Goal: Task Accomplishment & Management: Use online tool/utility

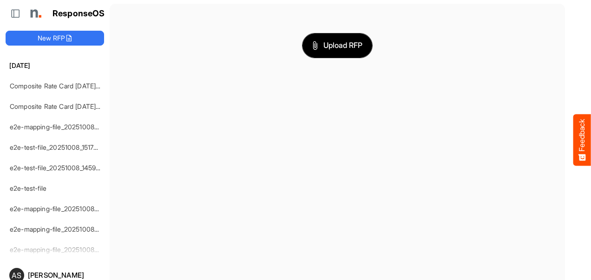
click at [313, 48] on span "Upload RFP" at bounding box center [337, 45] width 50 height 12
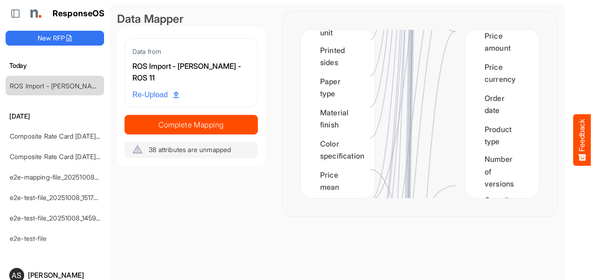
scroll to position [1354, 0]
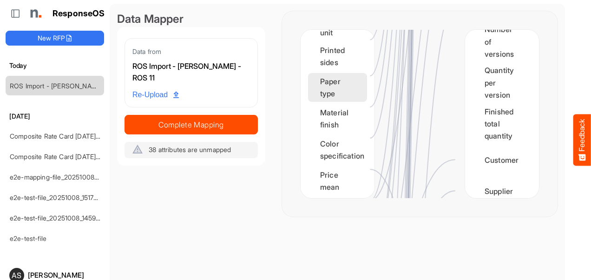
click at [355, 102] on div "Paper type" at bounding box center [337, 87] width 59 height 29
click at [345, 102] on div "Paper type" at bounding box center [337, 87] width 59 height 29
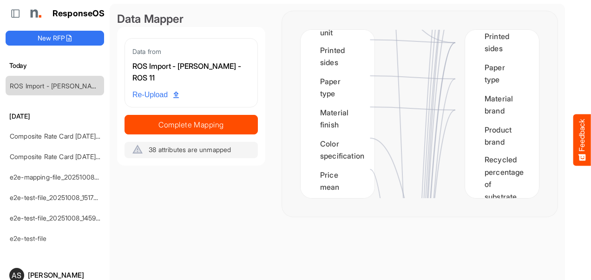
scroll to position [192, 0]
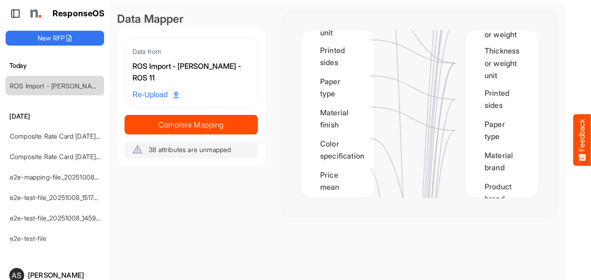
click at [13, 13] on icon at bounding box center [15, 13] width 9 height 9
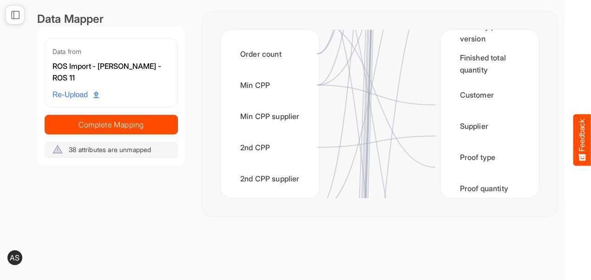
scroll to position [1330, 0]
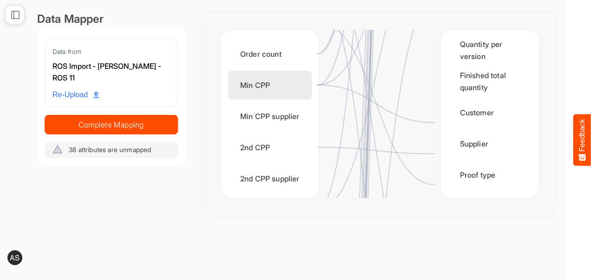
click at [292, 83] on div "Min CPP" at bounding box center [270, 85] width 84 height 29
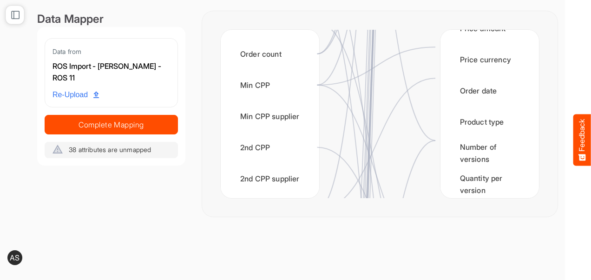
scroll to position [1187, 0]
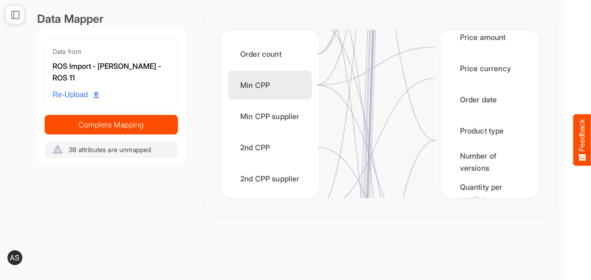
click at [278, 80] on div "Min CPP" at bounding box center [270, 85] width 84 height 29
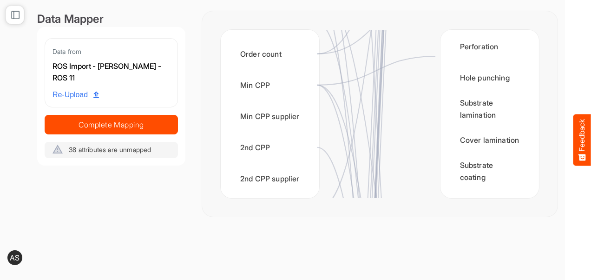
scroll to position [671, 0]
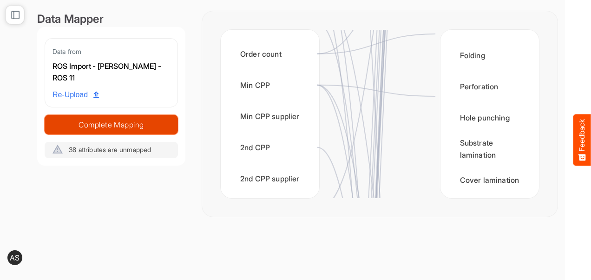
click at [117, 125] on span "Complete Mapping" at bounding box center [111, 124] width 132 height 13
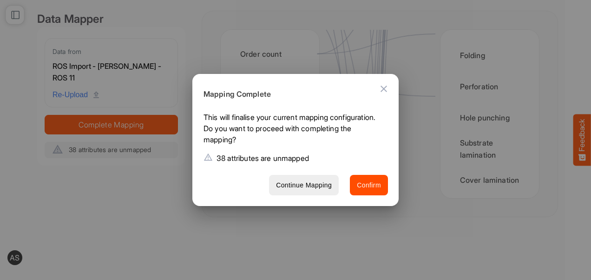
click at [130, 155] on div at bounding box center [295, 140] width 591 height 280
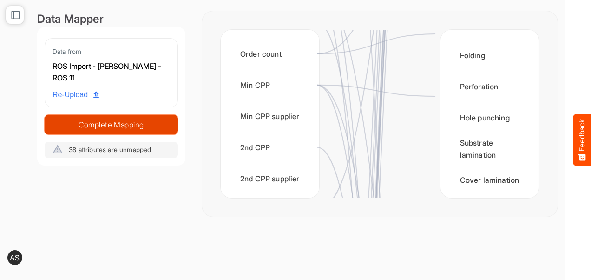
click at [132, 127] on span "Complete Mapping" at bounding box center [111, 124] width 132 height 13
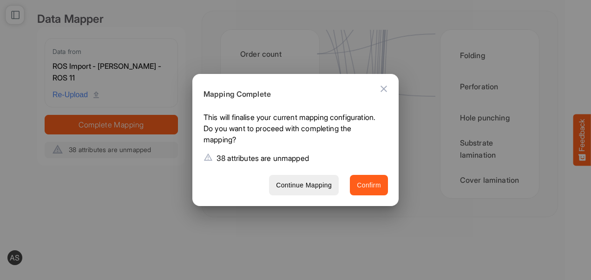
click at [373, 187] on span "Confirm" at bounding box center [369, 185] width 24 height 12
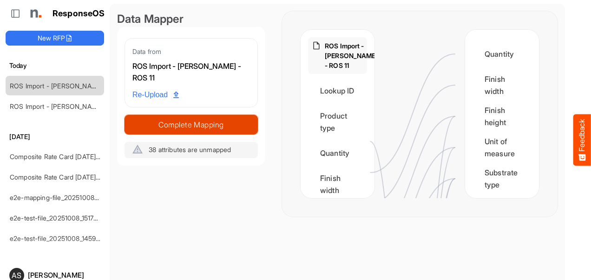
click at [245, 124] on span "Complete Mapping" at bounding box center [191, 124] width 132 height 13
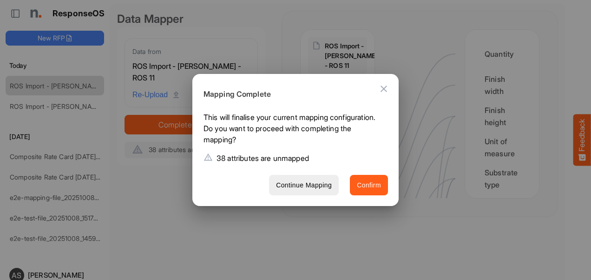
click at [369, 183] on span "Confirm" at bounding box center [369, 185] width 24 height 12
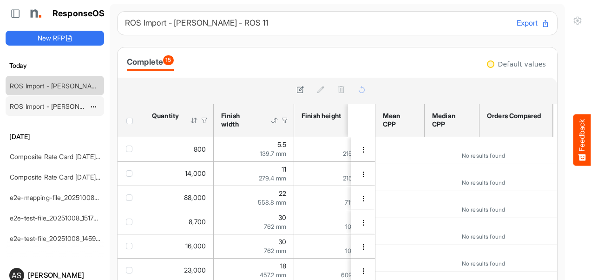
click at [70, 104] on link "ROS Import - [PERSON_NAME] - ROS 11" at bounding box center [70, 106] width 120 height 8
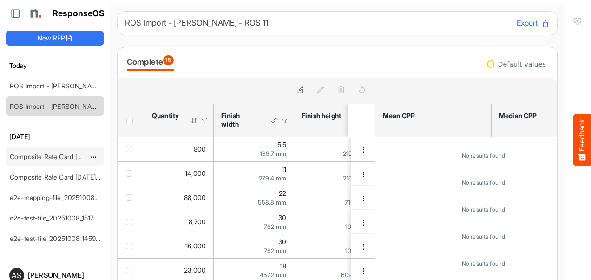
click at [41, 155] on link "Composite Rate Card [DATE]_smaller" at bounding box center [65, 156] width 110 height 8
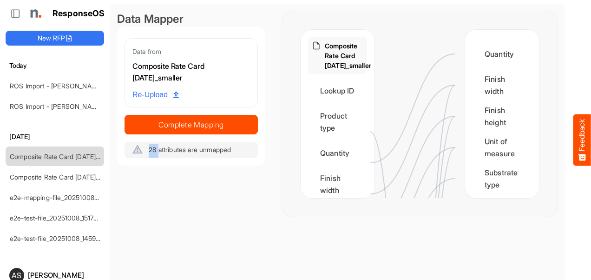
drag, startPoint x: 158, startPoint y: 149, endPoint x: 149, endPoint y: 150, distance: 9.4
click at [149, 150] on span "28 attributes are unmapped" at bounding box center [190, 149] width 82 height 8
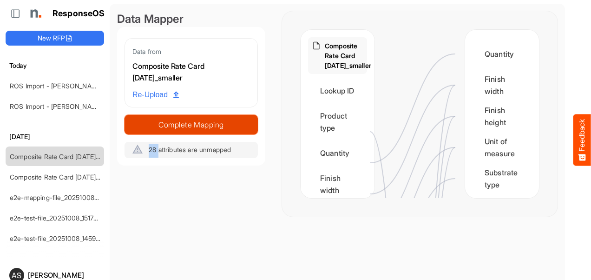
click at [186, 126] on span "Complete Mapping" at bounding box center [191, 124] width 132 height 13
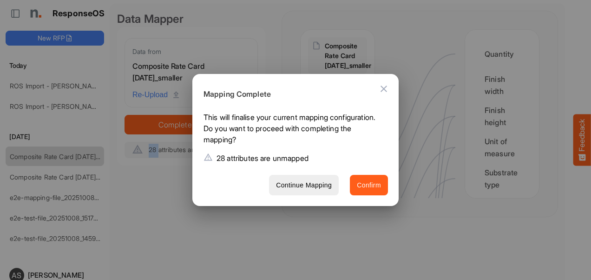
click at [376, 190] on span "Confirm" at bounding box center [369, 185] width 24 height 12
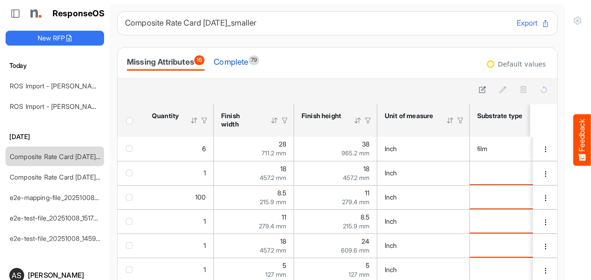
click at [235, 66] on div "Complete 79" at bounding box center [237, 61] width 46 height 13
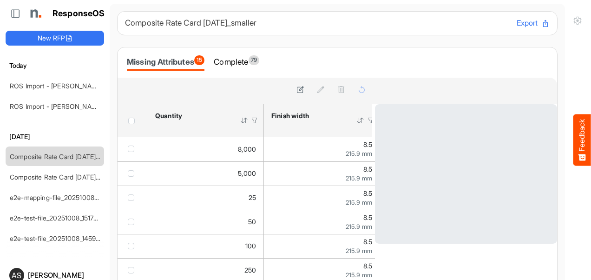
click at [242, 64] on div "Complete 79" at bounding box center [237, 61] width 46 height 13
click at [180, 62] on div "Missing Attributes 15" at bounding box center [166, 61] width 78 height 13
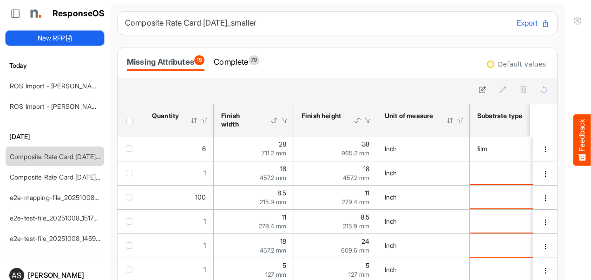
drag, startPoint x: 50, startPoint y: 37, endPoint x: 199, endPoint y: 74, distance: 153.7
click at [50, 37] on button "New RFP" at bounding box center [55, 38] width 98 height 15
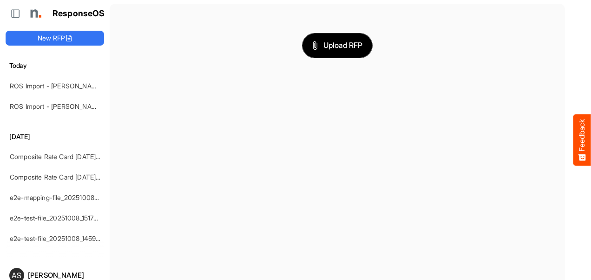
click at [335, 48] on span "Upload RFP" at bounding box center [337, 45] width 50 height 12
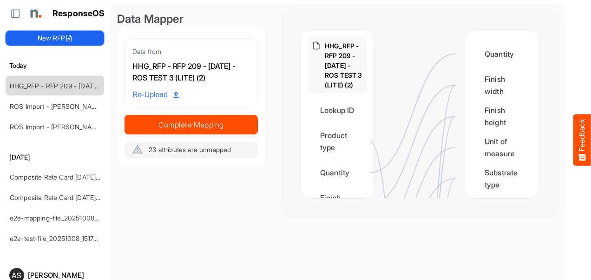
click at [65, 36] on button "New RFP" at bounding box center [55, 38] width 98 height 15
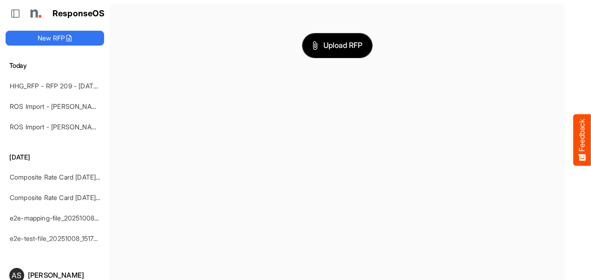
click at [319, 42] on span "Upload RFP" at bounding box center [337, 45] width 50 height 12
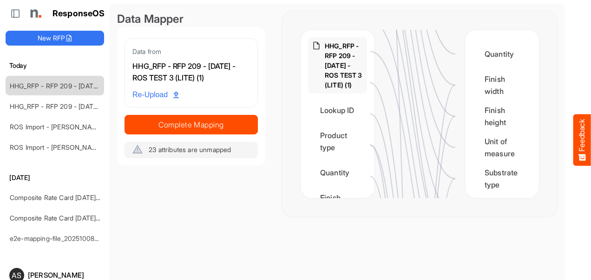
scroll to position [389, 0]
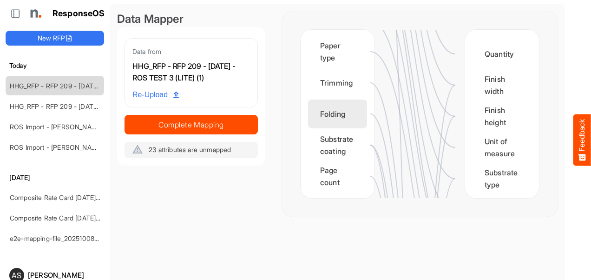
click at [343, 115] on div "Folding" at bounding box center [337, 113] width 59 height 29
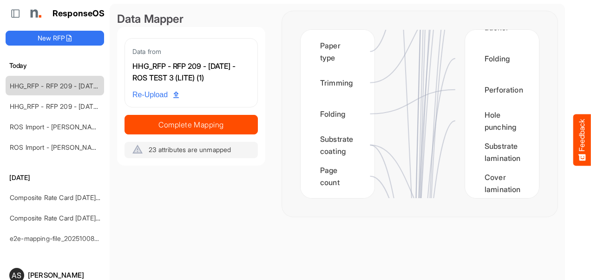
scroll to position [669, 0]
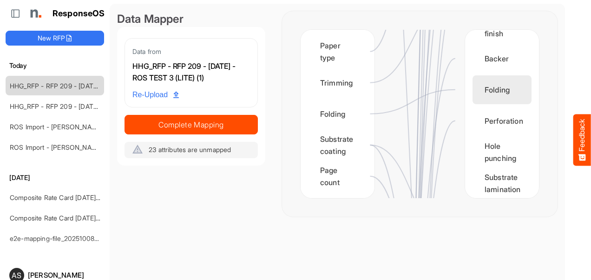
click at [490, 93] on div "Folding" at bounding box center [501, 89] width 59 height 29
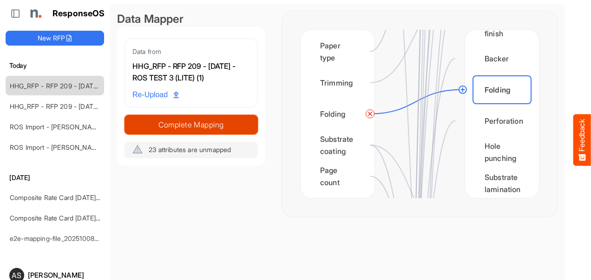
click at [233, 131] on span "Complete Mapping" at bounding box center [191, 124] width 132 height 13
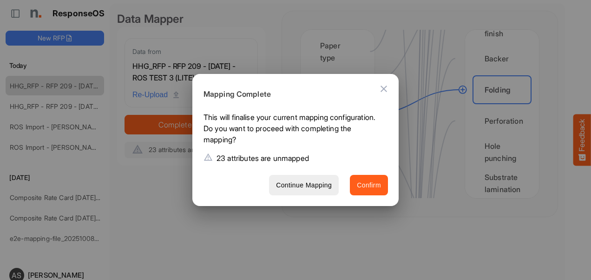
click at [364, 188] on span "Confirm" at bounding box center [369, 185] width 24 height 12
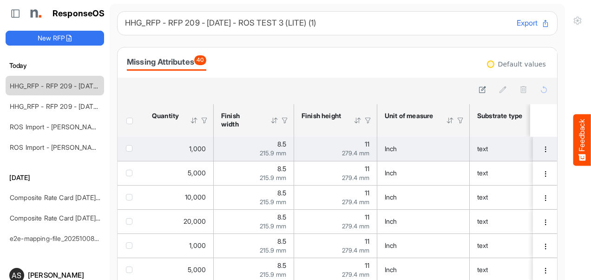
click at [428, 149] on div "Inch" at bounding box center [422, 148] width 77 height 10
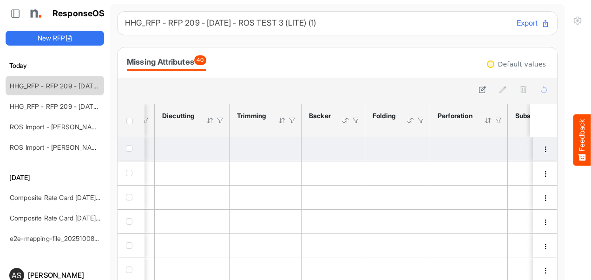
scroll to position [0, 1169]
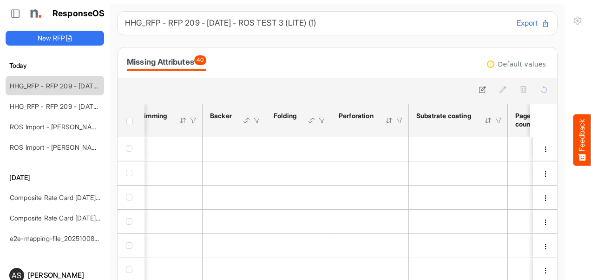
click at [293, 89] on div at bounding box center [336, 89] width 425 height 13
click at [314, 121] on div at bounding box center [311, 120] width 8 height 8
click at [312, 121] on div at bounding box center [311, 120] width 8 height 8
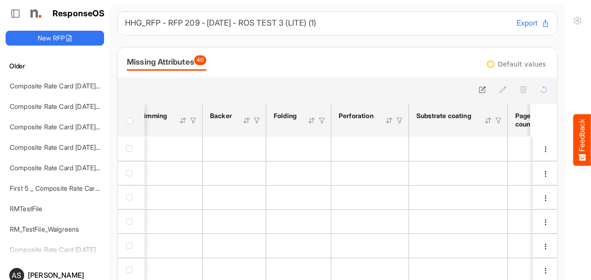
scroll to position [3638, 0]
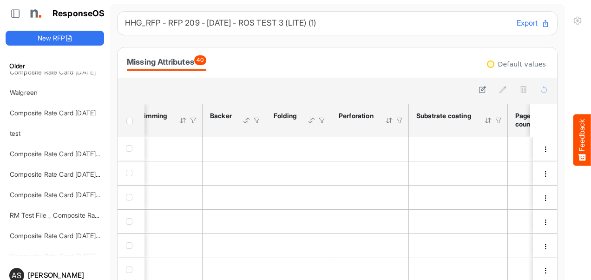
click at [523, 27] on button "Export" at bounding box center [532, 23] width 33 height 12
click at [516, 24] on button "Export" at bounding box center [532, 23] width 33 height 12
click at [320, 59] on div "Missing Attributes 40" at bounding box center [337, 62] width 421 height 16
click at [251, 60] on div "Missing Attributes 40" at bounding box center [337, 62] width 421 height 16
click at [516, 28] on button "Export" at bounding box center [532, 23] width 33 height 12
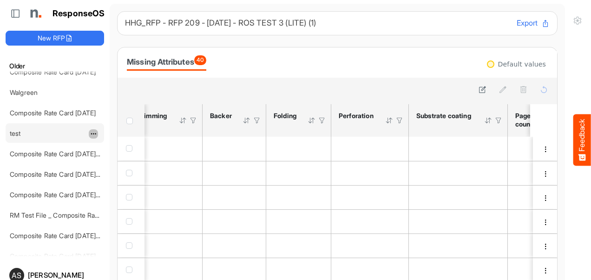
click at [90, 130] on span "dropdownbutton" at bounding box center [92, 133] width 5 height 7
click at [104, 107] on li "Delete" at bounding box center [117, 106] width 56 height 14
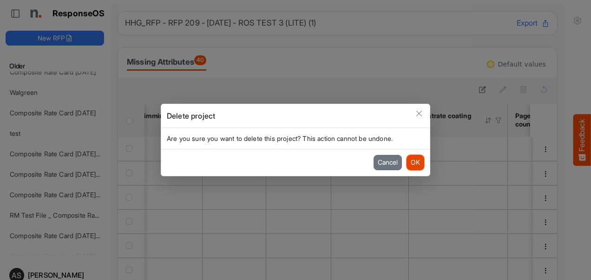
click at [421, 163] on button "OK" at bounding box center [415, 162] width 18 height 15
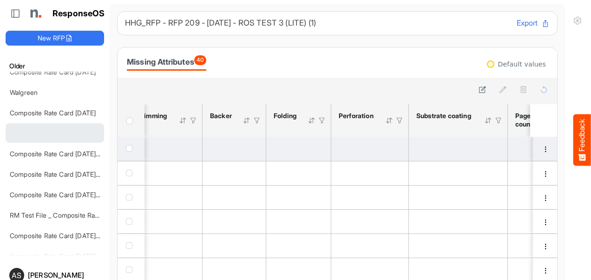
scroll to position [3638, 0]
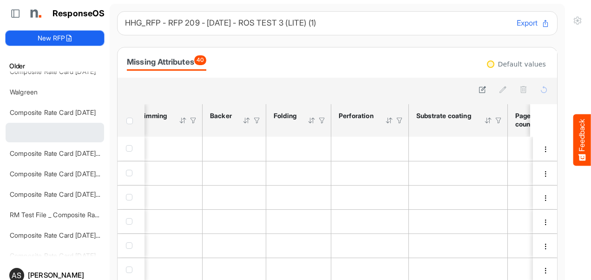
click at [56, 41] on button "New RFP" at bounding box center [55, 38] width 98 height 15
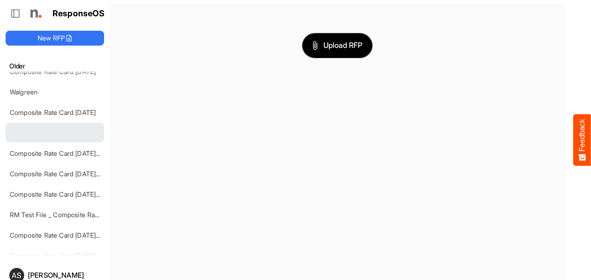
click at [336, 54] on button "Upload RFP" at bounding box center [337, 45] width 70 height 24
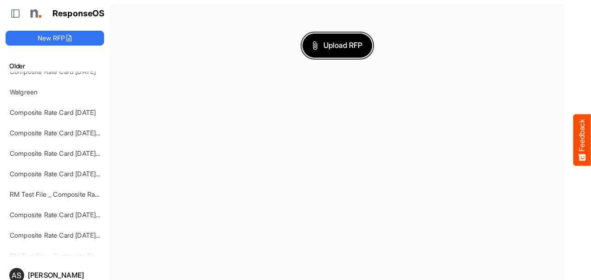
scroll to position [3638, 0]
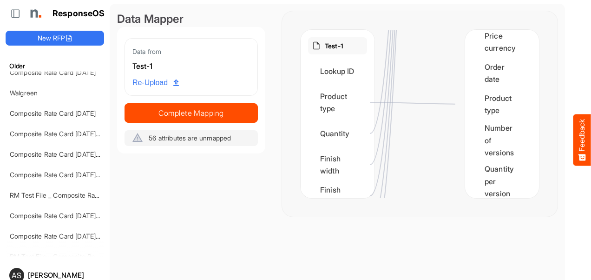
scroll to position [1255, 0]
drag, startPoint x: 519, startPoint y: 130, endPoint x: 519, endPoint y: 117, distance: 12.5
click at [519, 117] on div "Quantity Finish width Finish height Unit of measure Substrate type Substrate th…" at bounding box center [502, 114] width 74 height 168
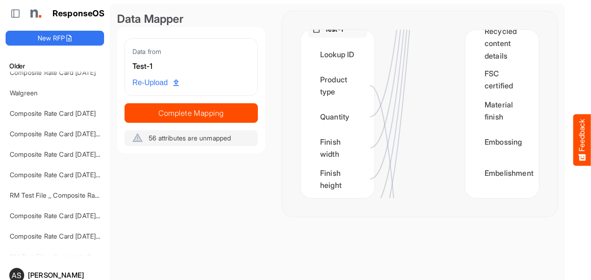
scroll to position [0, 0]
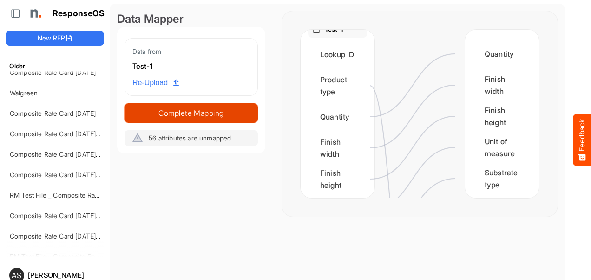
click at [200, 111] on span "Complete Mapping" at bounding box center [191, 112] width 132 height 13
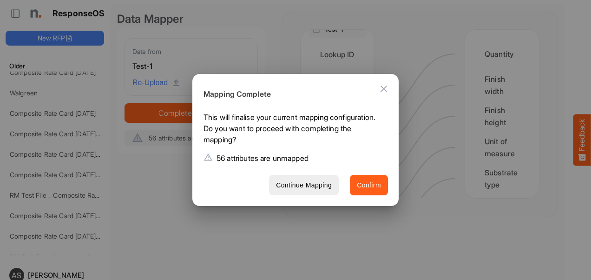
click at [373, 183] on span "Confirm" at bounding box center [369, 185] width 24 height 12
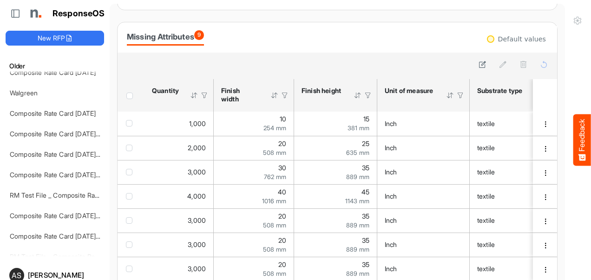
scroll to position [25, 0]
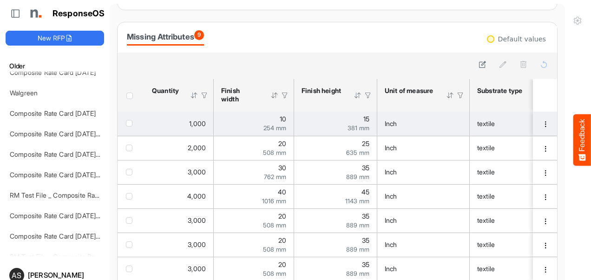
click at [505, 119] on div "textile" at bounding box center [514, 123] width 74 height 10
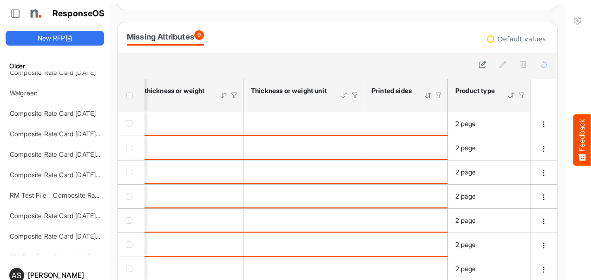
scroll to position [0, 0]
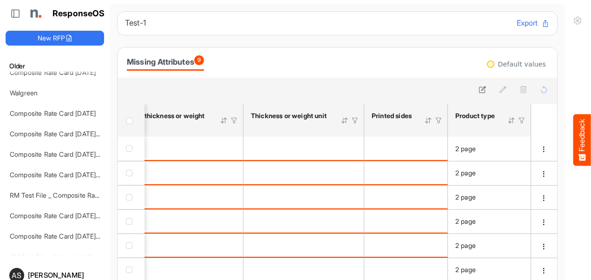
click at [526, 24] on button "Export" at bounding box center [532, 23] width 33 height 12
click at [354, 59] on div "Missing Attributes 9" at bounding box center [337, 62] width 421 height 16
click at [517, 122] on div at bounding box center [521, 120] width 8 height 8
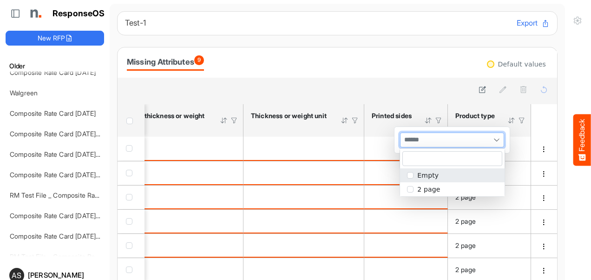
click at [497, 137] on span at bounding box center [496, 140] width 14 height 14
click at [441, 86] on div at bounding box center [336, 89] width 425 height 13
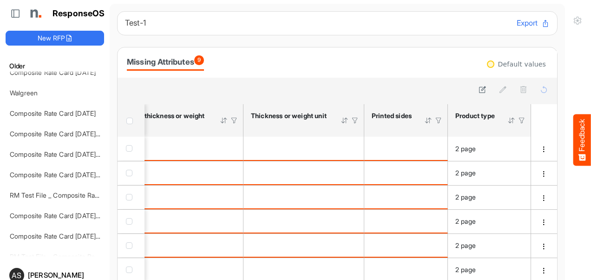
click at [456, 120] on div "Product type" at bounding box center [475, 115] width 40 height 8
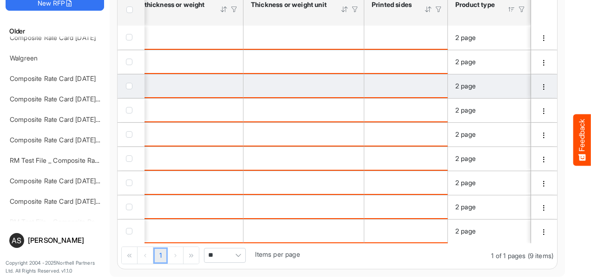
scroll to position [25, 0]
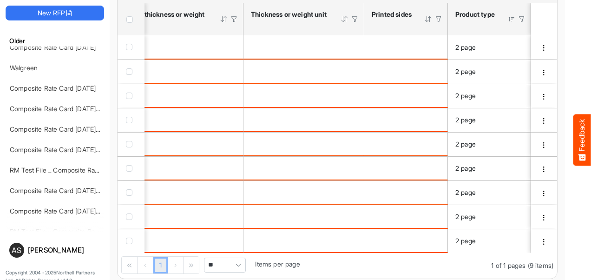
drag, startPoint x: 424, startPoint y: 253, endPoint x: 391, endPoint y: 262, distance: 34.6
click at [391, 262] on div "1 1 of 1 pages (9 items) ** Items per page" at bounding box center [336, 266] width 439 height 26
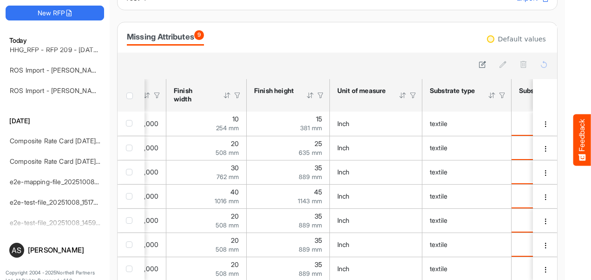
scroll to position [0, 0]
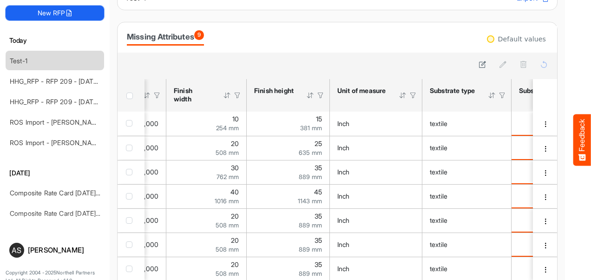
click at [58, 13] on button "New RFP" at bounding box center [55, 13] width 98 height 15
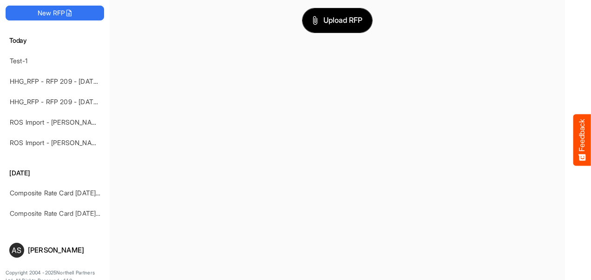
click at [322, 27] on button "Upload RFP" at bounding box center [337, 20] width 70 height 24
click at [34, 58] on div "Test-1" at bounding box center [47, 60] width 83 height 19
click at [322, 26] on span "Upload RFP" at bounding box center [337, 20] width 50 height 12
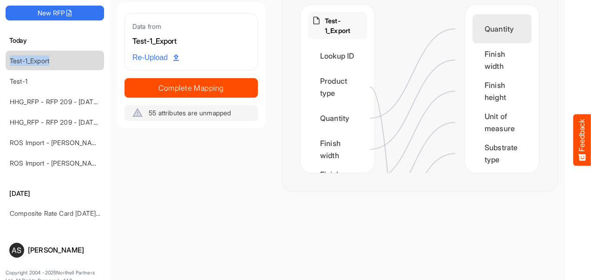
click at [501, 25] on div "Quantity" at bounding box center [501, 28] width 59 height 29
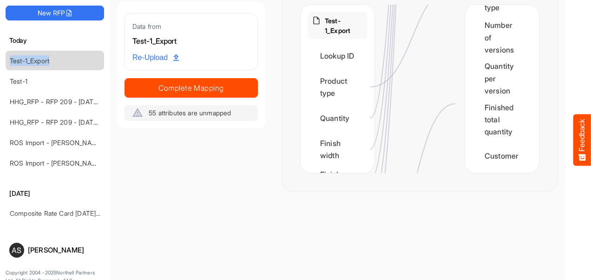
scroll to position [1349, 0]
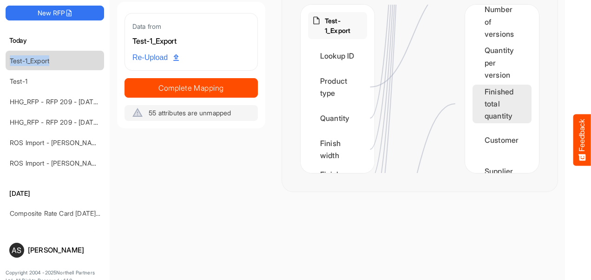
click at [501, 106] on div "Finished total quantity" at bounding box center [501, 104] width 59 height 39
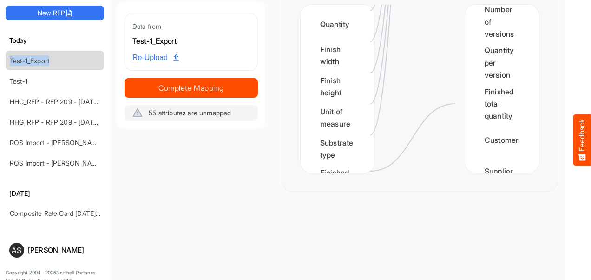
scroll to position [135, 0]
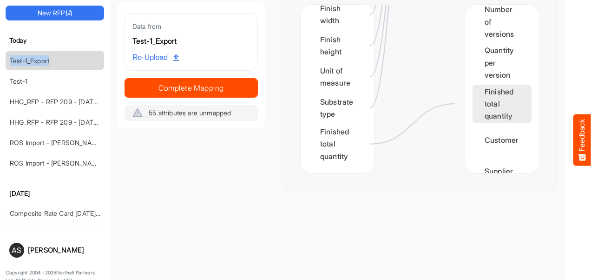
click at [479, 109] on div "Finished total quantity" at bounding box center [501, 104] width 59 height 39
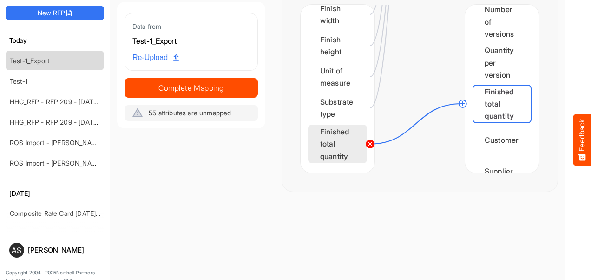
click at [369, 140] on circle at bounding box center [369, 143] width 11 height 11
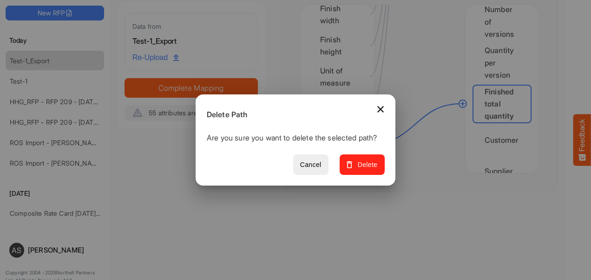
click at [360, 162] on button "Delete" at bounding box center [361, 164] width 45 height 21
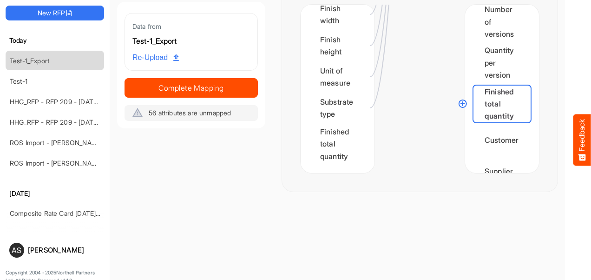
scroll to position [0, 0]
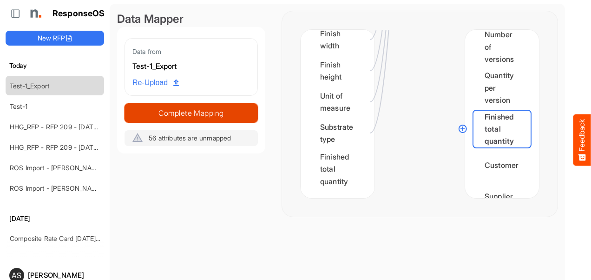
click at [224, 116] on span "Complete Mapping" at bounding box center [191, 112] width 132 height 13
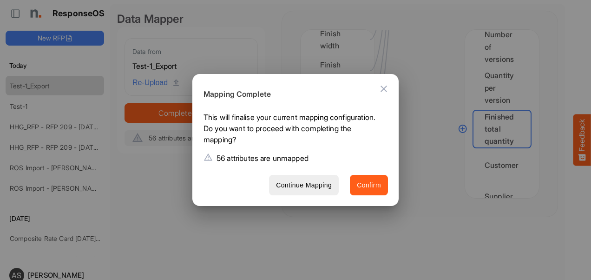
click at [361, 182] on span "Confirm" at bounding box center [369, 185] width 24 height 12
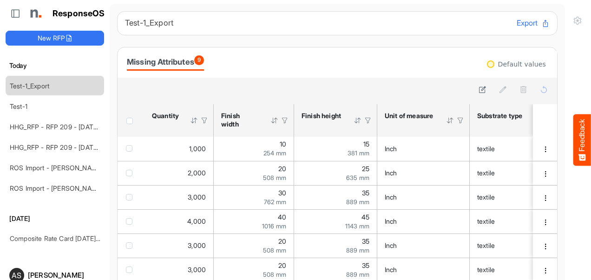
click at [516, 21] on button "Export" at bounding box center [532, 23] width 33 height 12
click at [54, 36] on button "New RFP" at bounding box center [55, 38] width 98 height 15
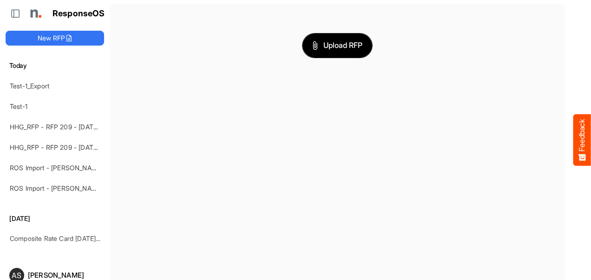
click at [323, 42] on span "Upload RFP" at bounding box center [337, 45] width 50 height 12
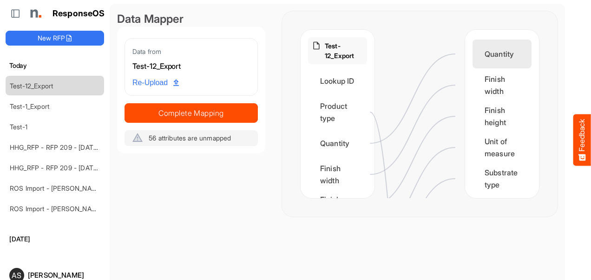
click at [497, 55] on div "Quantity" at bounding box center [501, 53] width 59 height 29
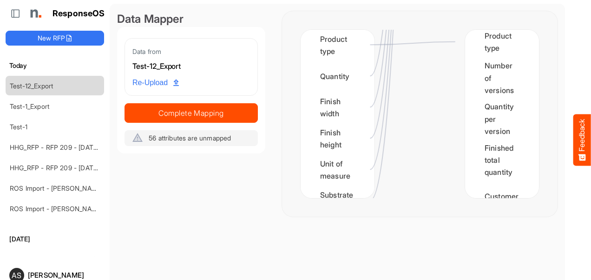
scroll to position [1323, 0]
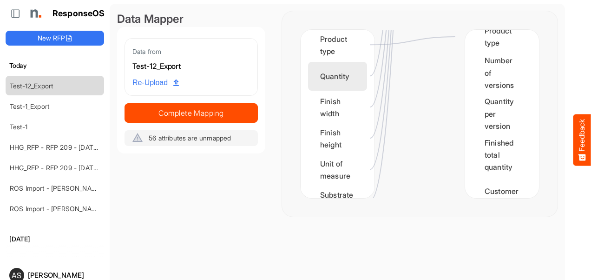
click at [345, 85] on div "Quantity" at bounding box center [337, 76] width 59 height 29
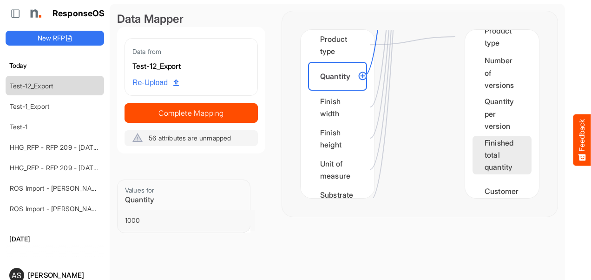
click at [475, 154] on div "Finished total quantity" at bounding box center [501, 155] width 59 height 39
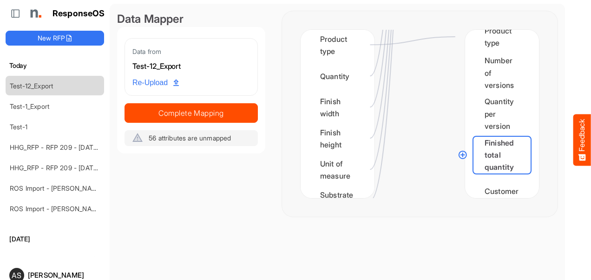
click at [461, 157] on circle at bounding box center [462, 154] width 11 height 11
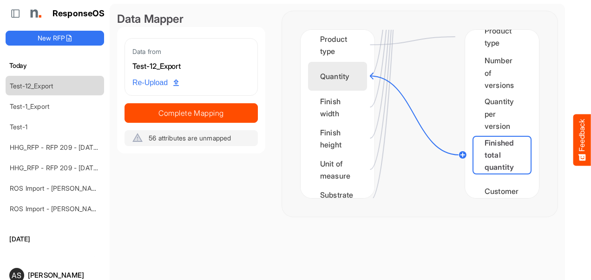
click at [351, 73] on div "Quantity" at bounding box center [337, 76] width 59 height 29
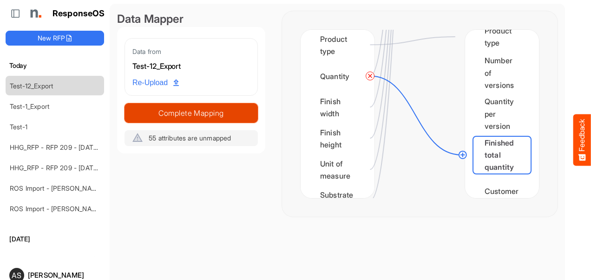
click at [202, 111] on span "Complete Mapping" at bounding box center [191, 112] width 132 height 13
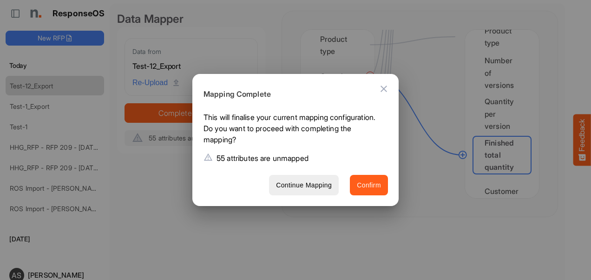
click at [361, 180] on span "Confirm" at bounding box center [369, 185] width 24 height 12
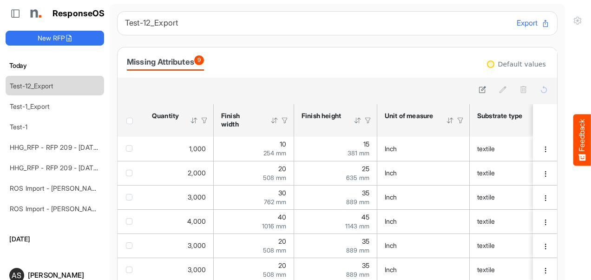
click at [516, 26] on button "Export" at bounding box center [532, 23] width 33 height 12
click at [39, 43] on button "New RFP" at bounding box center [55, 38] width 98 height 15
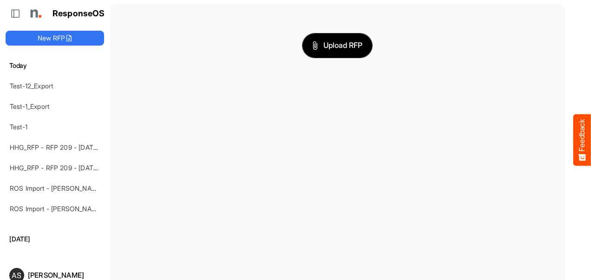
click at [330, 41] on span "Upload RFP" at bounding box center [337, 45] width 50 height 12
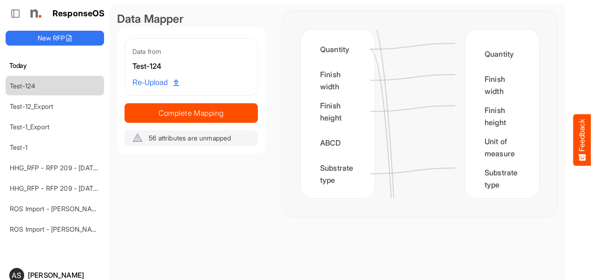
scroll to position [10, 0]
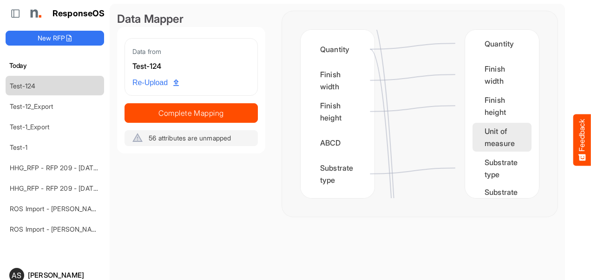
click at [481, 142] on div "Unit of measure" at bounding box center [501, 137] width 59 height 29
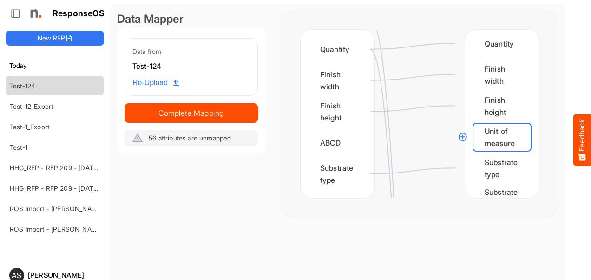
click at [460, 137] on circle at bounding box center [462, 136] width 11 height 11
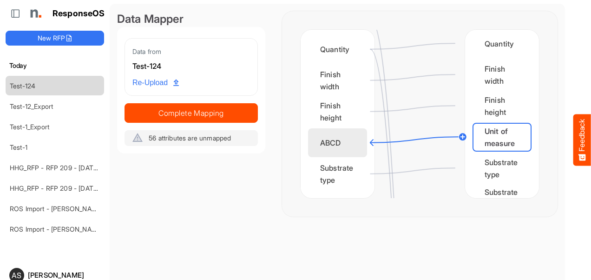
click at [346, 138] on div "ABCD" at bounding box center [337, 142] width 59 height 29
click at [213, 247] on main "Data Mapper Data from Test-124 Re-Upload Complete Mapping 55 attributes are unm…" at bounding box center [337, 157] width 455 height 307
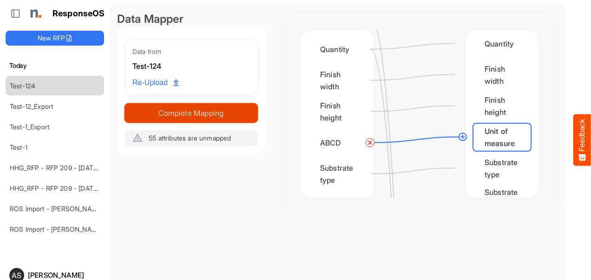
click at [223, 111] on span "Complete Mapping" at bounding box center [191, 112] width 132 height 13
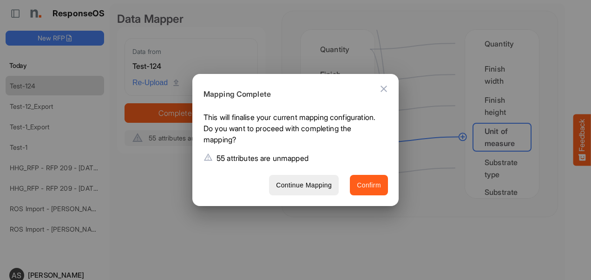
click at [364, 183] on span "Confirm" at bounding box center [369, 185] width 24 height 12
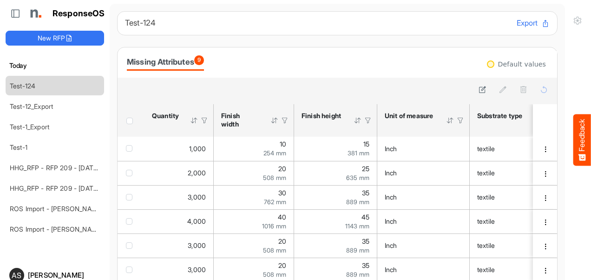
click at [516, 20] on button "Export" at bounding box center [532, 23] width 33 height 12
drag, startPoint x: 510, startPoint y: 95, endPoint x: 345, endPoint y: 68, distance: 167.0
click at [345, 68] on div "Missing Attributes 9" at bounding box center [337, 62] width 421 height 16
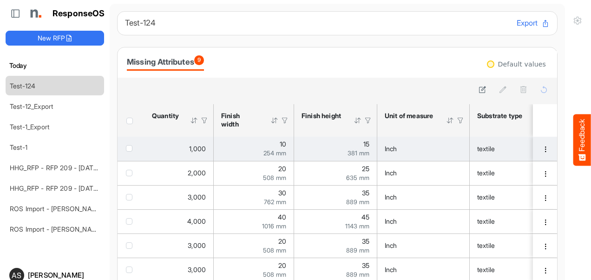
click at [129, 150] on span "checkbox" at bounding box center [129, 148] width 7 height 7
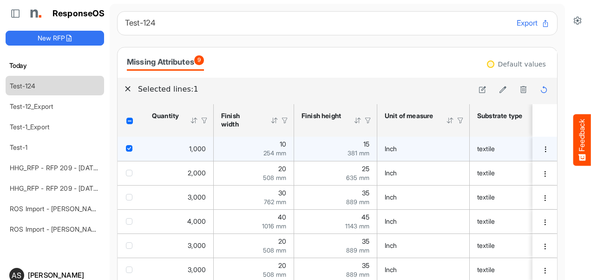
click at [130, 148] on span "checkbox" at bounding box center [129, 148] width 7 height 7
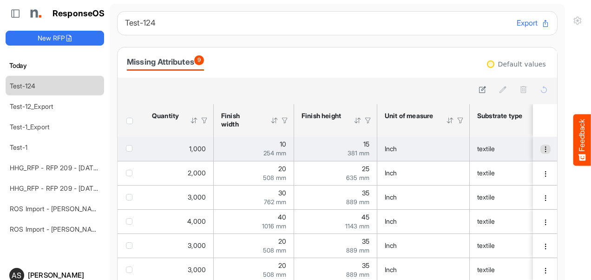
click at [542, 150] on span "dropdownbutton" at bounding box center [545, 149] width 7 height 7
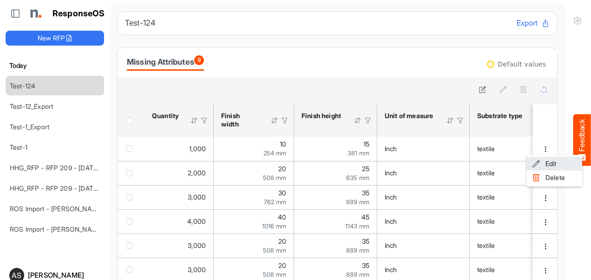
click at [536, 164] on span at bounding box center [536, 163] width 8 height 14
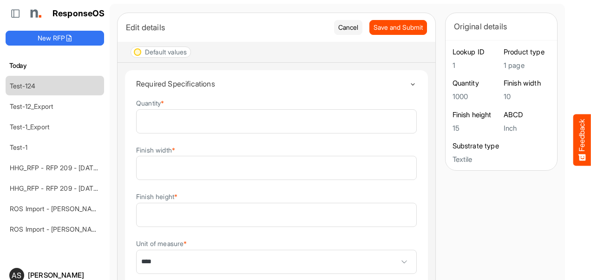
scroll to position [37, 0]
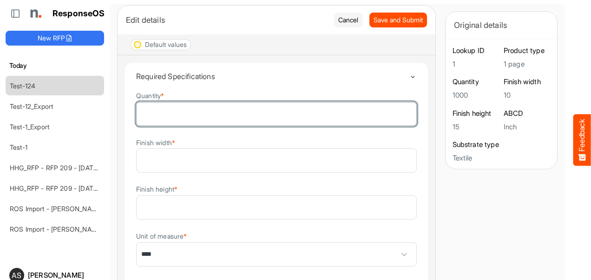
click at [143, 111] on input "****" at bounding box center [277, 113] width 280 height 23
type input "****"
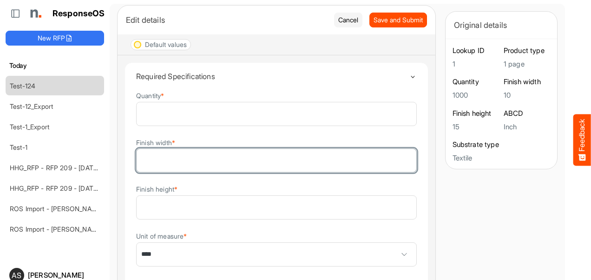
drag, startPoint x: 145, startPoint y: 158, endPoint x: 140, endPoint y: 158, distance: 5.1
click at [140, 158] on input "**" at bounding box center [277, 160] width 280 height 23
type input "**"
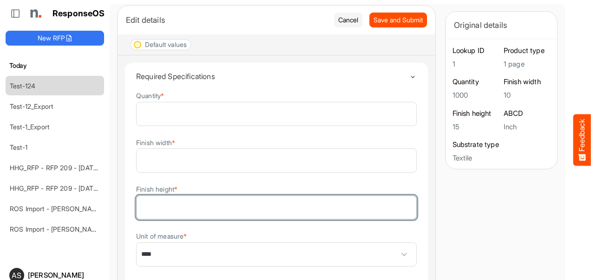
click at [139, 206] on input "**" at bounding box center [277, 206] width 280 height 23
type input "**"
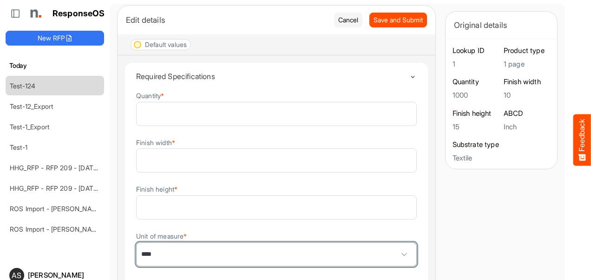
click at [397, 257] on span at bounding box center [404, 254] width 14 height 14
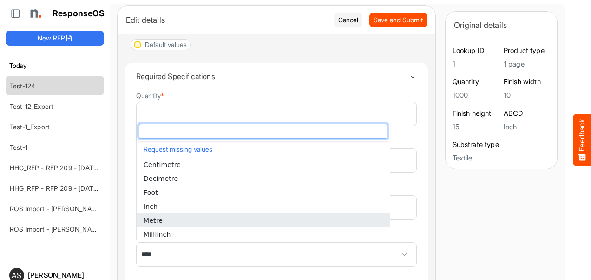
click at [202, 214] on li "Metre" at bounding box center [263, 220] width 253 height 14
type input "*****"
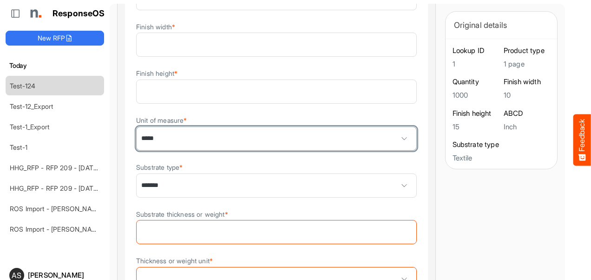
scroll to position [155, 0]
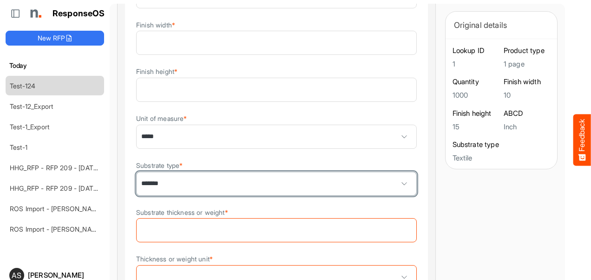
click at [397, 183] on span at bounding box center [404, 183] width 14 height 14
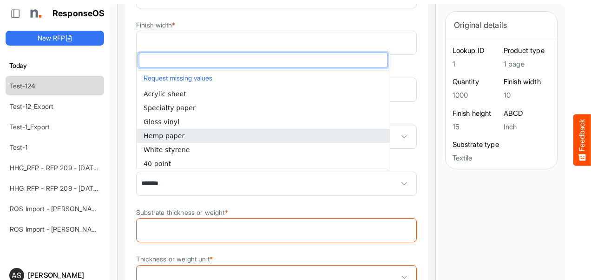
click at [196, 136] on li "Hemp paper" at bounding box center [263, 136] width 253 height 14
type input "**********"
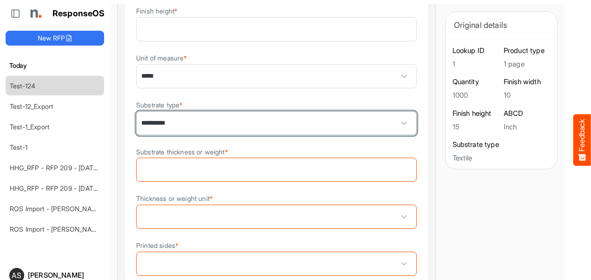
scroll to position [217, 0]
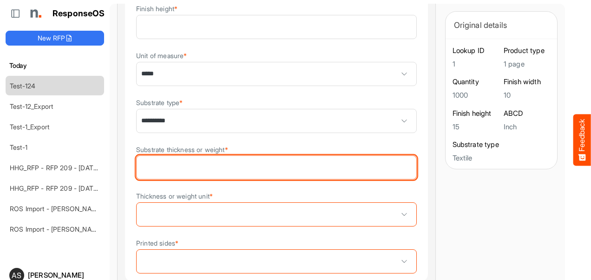
click at [142, 167] on input "Substrate thickness or weight *" at bounding box center [277, 167] width 280 height 23
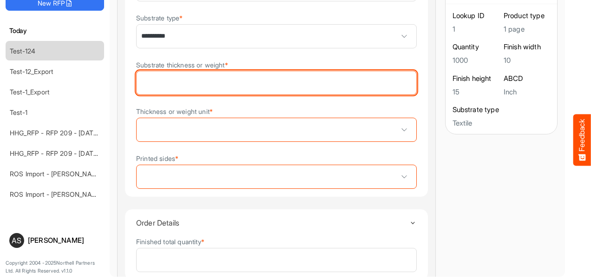
scroll to position [285, 0]
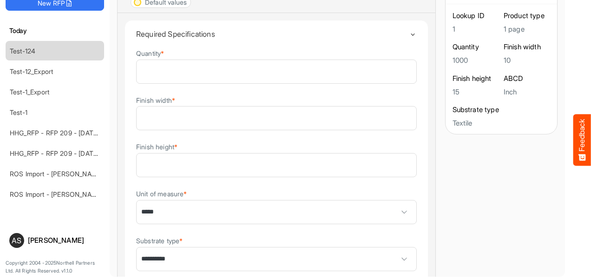
scroll to position [0, 0]
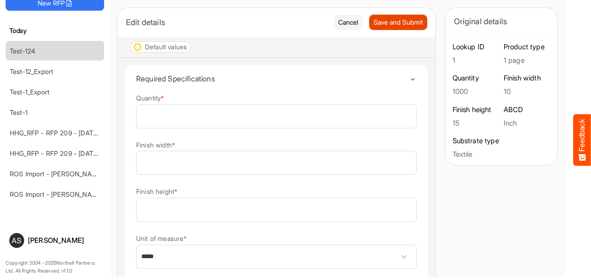
click at [373, 20] on span "Save and Submit" at bounding box center [397, 22] width 49 height 10
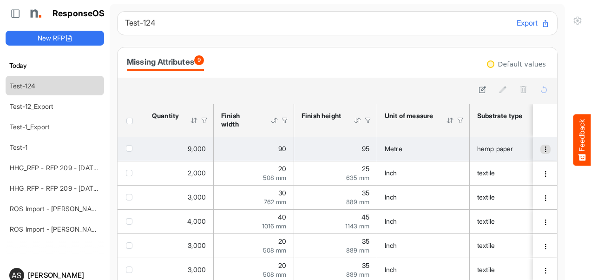
click at [542, 151] on span "dropdownbutton" at bounding box center [545, 149] width 7 height 7
click at [542, 150] on span "dropdownbutton" at bounding box center [545, 149] width 7 height 7
click at [127, 149] on span "checkbox" at bounding box center [129, 148] width 7 height 7
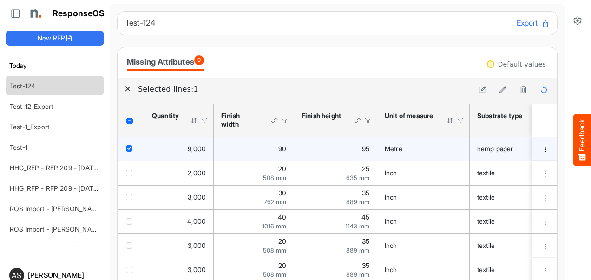
click at [127, 149] on span "checkbox" at bounding box center [129, 148] width 7 height 7
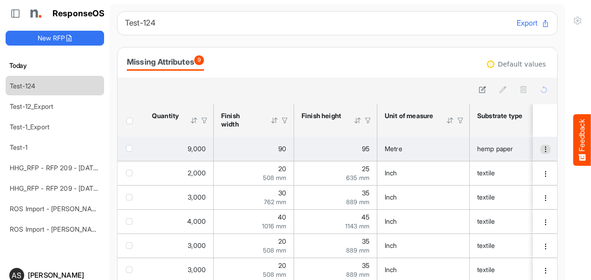
click at [542, 149] on span "dropdownbutton" at bounding box center [545, 149] width 7 height 7
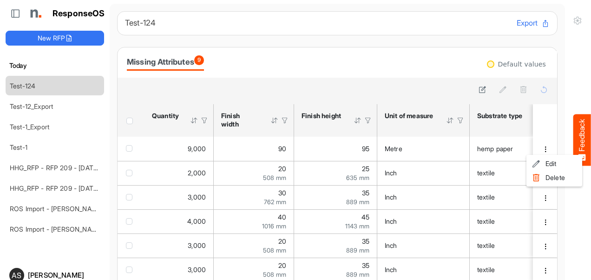
click at [129, 145] on span "checkbox" at bounding box center [129, 148] width 7 height 7
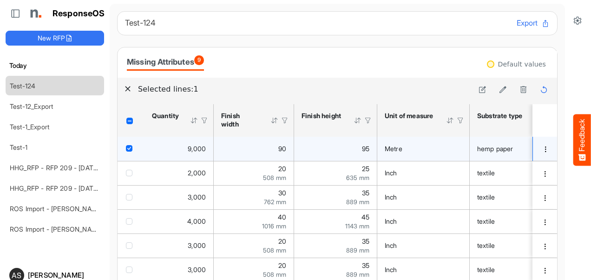
click at [532, 152] on td "c47a398b-b312-4965-b4f9-b890d0675529 is template cell Column Header" at bounding box center [545, 149] width 26 height 24
click at [542, 151] on span "dropdownbutton" at bounding box center [545, 149] width 7 height 7
click at [537, 161] on span at bounding box center [536, 163] width 8 height 14
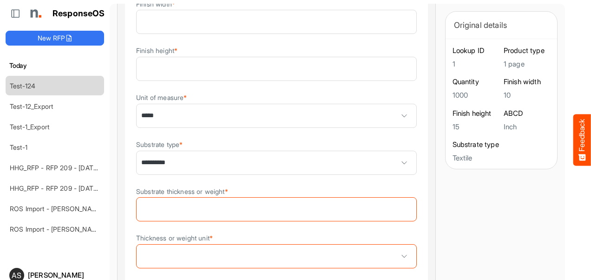
scroll to position [285, 0]
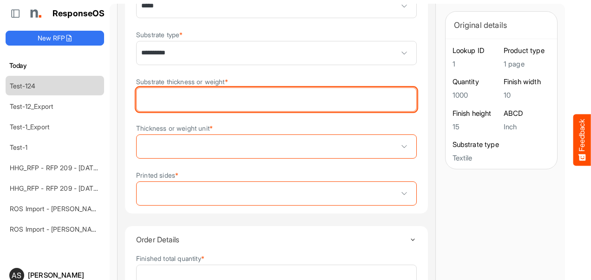
click at [179, 97] on input "Substrate thickness or weight *" at bounding box center [277, 99] width 280 height 23
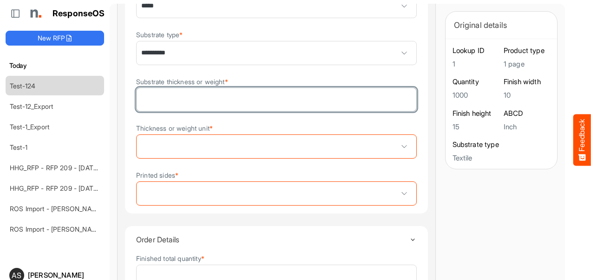
type input "**"
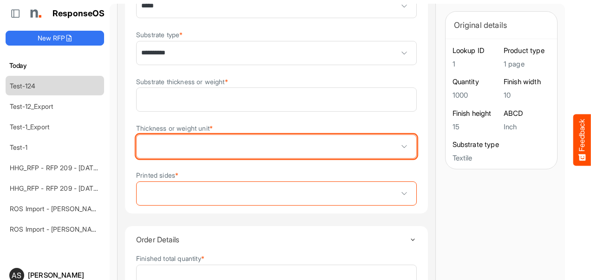
click at [173, 144] on span at bounding box center [277, 146] width 280 height 23
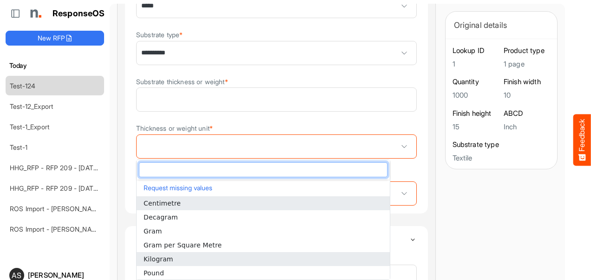
click at [147, 260] on span "Kilogram" at bounding box center [158, 258] width 30 height 7
type input "********"
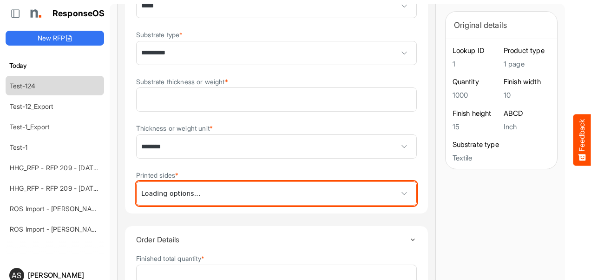
click at [161, 189] on span at bounding box center [277, 193] width 280 height 23
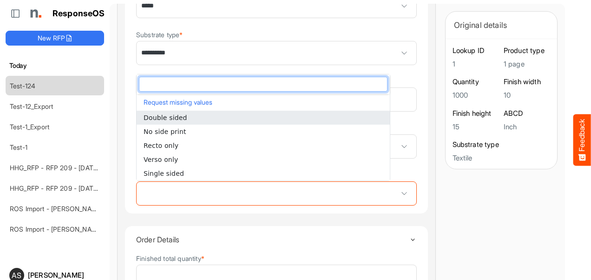
click at [156, 119] on span "Double sided" at bounding box center [165, 117] width 44 height 7
type input "**********"
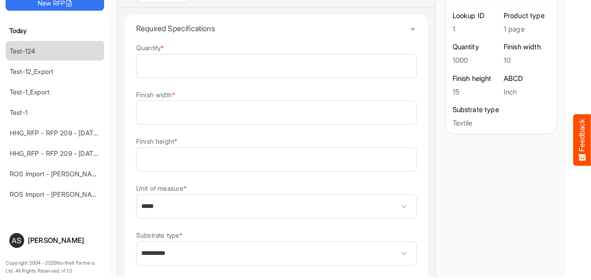
scroll to position [0, 0]
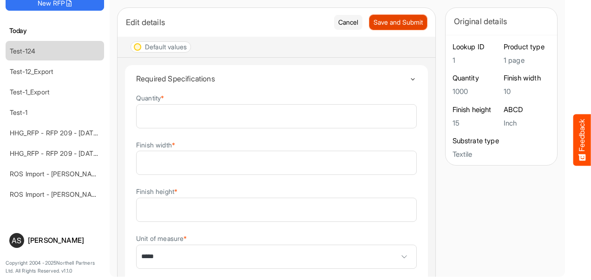
click at [373, 20] on span "Save and Submit" at bounding box center [397, 22] width 49 height 10
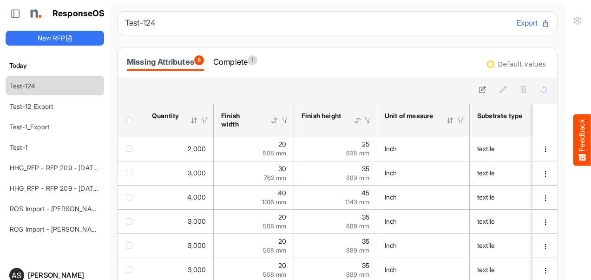
click at [246, 62] on div "Complete 1" at bounding box center [235, 61] width 44 height 13
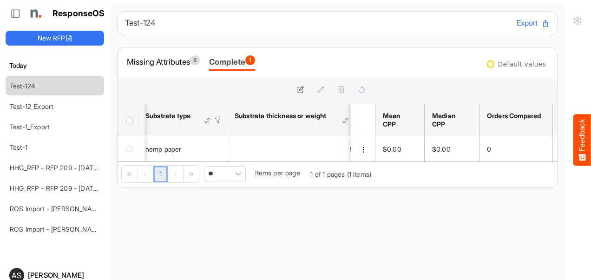
scroll to position [0, 339]
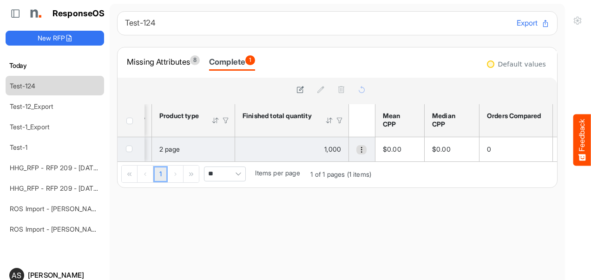
click at [358, 148] on span "dropdownbutton" at bounding box center [361, 149] width 7 height 7
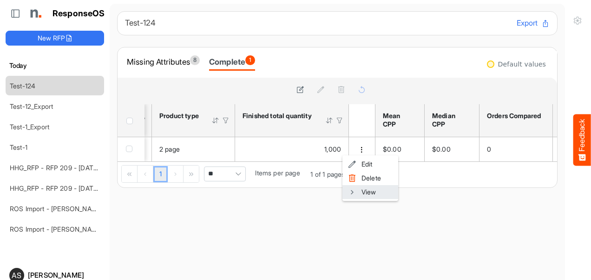
click at [352, 191] on span at bounding box center [352, 192] width 8 height 14
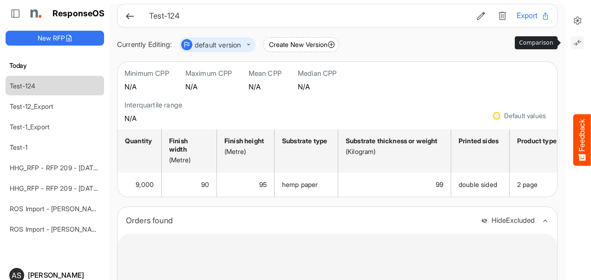
click at [572, 44] on icon at bounding box center [576, 42] width 9 height 9
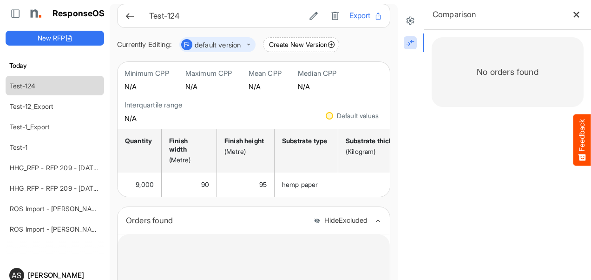
drag, startPoint x: 227, startPoint y: 202, endPoint x: 259, endPoint y: 205, distance: 32.3
click at [259, 205] on div "Test-124 Export Currently Editing: default version Create New Version Minimum C…" at bounding box center [253, 207] width 273 height 407
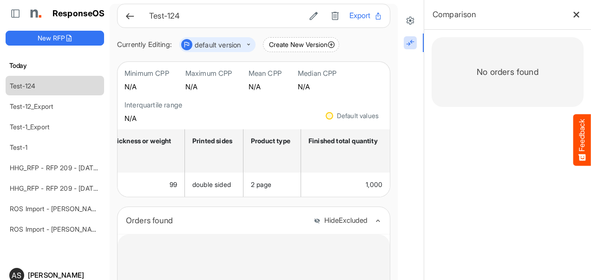
scroll to position [0, 189]
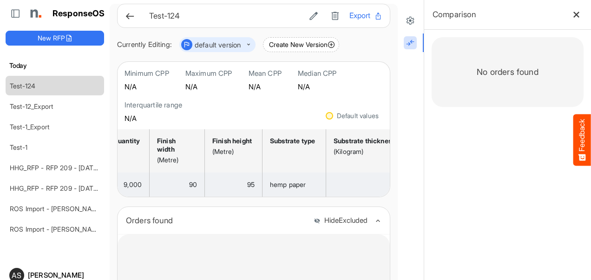
click at [244, 189] on div "95" at bounding box center [233, 184] width 42 height 10
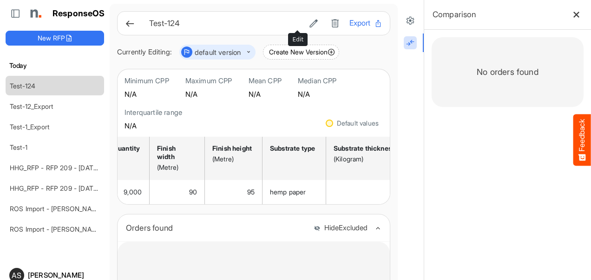
click at [309, 26] on icon at bounding box center [313, 23] width 9 height 9
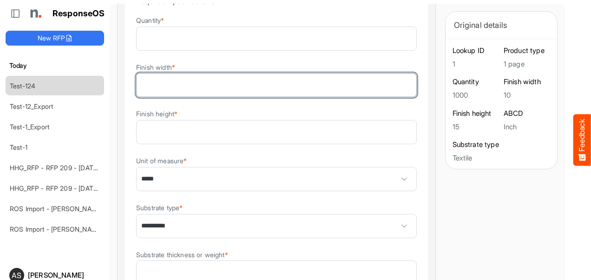
click at [156, 84] on input "**" at bounding box center [277, 84] width 280 height 23
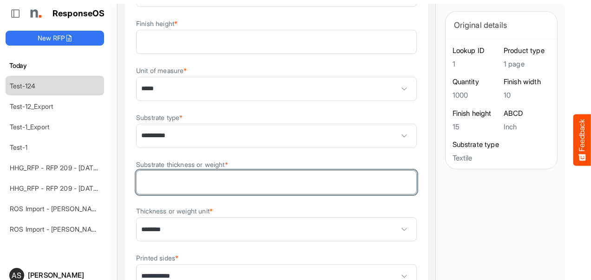
drag, startPoint x: 162, startPoint y: 181, endPoint x: 135, endPoint y: 181, distance: 26.9
click at [135, 181] on details "**********" at bounding box center [276, 96] width 304 height 399
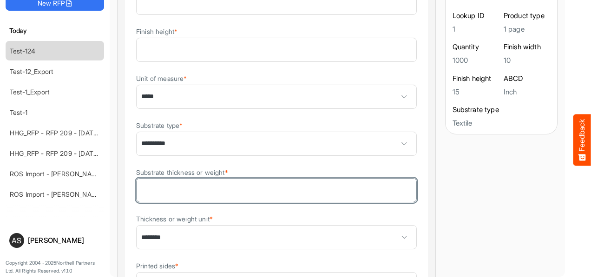
type input "**"
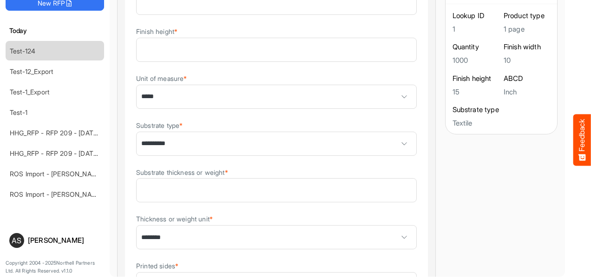
drag, startPoint x: 559, startPoint y: 201, endPoint x: 559, endPoint y: 181, distance: 20.0
click at [565, 181] on div at bounding box center [578, 122] width 26 height 315
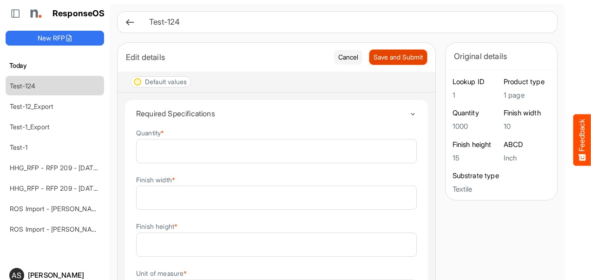
click at [386, 53] on span "Save and Submit" at bounding box center [397, 57] width 49 height 10
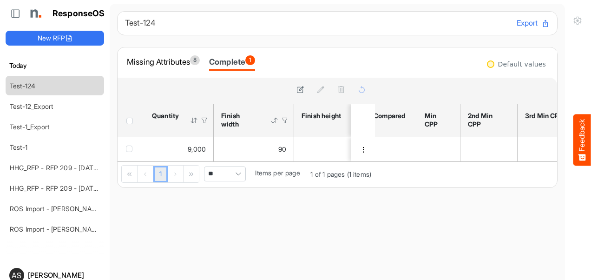
scroll to position [0, 135]
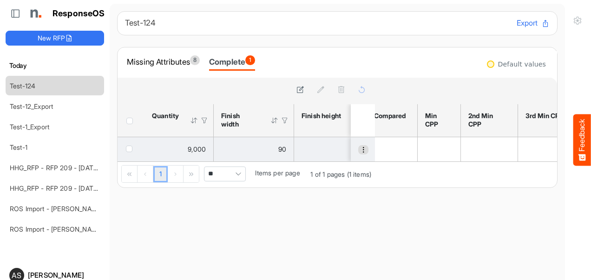
click at [358, 150] on button "dropdownbutton" at bounding box center [363, 149] width 10 height 9
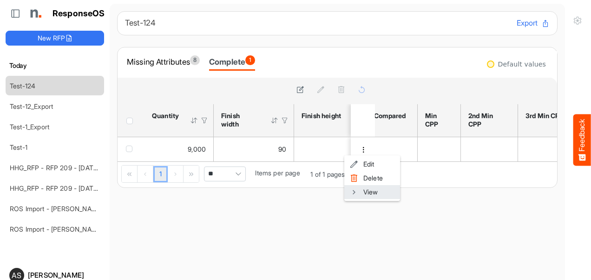
click at [364, 191] on li "View" at bounding box center [372, 192] width 56 height 14
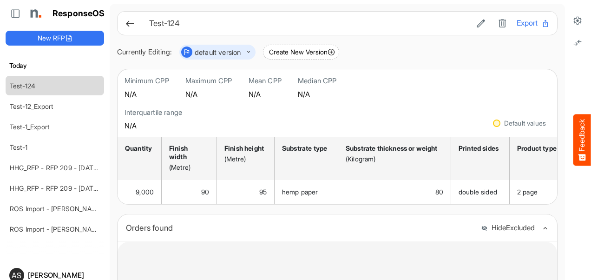
click at [493, 125] on div at bounding box center [496, 122] width 7 height 7
click at [476, 22] on icon at bounding box center [480, 23] width 9 height 9
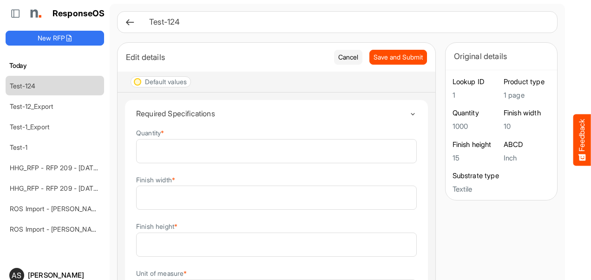
click at [141, 83] on div "Default values" at bounding box center [160, 81] width 53 height 7
click at [137, 78] on div at bounding box center [137, 81] width 7 height 7
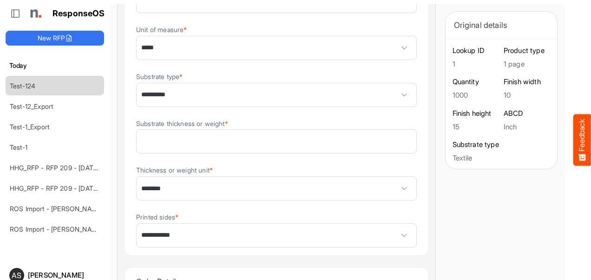
scroll to position [223, 0]
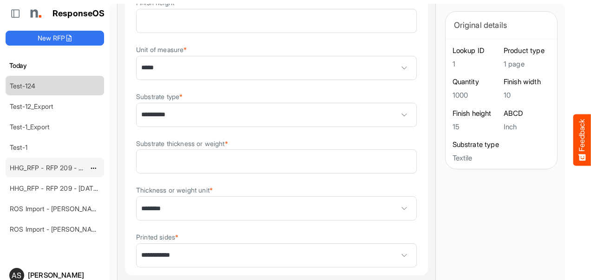
click at [71, 166] on link "HHG_RFP - RFP 209 - [DATE] - ROS TEST 3 (LITE) (1)" at bounding box center [90, 167] width 161 height 8
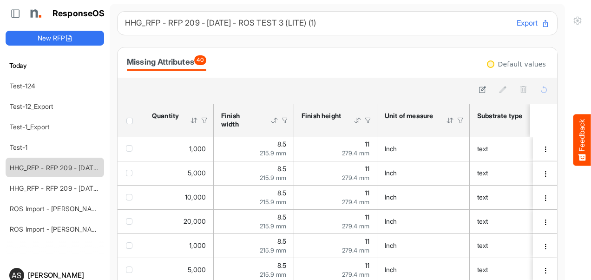
click at [131, 122] on span "Header checkbox" at bounding box center [129, 120] width 7 height 7
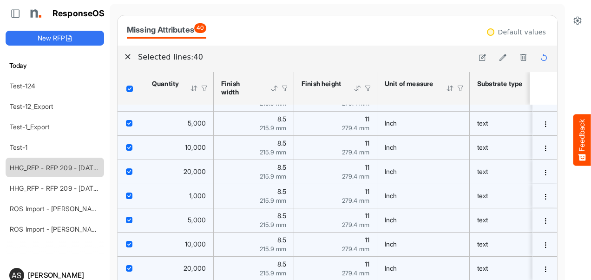
scroll to position [29, 0]
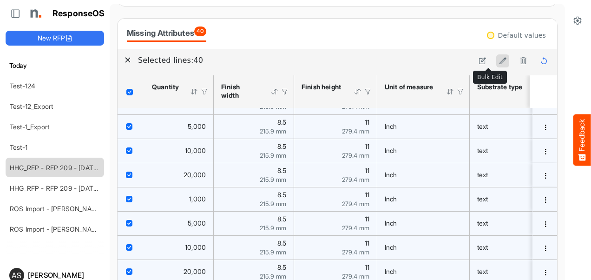
click at [499, 58] on icon at bounding box center [503, 61] width 8 height 8
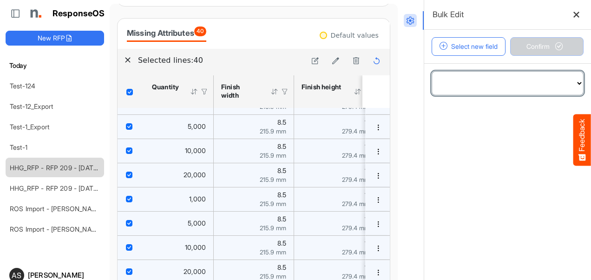
click at [567, 83] on select "**********" at bounding box center [507, 83] width 151 height 23
select select "**********"
click at [432, 72] on select "**********" at bounding box center [507, 83] width 151 height 23
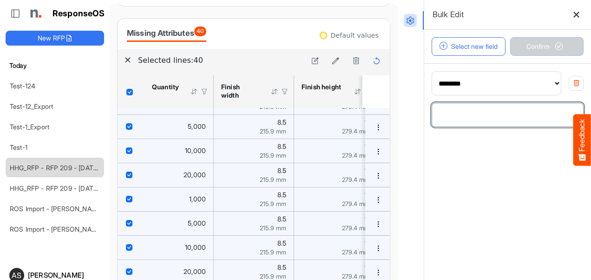
drag, startPoint x: 451, startPoint y: 112, endPoint x: 426, endPoint y: 118, distance: 25.7
click at [432, 118] on input "number" at bounding box center [507, 114] width 151 height 23
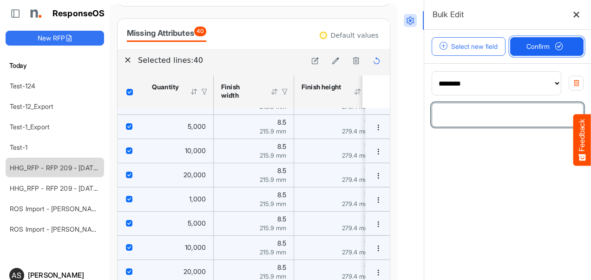
type input "****"
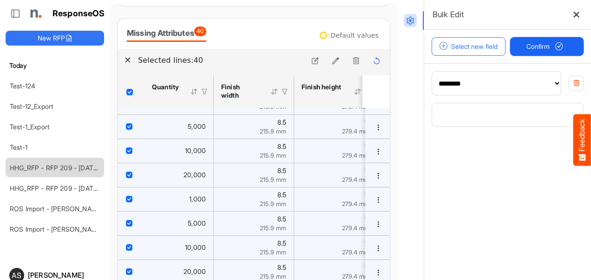
click at [536, 45] on span "Confirm" at bounding box center [546, 46] width 41 height 10
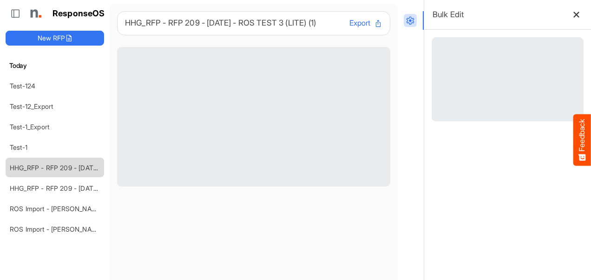
scroll to position [0, 0]
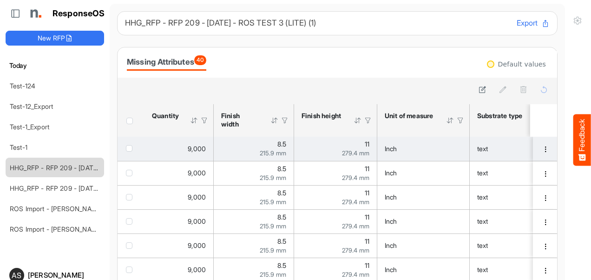
click at [129, 149] on span "checkbox" at bounding box center [129, 148] width 7 height 7
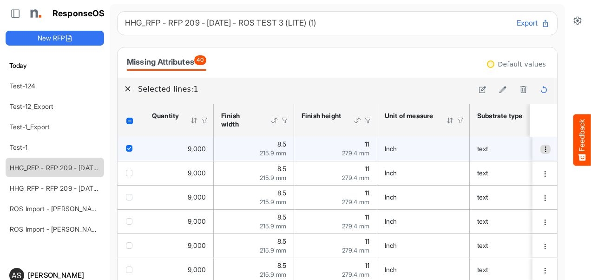
click at [542, 151] on span "dropdownbutton" at bounding box center [545, 149] width 7 height 7
click at [566, 91] on div at bounding box center [578, 157] width 26 height 315
click at [128, 117] on div "Header checkbox" at bounding box center [130, 120] width 19 height 8
click at [223, 91] on h6 "Selected lines: 1" at bounding box center [303, 89] width 331 height 12
click at [540, 91] on icon at bounding box center [544, 89] width 8 height 8
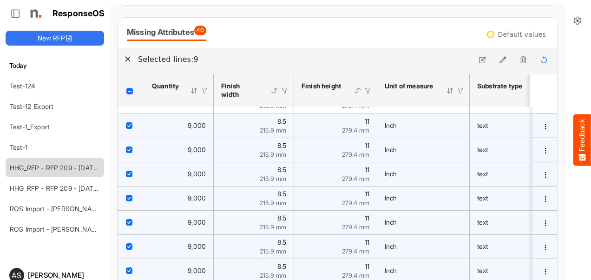
scroll to position [29, 0]
click at [499, 60] on icon at bounding box center [503, 60] width 8 height 8
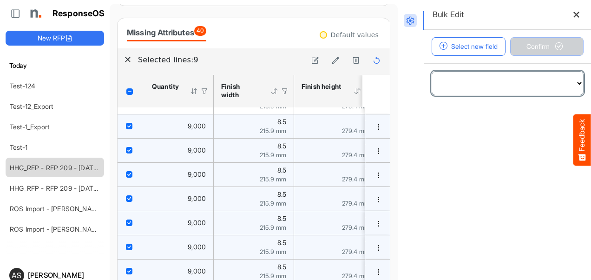
click at [561, 85] on select "**********" at bounding box center [507, 83] width 151 height 23
drag, startPoint x: 131, startPoint y: 91, endPoint x: 125, endPoint y: 93, distance: 6.5
click at [131, 91] on div "Header checkbox" at bounding box center [131, 91] width 10 height 7
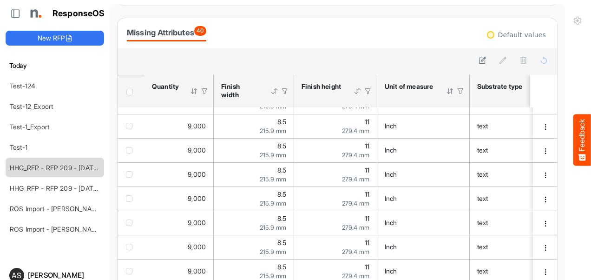
scroll to position [32, 0]
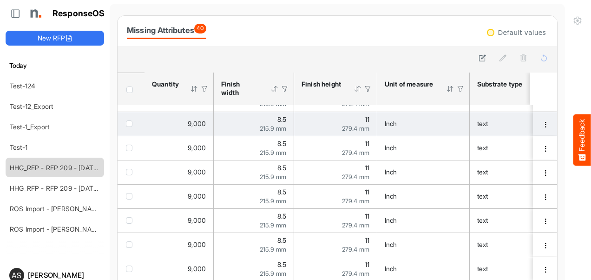
click at [128, 120] on span "checkbox" at bounding box center [129, 123] width 7 height 7
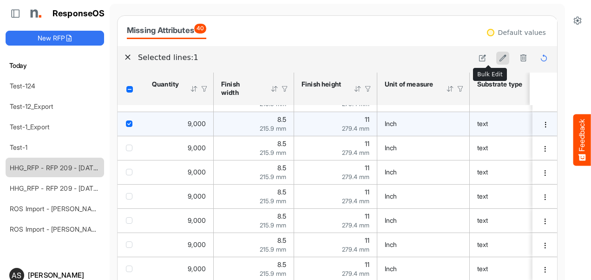
click at [499, 55] on icon at bounding box center [503, 58] width 8 height 8
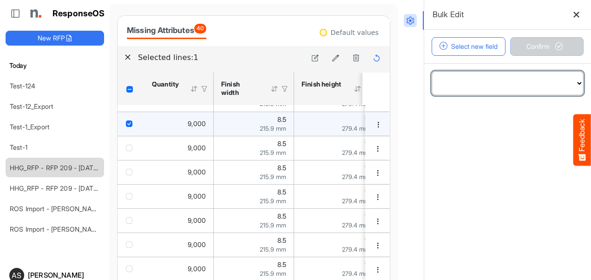
click at [489, 86] on select "**********" at bounding box center [507, 83] width 151 height 23
select select "**********"
click at [432, 72] on select "**********" at bounding box center [507, 83] width 151 height 23
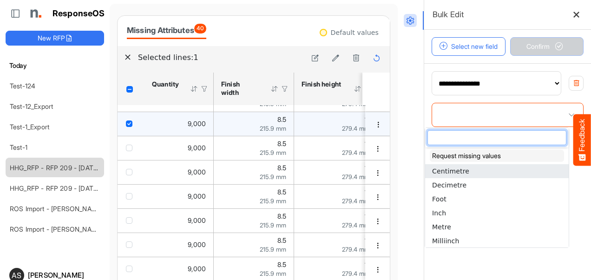
drag, startPoint x: 475, startPoint y: 119, endPoint x: 520, endPoint y: 159, distance: 60.6
drag, startPoint x: 520, startPoint y: 159, endPoint x: 399, endPoint y: 108, distance: 131.9
click at [399, 108] on div at bounding box center [410, 157] width 26 height 315
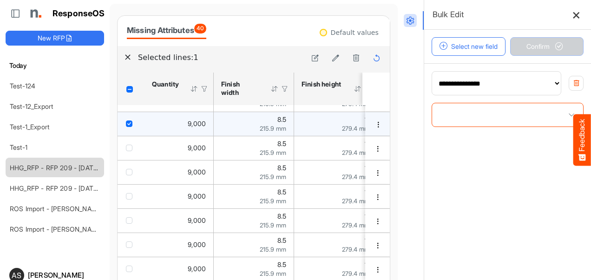
click at [572, 16] on icon at bounding box center [576, 15] width 8 height 8
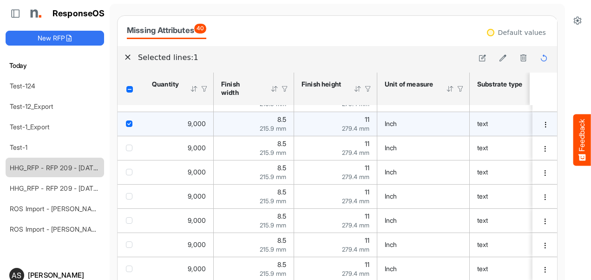
click at [502, 121] on div "text" at bounding box center [514, 123] width 74 height 10
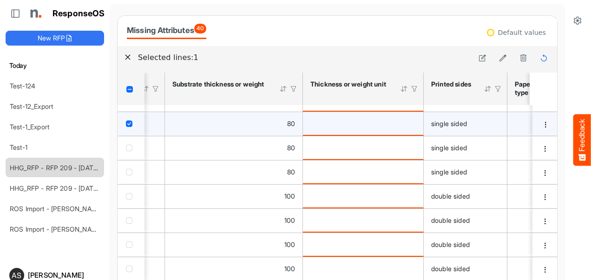
scroll to position [0, 470]
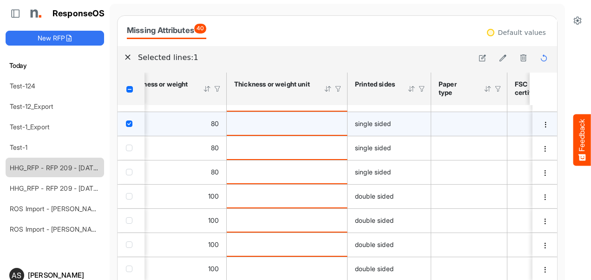
click at [304, 128] on td "is template cell Column Header httpsnorthellcomontologiesmapping-rulesmaterialh…" at bounding box center [287, 123] width 121 height 24
click at [316, 124] on div "is template cell Column Header httpsnorthellcomontologiesmapping-rulesmaterialh…" at bounding box center [286, 123] width 105 height 10
click at [127, 120] on span "checkbox" at bounding box center [129, 123] width 7 height 7
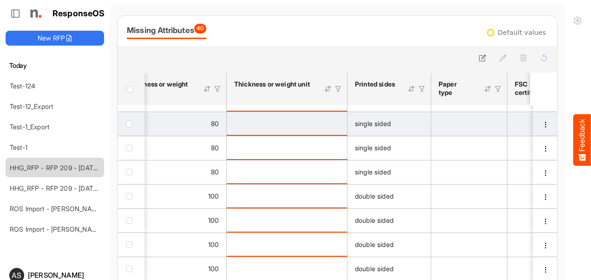
click at [262, 122] on div "is template cell Column Header httpsnorthellcomontologiesmapping-rulesmaterialh…" at bounding box center [286, 123] width 105 height 10
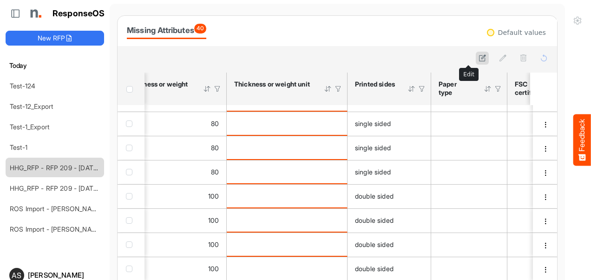
click at [478, 56] on icon at bounding box center [482, 58] width 8 height 8
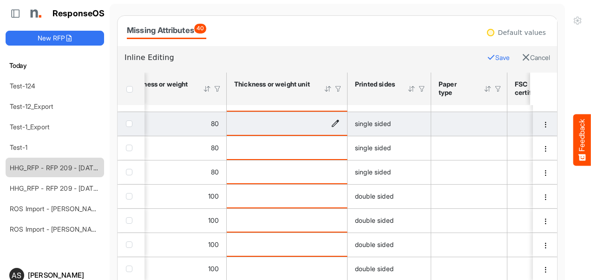
click at [325, 123] on div "is template cell Column Header httpsnorthellcomontologiesmapping-rulesmaterialh…" at bounding box center [286, 123] width 105 height 10
click at [334, 122] on icon "is template cell Column Header httpsnorthellcomontologiesmapping-rulesmaterialh…" at bounding box center [335, 123] width 8 height 8
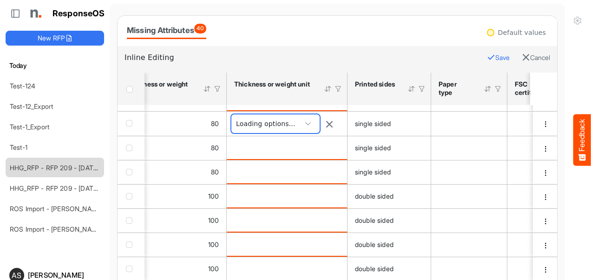
click at [305, 117] on span at bounding box center [275, 123] width 88 height 19
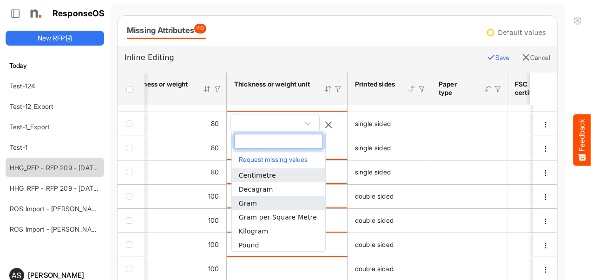
click at [249, 204] on span "Gram" at bounding box center [248, 202] width 18 height 7
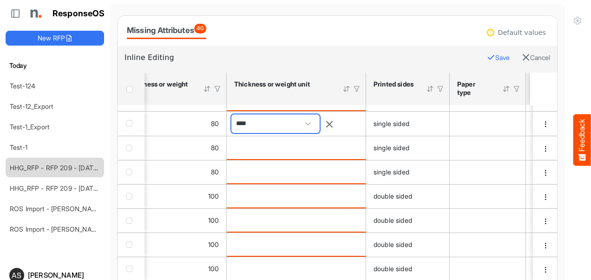
click at [315, 119] on span at bounding box center [308, 124] width 14 height 14
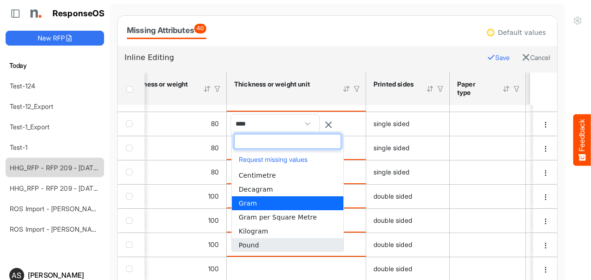
click at [240, 247] on span "Pound" at bounding box center [249, 244] width 20 height 7
type input "*****"
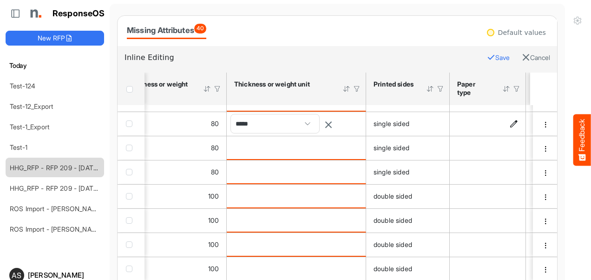
click at [466, 126] on td "is template cell Column Header httpsnorthellcomontologiesmapping-rulesmaterialh…" at bounding box center [487, 123] width 76 height 24
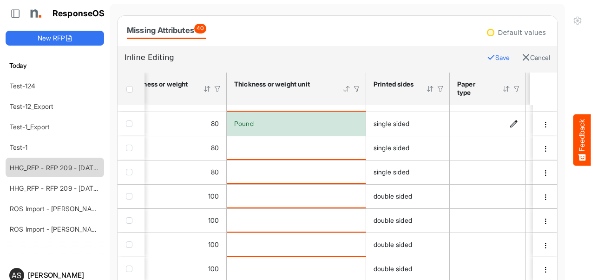
click at [507, 119] on div "is template cell Column Header httpsnorthellcomontologiesmapping-rulesmaterialh…" at bounding box center [487, 123] width 61 height 10
click at [511, 123] on icon "is template cell Column Header httpsnorthellcomontologiesmapping-rulesmaterialh…" at bounding box center [513, 124] width 8 height 8
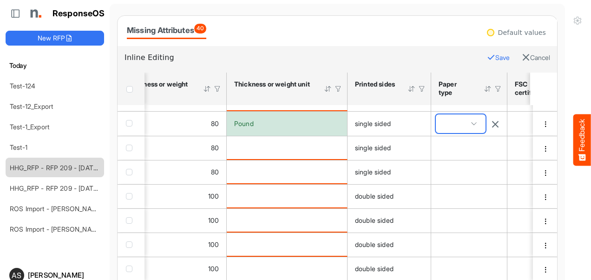
click at [475, 120] on span at bounding box center [461, 123] width 50 height 19
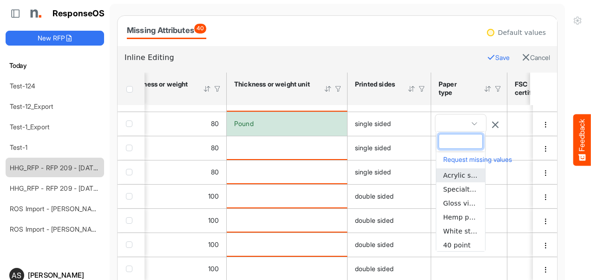
click at [455, 176] on span "Acrylic sheet" at bounding box center [464, 174] width 43 height 7
type input "**********"
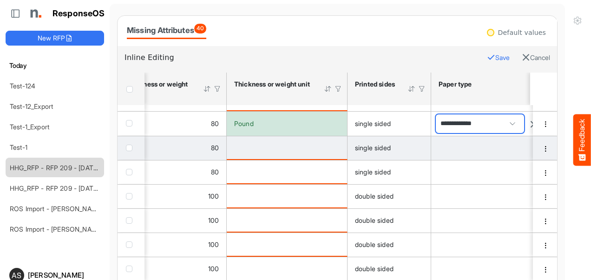
click at [469, 138] on td "is template cell Column Header httpsnorthellcomontologiesmapping-rulesmaterialh…" at bounding box center [500, 148] width 139 height 24
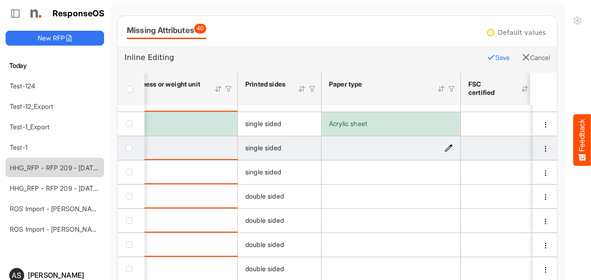
scroll to position [0, 581]
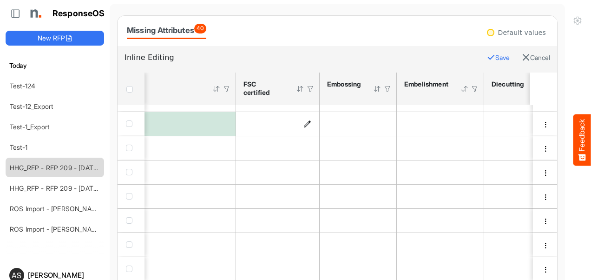
click at [310, 120] on icon "is template cell Column Header httpsnorthellcomontologiesmapping-rulesmateriali…" at bounding box center [307, 124] width 8 height 8
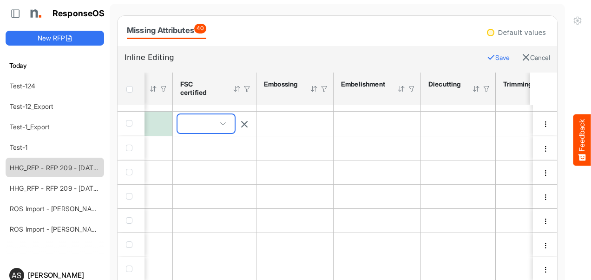
click at [215, 123] on span at bounding box center [205, 123] width 57 height 19
click at [197, 142] on li "True" at bounding box center [206, 138] width 56 height 14
type input "****"
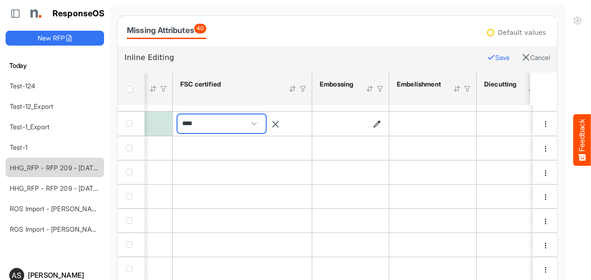
click at [374, 121] on icon "is template cell Column Header httpsnorthellcomontologiesmapping-rulesmanufactu…" at bounding box center [377, 123] width 8 height 8
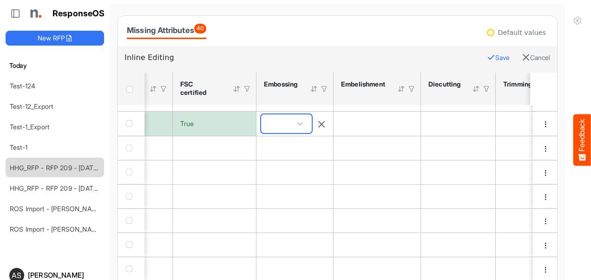
click at [303, 117] on span at bounding box center [286, 123] width 51 height 19
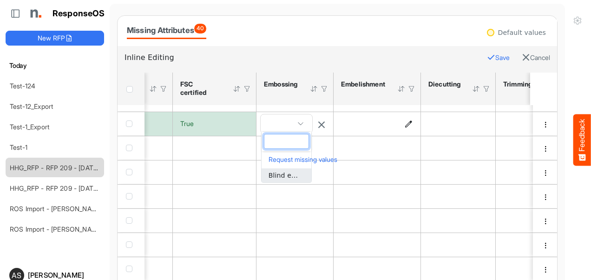
click at [407, 121] on icon "is template cell Column Header httpsnorthellcomontologiesmapping-rulesmanufactu…" at bounding box center [408, 124] width 8 height 8
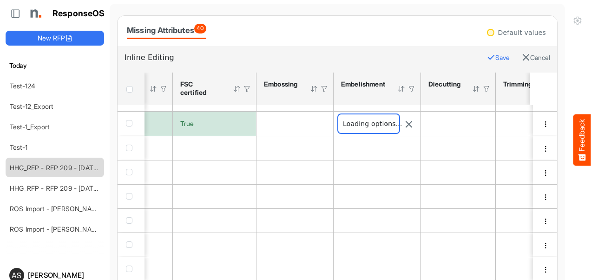
click at [389, 121] on span at bounding box center [368, 123] width 61 height 19
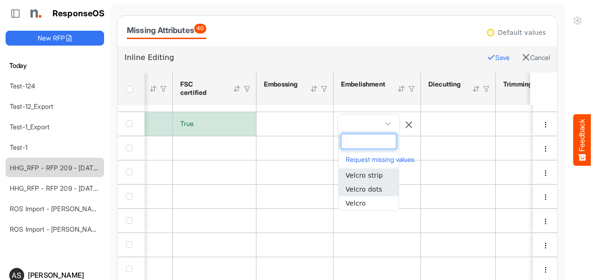
click at [356, 186] on span "Velcro dots" at bounding box center [363, 188] width 37 height 7
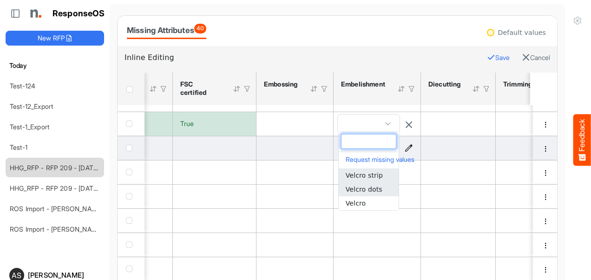
type input "**********"
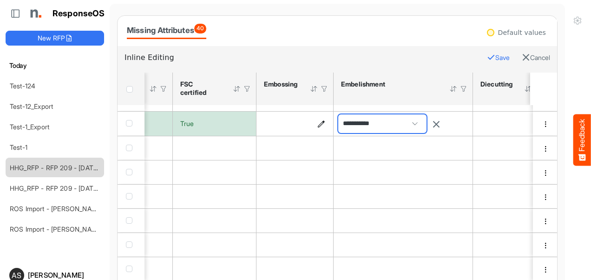
click at [319, 123] on icon "is template cell Column Header httpsnorthellcomontologiesmapping-rulesmanufactu…" at bounding box center [321, 123] width 8 height 8
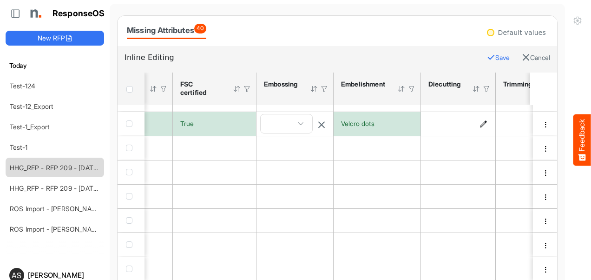
click at [484, 121] on icon "is template cell Column Header httpsnorthellcomontologiesmapping-rulesmanufactu…" at bounding box center [483, 124] width 8 height 8
click at [457, 124] on span at bounding box center [449, 123] width 48 height 19
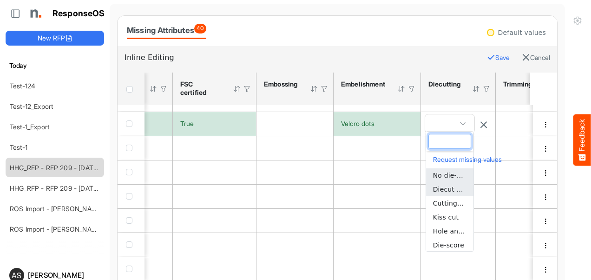
click at [442, 188] on span "Diecut cover pocket" at bounding box center [466, 188] width 66 height 7
type input "**********"
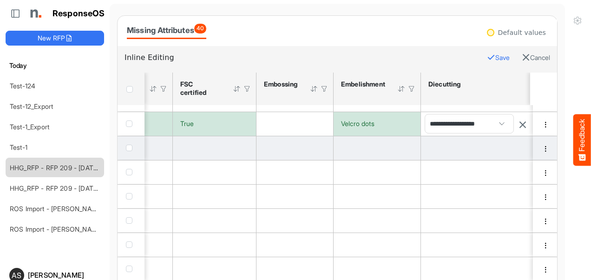
click at [484, 147] on div "is template cell Column Header httpsnorthellcomontologiesmapping-rulesmanufactu…" at bounding box center [490, 148] width 124 height 10
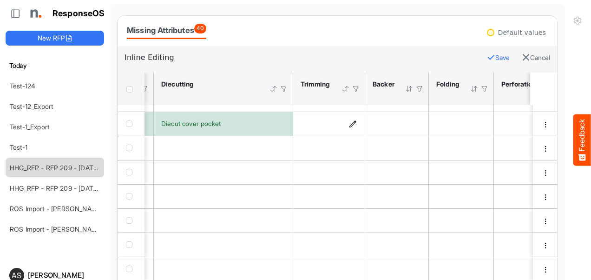
click at [353, 120] on icon "is template cell Column Header httpsnorthellcomontologiesmapping-rulesmanufactu…" at bounding box center [353, 124] width 8 height 8
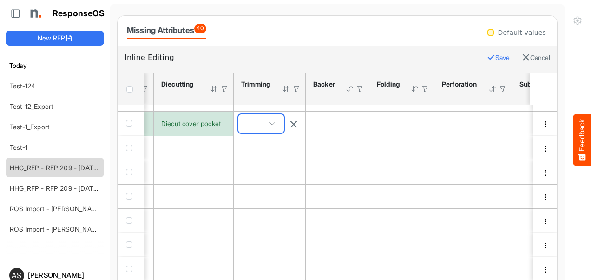
click at [270, 118] on span at bounding box center [261, 123] width 46 height 19
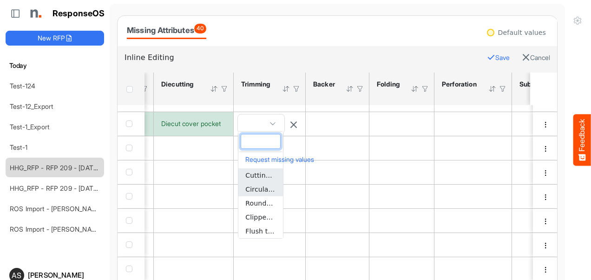
click at [257, 188] on span "Circular trim" at bounding box center [265, 188] width 41 height 7
type input "**********"
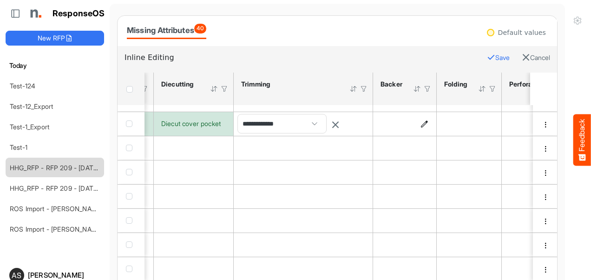
click at [421, 123] on icon "is template cell Column Header httpsnorthellcomontologiesmapping-rulesassemblyh…" at bounding box center [424, 124] width 8 height 8
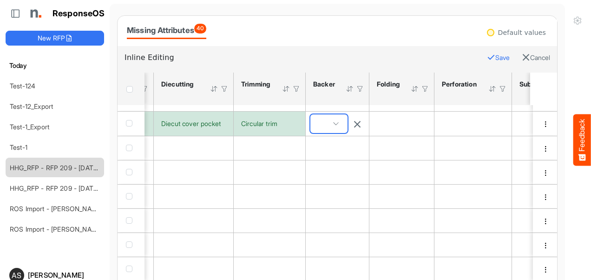
click at [338, 119] on span at bounding box center [328, 123] width 37 height 19
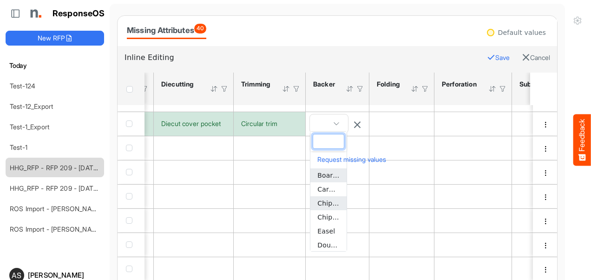
drag, startPoint x: 324, startPoint y: 200, endPoint x: 423, endPoint y: 167, distance: 103.7
click at [324, 200] on span "Chipboard" at bounding box center [334, 202] width 34 height 7
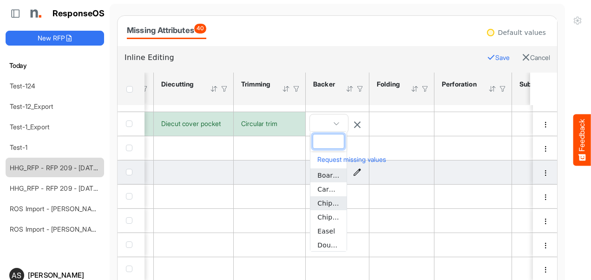
type input "*********"
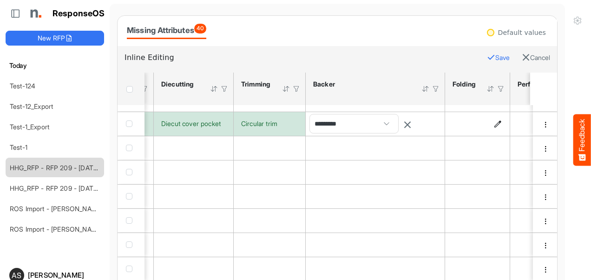
click at [497, 121] on icon "is template cell Column Header httpsnorthellcomontologiesmapping-rulesmanufactu…" at bounding box center [498, 124] width 8 height 8
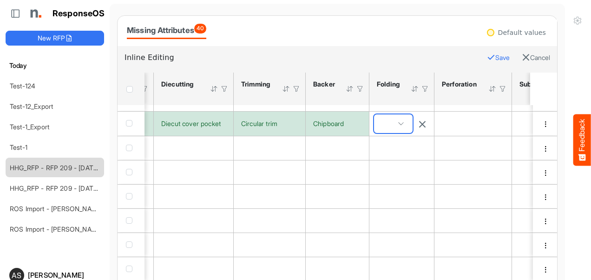
click at [403, 120] on span at bounding box center [393, 123] width 39 height 19
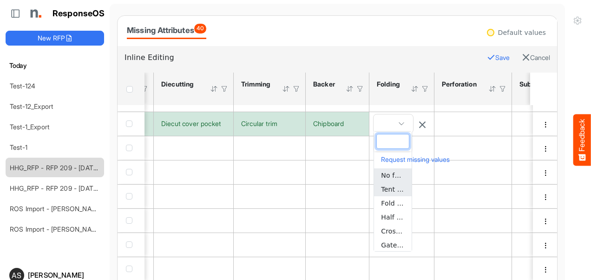
click at [390, 188] on span "Tent fold" at bounding box center [395, 188] width 28 height 7
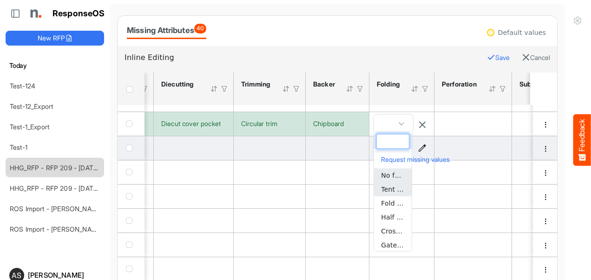
type input "*********"
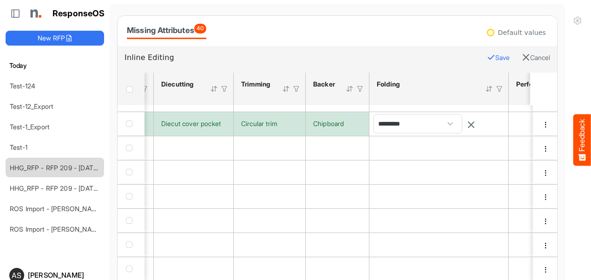
click at [487, 58] on button "Save" at bounding box center [498, 58] width 23 height 12
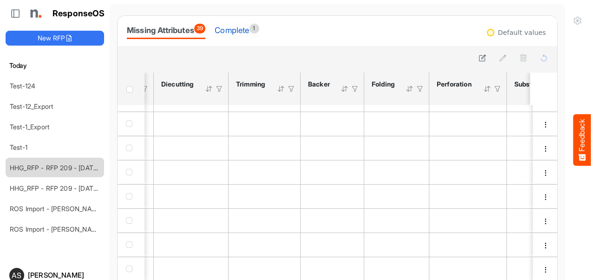
click at [237, 29] on div "Complete 1" at bounding box center [237, 30] width 44 height 13
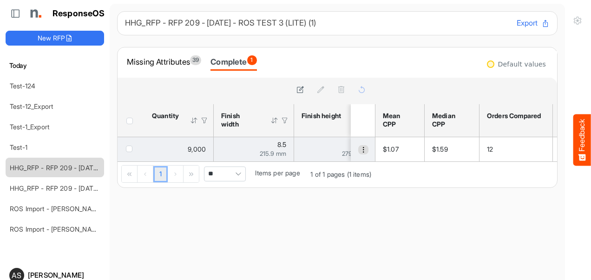
click at [360, 148] on span "dropdownbutton" at bounding box center [363, 149] width 7 height 7
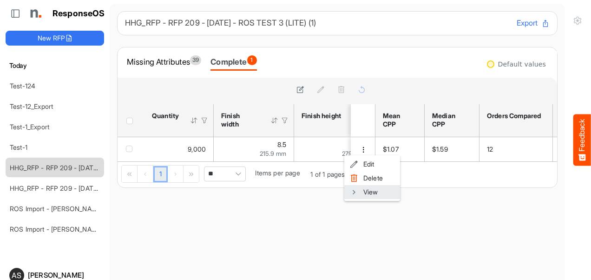
click at [361, 189] on li "View" at bounding box center [372, 192] width 56 height 14
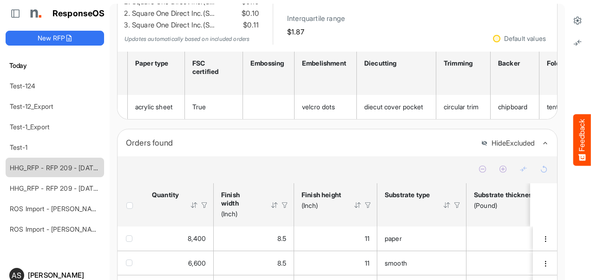
scroll to position [0, 399]
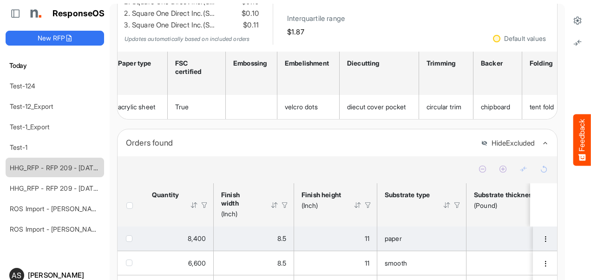
click at [422, 241] on div "paper" at bounding box center [421, 238] width 74 height 10
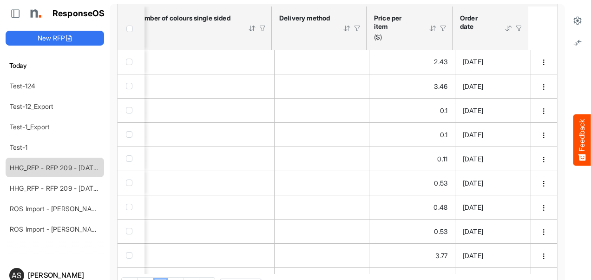
scroll to position [271, 0]
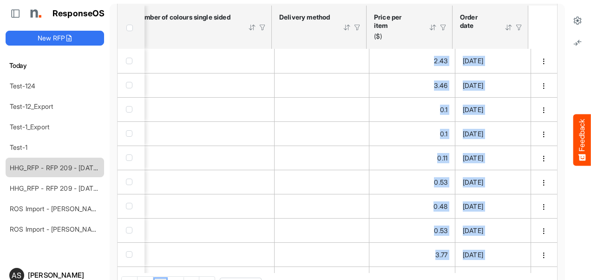
drag, startPoint x: 557, startPoint y: 145, endPoint x: 557, endPoint y: 152, distance: 7.4
click at [557, 152] on div "ResponseOS New RFP Today Test-124 Test-12_Export Test-1_Export Test-1 HHG_RFP -…" at bounding box center [379, 140] width 758 height 280
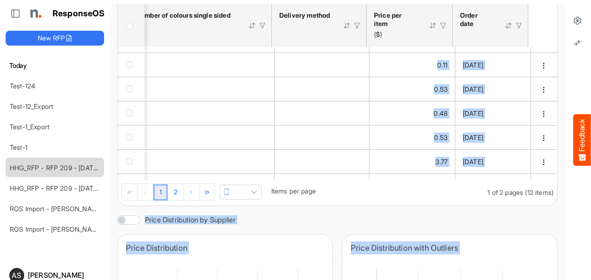
scroll to position [363, 0]
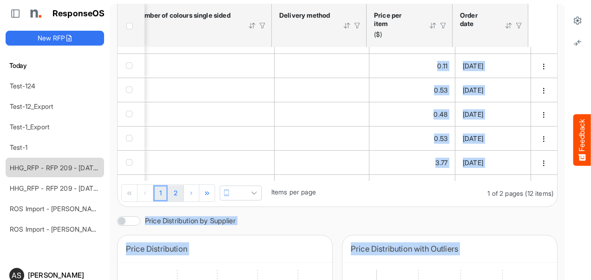
click at [173, 195] on link "2" at bounding box center [176, 193] width 16 height 17
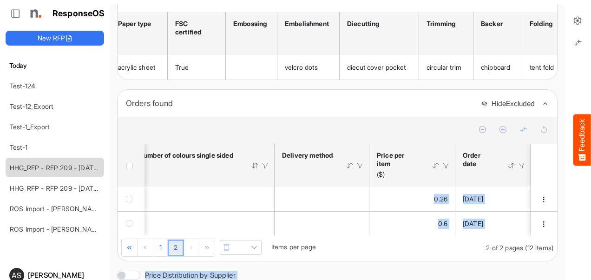
scroll to position [135, 0]
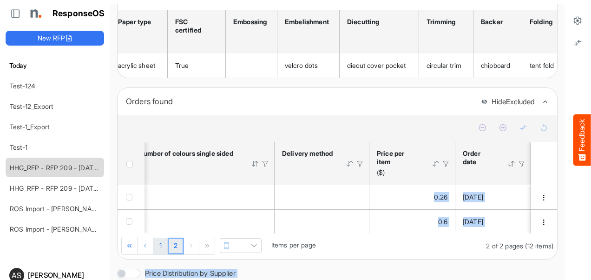
click at [164, 254] on link "1" at bounding box center [160, 245] width 14 height 17
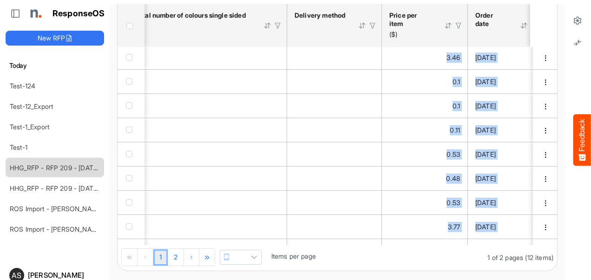
scroll to position [298, 0]
drag, startPoint x: 509, startPoint y: 254, endPoint x: 428, endPoint y: 269, distance: 82.3
click at [428, 269] on div "1 2 1 of 2 pages (12 items) ** Items per page" at bounding box center [336, 259] width 439 height 26
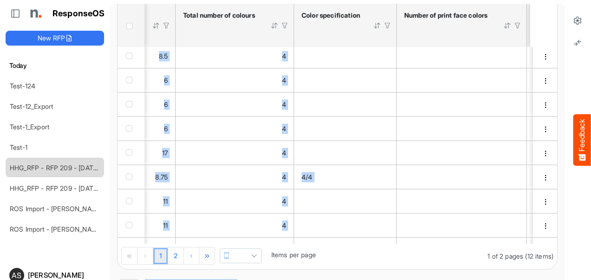
scroll to position [304, 0]
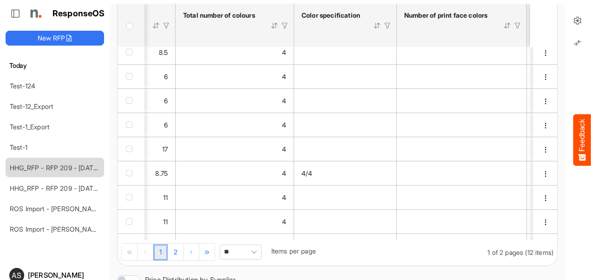
drag, startPoint x: 412, startPoint y: 241, endPoint x: 475, endPoint y: 254, distance: 64.7
click at [475, 254] on div "sfgridjfhzpdfty2l_header_table Press Enter to sort. Press Alt Down to open filt…" at bounding box center [336, 119] width 439 height 292
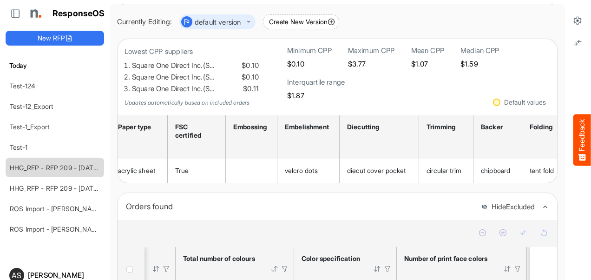
scroll to position [0, 0]
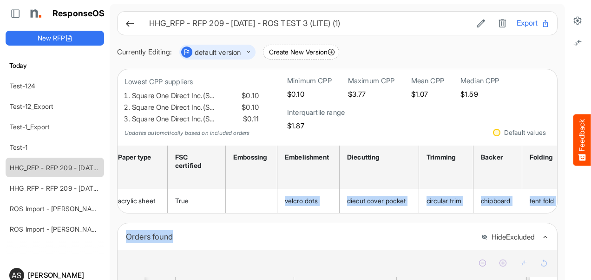
drag, startPoint x: 220, startPoint y: 214, endPoint x: 282, endPoint y: 224, distance: 63.1
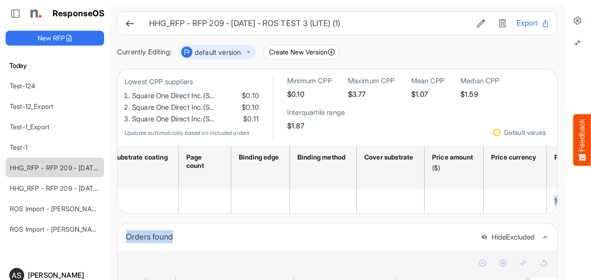
scroll to position [0, 1107]
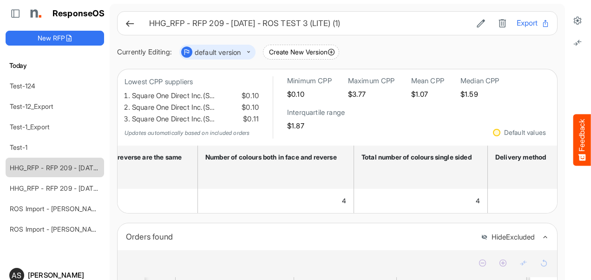
click at [446, 127] on div "Minimum CPP $0.10 Maximum CPP $3.77 Mean CPP $1.07 Median CPP $1.59 Interquarti…" at bounding box center [394, 102] width 214 height 53
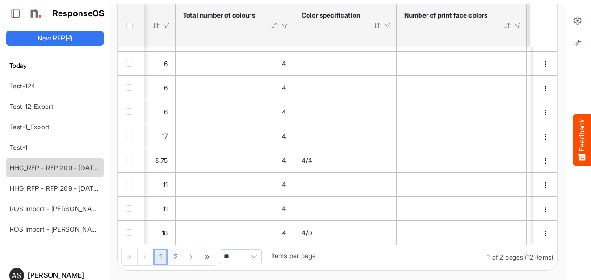
drag, startPoint x: 416, startPoint y: 249, endPoint x: 440, endPoint y: 250, distance: 24.2
click at [440, 250] on div "1 2 1 of 2 pages (12 items) ** Items per page" at bounding box center [336, 257] width 439 height 26
drag, startPoint x: 440, startPoint y: 249, endPoint x: 462, endPoint y: 251, distance: 21.4
click at [462, 251] on div "1 2 1 of 2 pages (12 items) ** Items per page" at bounding box center [336, 257] width 439 height 26
click at [461, 249] on div "1 2 1 of 2 pages (12 items) ** Items per page" at bounding box center [336, 257] width 439 height 26
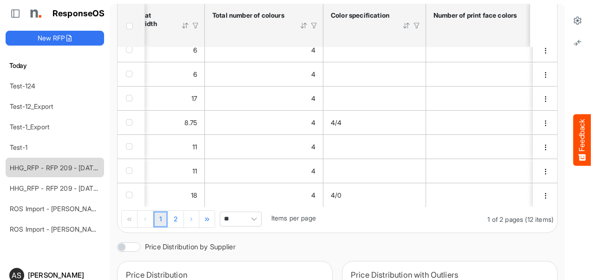
click at [254, 223] on span "Pagerdropdown" at bounding box center [254, 219] width 14 height 14
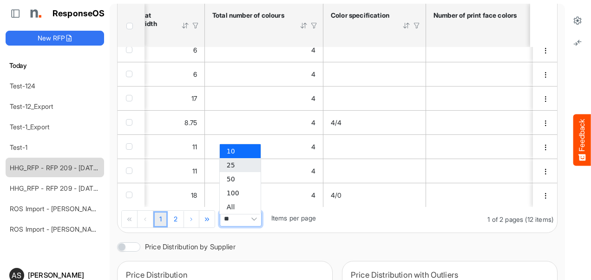
click at [238, 166] on li "25" at bounding box center [240, 165] width 41 height 14
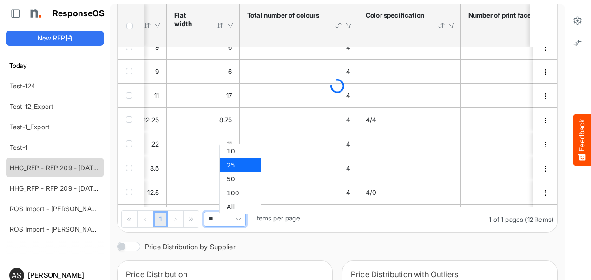
type input "**"
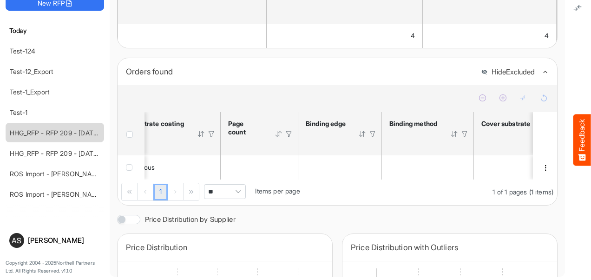
scroll to position [0, 1294]
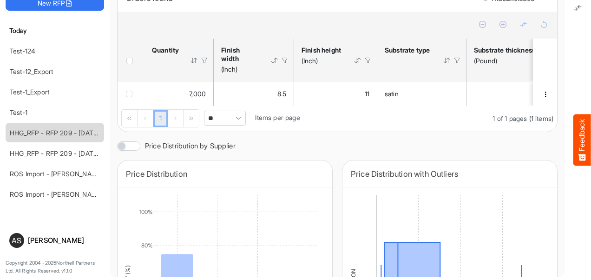
drag, startPoint x: 156, startPoint y: 110, endPoint x: 173, endPoint y: 113, distance: 17.0
click at [173, 106] on div "7,000 8.5 11 satin 100 single sided 1 cutting to size fold (unspecified) aqueou…" at bounding box center [336, 94] width 439 height 24
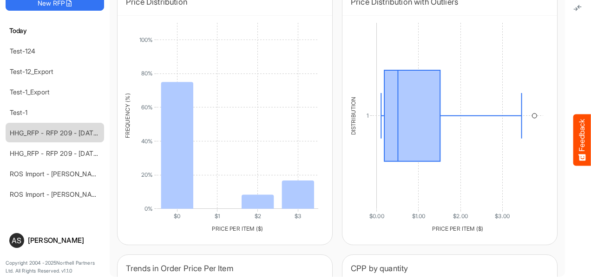
scroll to position [372, 0]
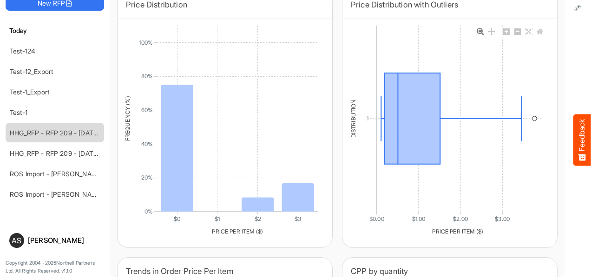
drag, startPoint x: 528, startPoint y: 125, endPoint x: 534, endPoint y: 115, distance: 11.6
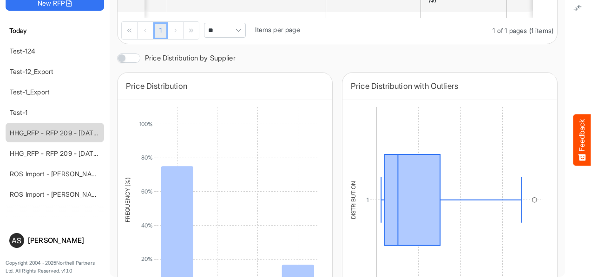
scroll to position [296, 0]
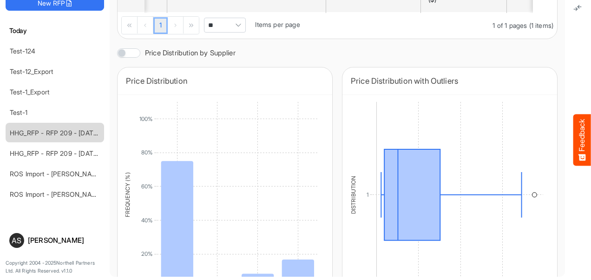
click at [565, 160] on div at bounding box center [578, 122] width 26 height 315
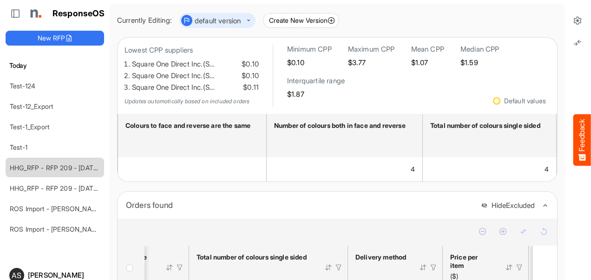
scroll to position [0, 0]
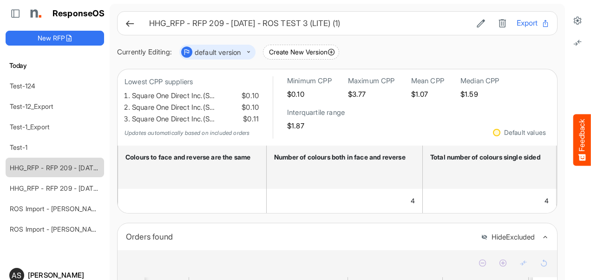
click at [532, 5] on main "HHG_RFP - RFP 209 - 09.09.2025 - ROS TEST 3 (LITE) (1) Export Currently Editing…" at bounding box center [337, 157] width 455 height 307
click at [125, 21] on icon at bounding box center [130, 24] width 10 height 10
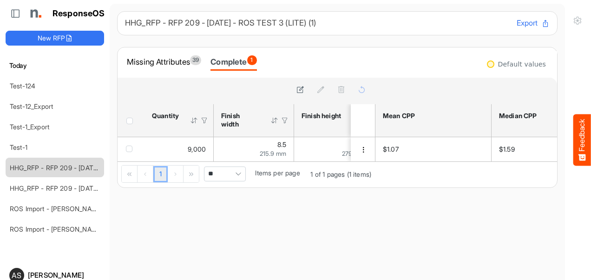
drag, startPoint x: 125, startPoint y: 21, endPoint x: 119, endPoint y: 101, distance: 80.6
click at [122, 69] on div "HHG_RFP - RFP 209 - 09.09.2025 - ROS TEST 3 (LITE) (1) Export Missing Attribute…" at bounding box center [337, 99] width 440 height 176
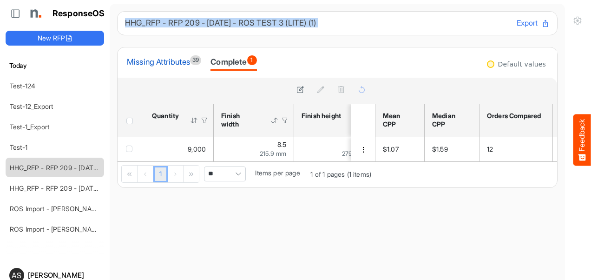
click at [152, 67] on div "Missing Attributes 39" at bounding box center [164, 61] width 74 height 13
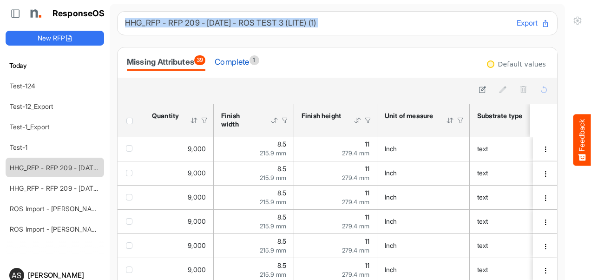
click at [243, 66] on div "Complete 1" at bounding box center [237, 61] width 44 height 13
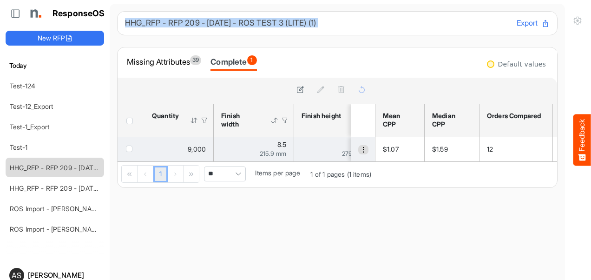
click at [358, 146] on button "dropdownbutton" at bounding box center [363, 149] width 10 height 9
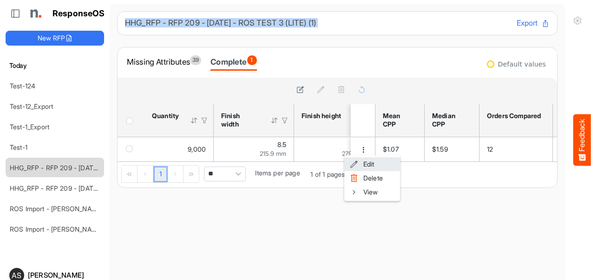
click at [372, 164] on li "Edit" at bounding box center [372, 164] width 56 height 14
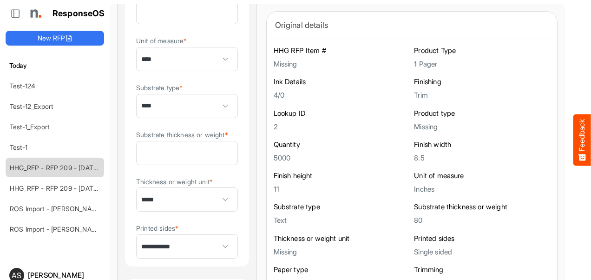
scroll to position [259, 0]
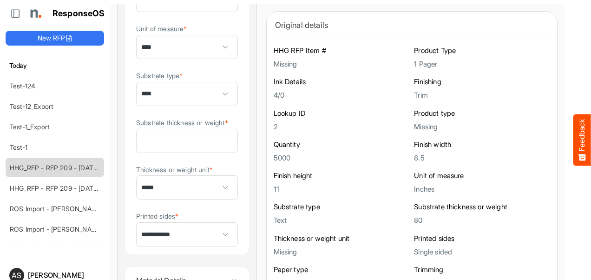
click at [565, 72] on div at bounding box center [578, 157] width 26 height 315
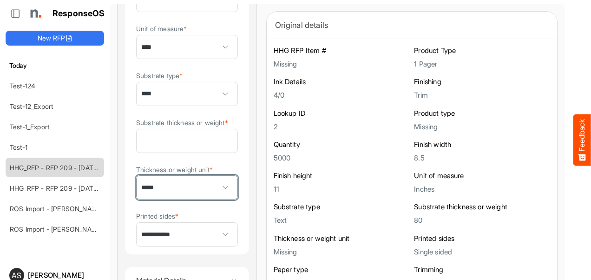
click at [219, 194] on span at bounding box center [226, 187] width 14 height 14
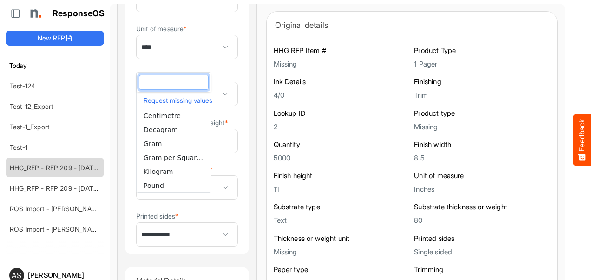
click at [182, 84] on input "dropdownlistfilter" at bounding box center [173, 82] width 69 height 14
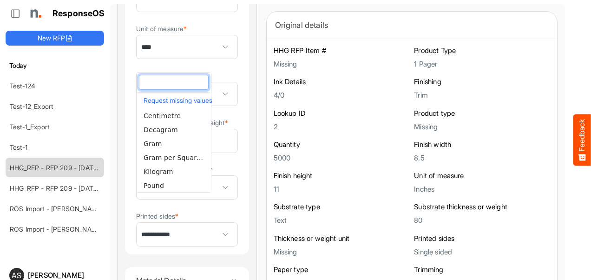
click at [182, 84] on input "dropdownlistfilter" at bounding box center [173, 82] width 69 height 14
click at [292, 118] on div "Lookup ID 2" at bounding box center [341, 120] width 136 height 22
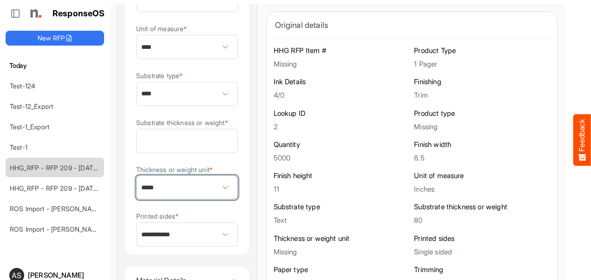
click at [183, 197] on span "*****" at bounding box center [187, 187] width 101 height 23
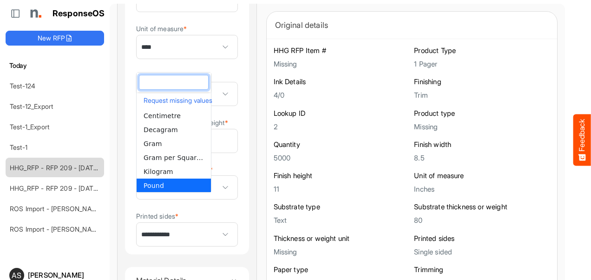
scroll to position [0, 0]
click at [191, 81] on input "dropdownlistfilter" at bounding box center [173, 82] width 69 height 14
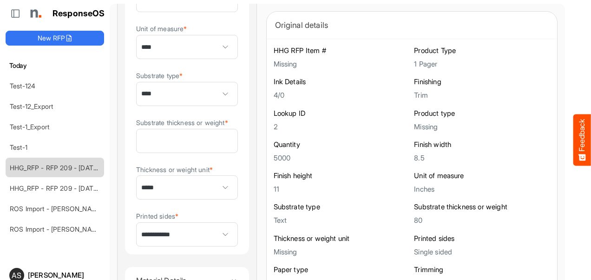
click at [282, 150] on div "Quantity 5000" at bounding box center [341, 151] width 136 height 22
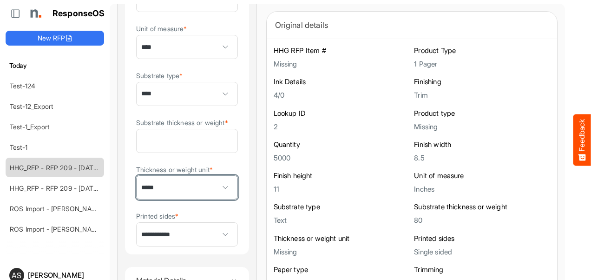
click at [180, 199] on span "*****" at bounding box center [187, 187] width 101 height 23
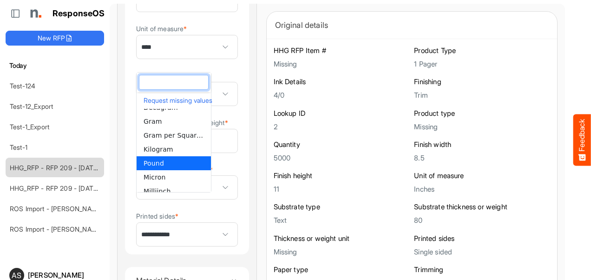
scroll to position [0, 0]
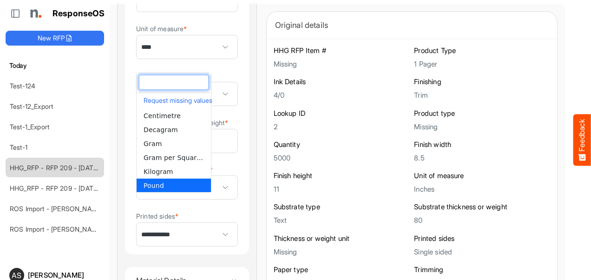
click at [169, 83] on input "dropdownlistfilter" at bounding box center [173, 82] width 69 height 14
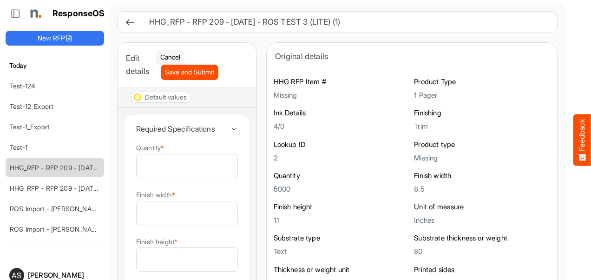
click at [131, 22] on icon at bounding box center [130, 22] width 10 height 10
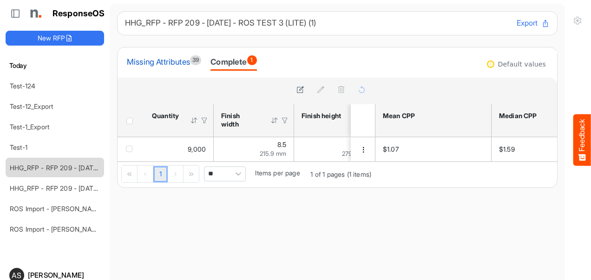
click at [177, 60] on div "Missing Attributes 39" at bounding box center [164, 61] width 74 height 13
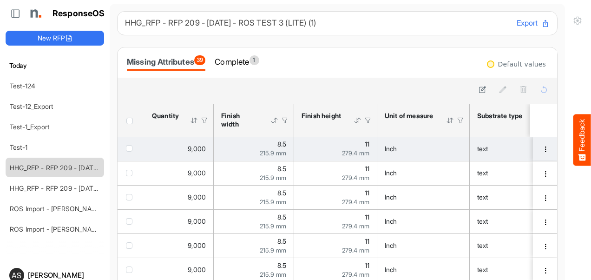
click at [131, 150] on span "checkbox" at bounding box center [129, 148] width 7 height 7
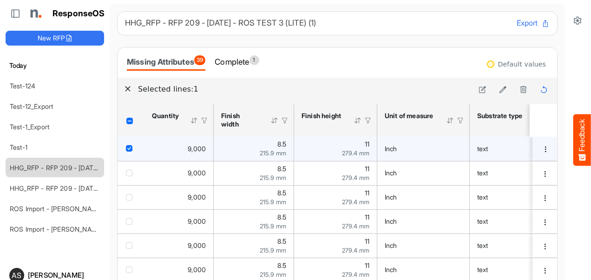
click at [130, 146] on span "checkbox" at bounding box center [129, 148] width 7 height 7
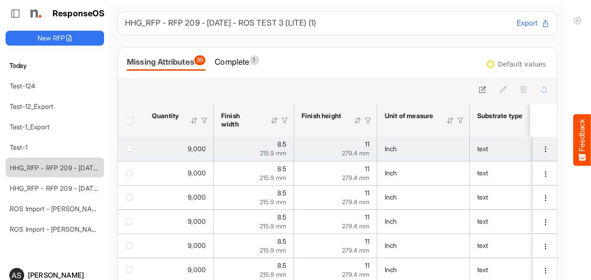
click at [190, 150] on span "9,000" at bounding box center [197, 148] width 18 height 8
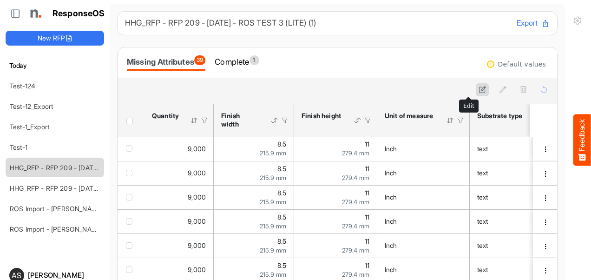
click at [478, 87] on icon at bounding box center [482, 89] width 8 height 8
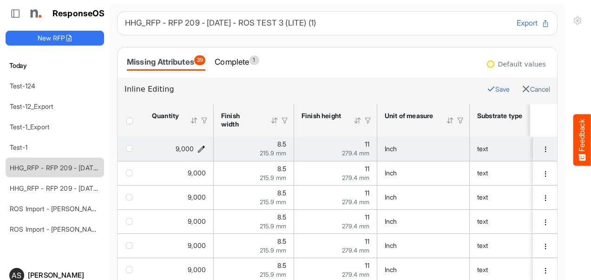
click at [199, 149] on icon "9000 is template cell Column Header httpsnorthellcomontologiesmapping-rulesorde…" at bounding box center [201, 148] width 8 height 8
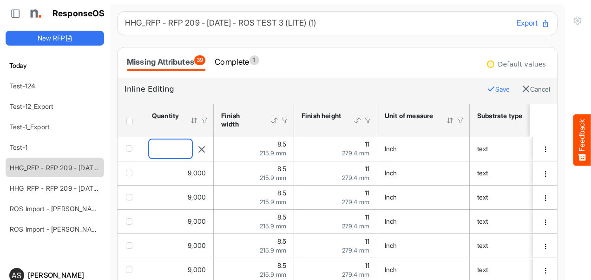
click at [158, 150] on input "****" at bounding box center [170, 148] width 43 height 19
type input "****"
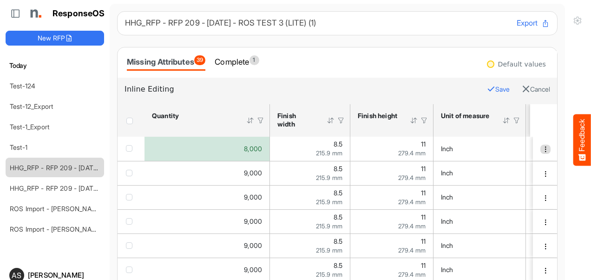
click at [542, 150] on span "dropdownbutton" at bounding box center [545, 149] width 7 height 7
click at [546, 162] on li "Edit" at bounding box center [551, 163] width 56 height 14
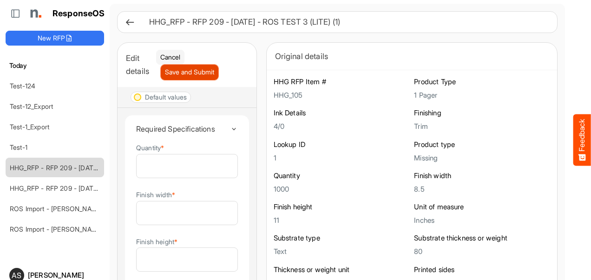
click at [184, 74] on span "Save and Submit" at bounding box center [189, 72] width 49 height 10
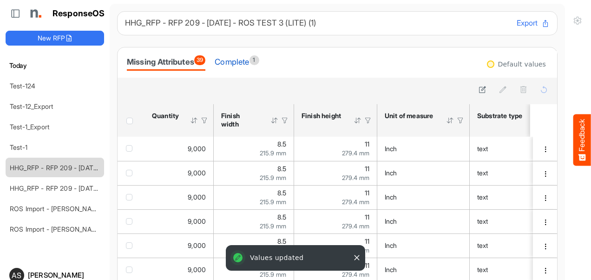
click at [236, 60] on div "Complete 1" at bounding box center [237, 61] width 44 height 13
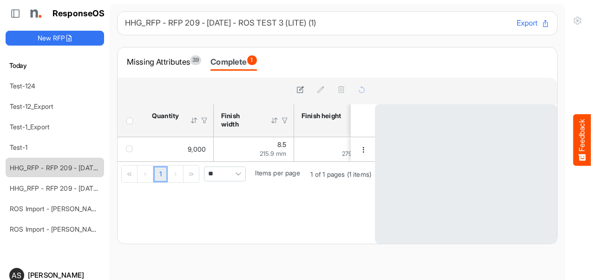
click at [236, 60] on div "Complete 1" at bounding box center [233, 61] width 46 height 13
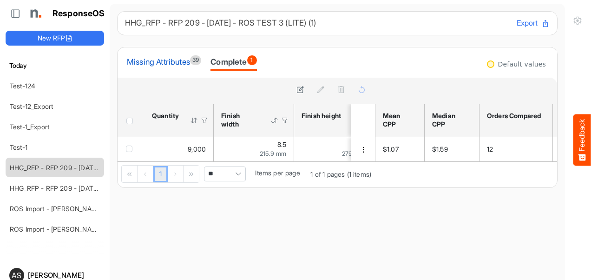
click at [176, 61] on div "Missing Attributes 39" at bounding box center [164, 61] width 74 height 13
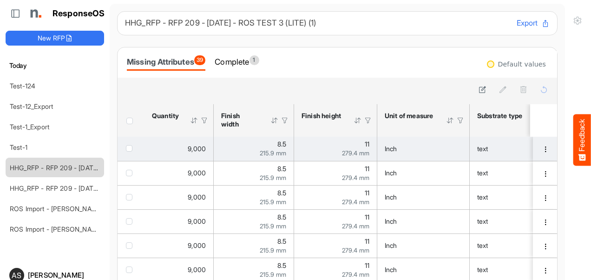
click at [212, 155] on td "9,000" at bounding box center [178, 149] width 69 height 24
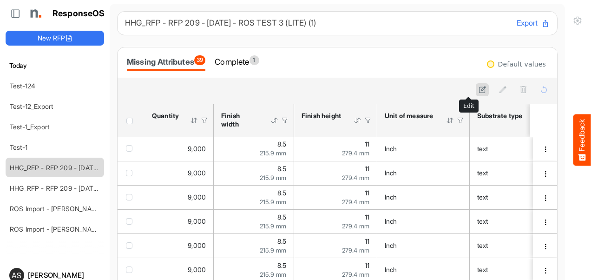
click at [478, 91] on icon at bounding box center [482, 89] width 8 height 8
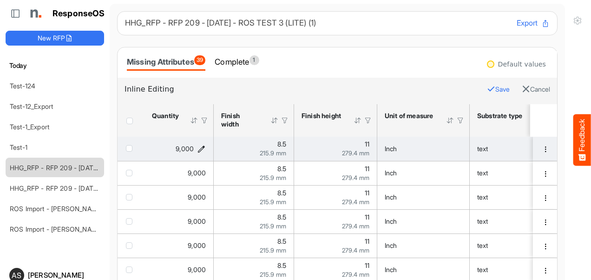
click at [202, 146] on icon "9000 is template cell Column Header httpsnorthellcomontologiesmapping-rulesorde…" at bounding box center [201, 148] width 8 height 8
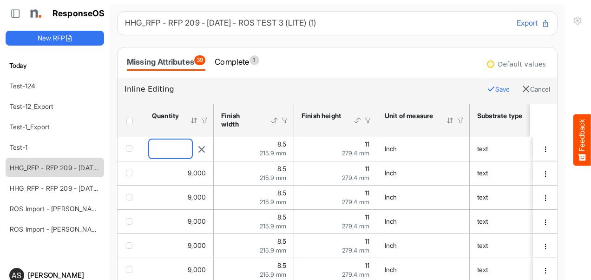
click at [182, 149] on input "****" at bounding box center [170, 148] width 43 height 19
type input "*"
type input "****"
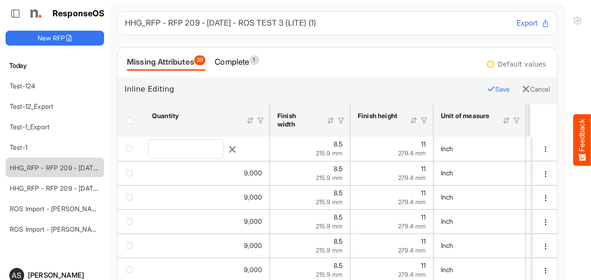
click at [487, 87] on button "Save" at bounding box center [498, 89] width 23 height 12
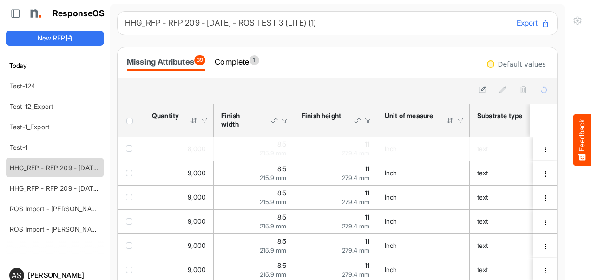
click at [481, 87] on div at bounding box center [512, 89] width 74 height 13
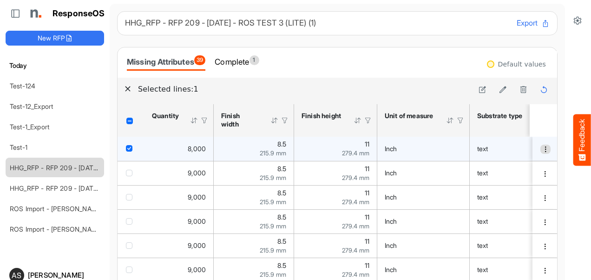
click at [542, 150] on span "dropdownbutton" at bounding box center [545, 149] width 7 height 7
click at [548, 163] on li "Edit" at bounding box center [551, 163] width 56 height 14
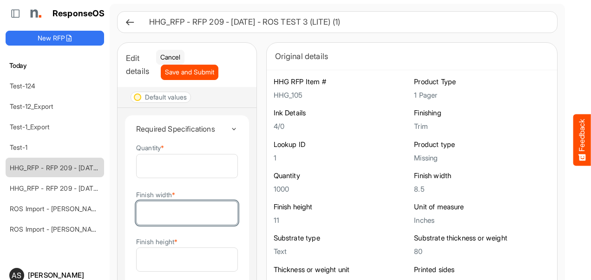
click at [171, 216] on input "***" at bounding box center [187, 212] width 101 height 23
type input "***"
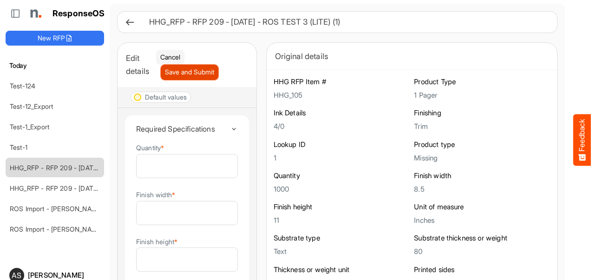
click at [184, 69] on span "Save and Submit" at bounding box center [189, 72] width 49 height 10
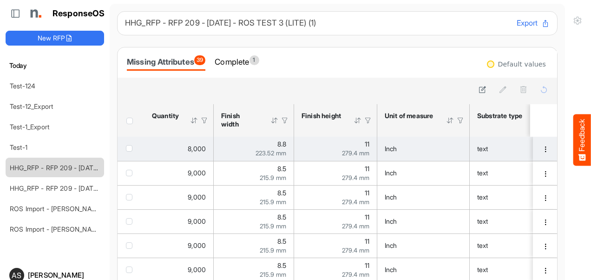
click at [128, 150] on span "checkbox" at bounding box center [129, 148] width 7 height 7
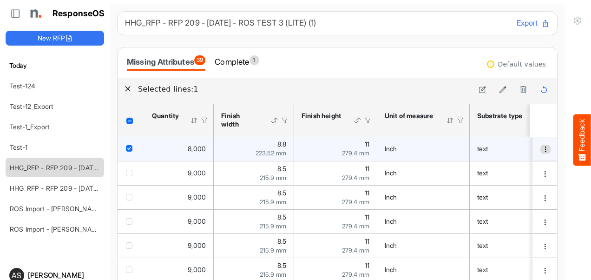
click at [542, 148] on span "dropdownbutton" at bounding box center [545, 149] width 7 height 7
click at [538, 161] on li "Edit" at bounding box center [551, 163] width 56 height 14
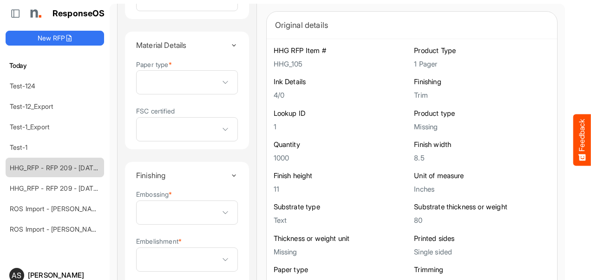
scroll to position [479, 0]
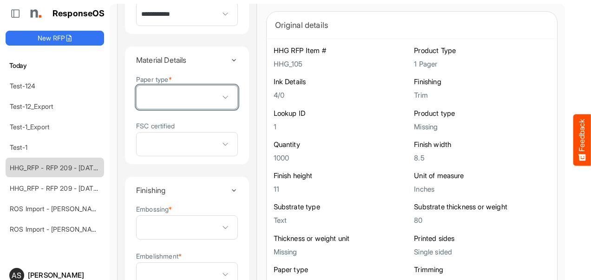
click at [219, 104] on span at bounding box center [226, 97] width 14 height 14
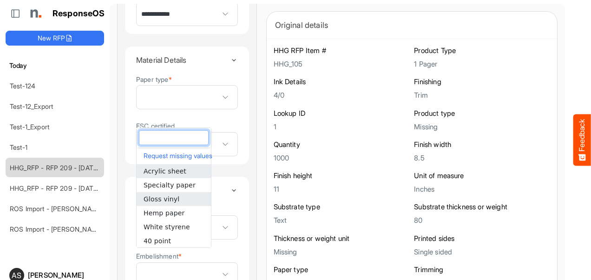
click at [166, 192] on li "Gloss vinyl" at bounding box center [174, 199] width 74 height 14
type input "**********"
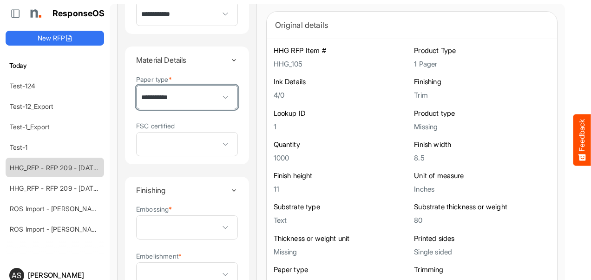
scroll to position [0, 0]
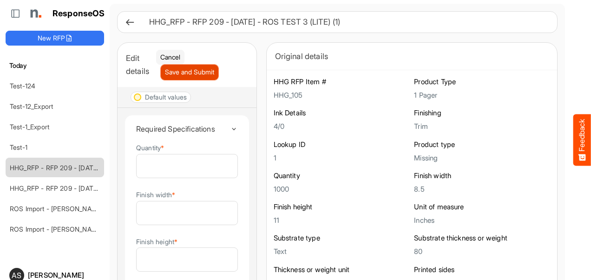
click at [204, 72] on span "Save and Submit" at bounding box center [189, 72] width 49 height 10
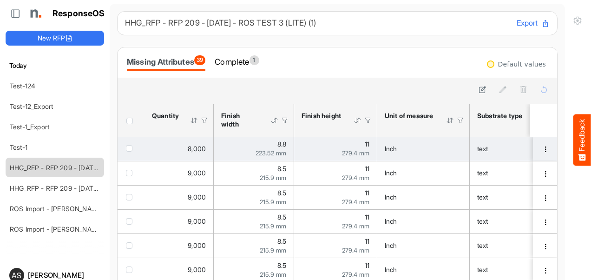
click at [352, 149] on span "279.4 mm" at bounding box center [355, 152] width 27 height 7
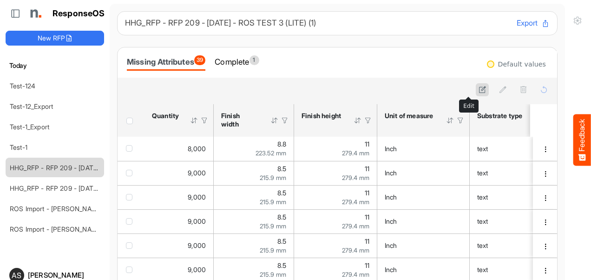
click at [478, 87] on icon at bounding box center [482, 89] width 8 height 8
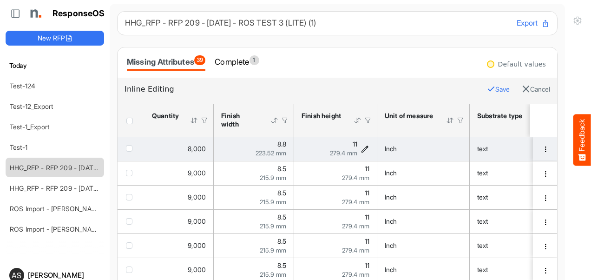
click at [363, 148] on icon "11 is template cell Column Header httpsnorthellcomontologiesmapping-rulesmeasur…" at bounding box center [365, 148] width 8 height 8
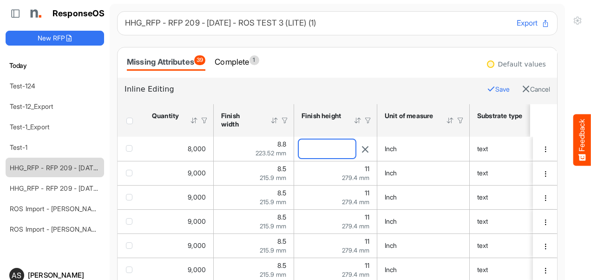
drag, startPoint x: 320, startPoint y: 148, endPoint x: 301, endPoint y: 147, distance: 19.5
click at [301, 147] on input "**" at bounding box center [327, 148] width 57 height 19
type input "**"
click at [487, 87] on button "Save" at bounding box center [498, 89] width 23 height 12
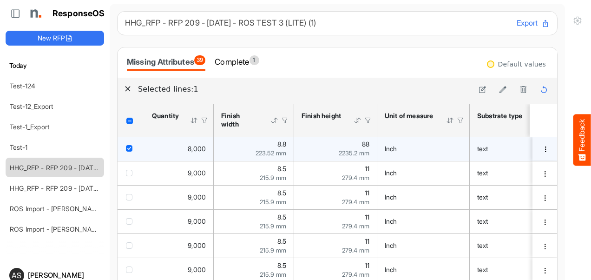
click at [459, 147] on div "Inch" at bounding box center [422, 148] width 77 height 10
click at [453, 152] on div "Inch" at bounding box center [422, 148] width 77 height 10
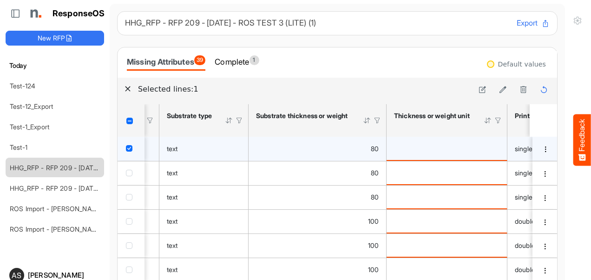
scroll to position [0, 394]
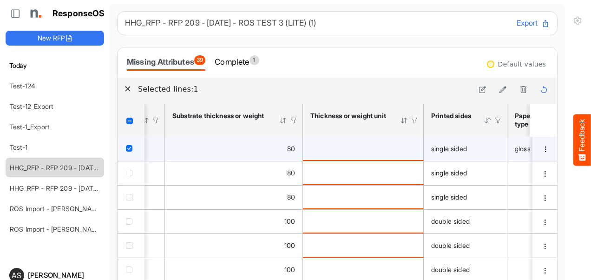
click at [371, 142] on td "is template cell Column Header httpsnorthellcomontologiesmapping-rulesmaterialh…" at bounding box center [363, 149] width 121 height 24
click at [370, 143] on div "is template cell Column Header httpsnorthellcomontologiesmapping-rulesmaterialh…" at bounding box center [362, 148] width 105 height 10
click at [478, 88] on icon at bounding box center [482, 89] width 8 height 8
click at [495, 154] on td "single sided" at bounding box center [465, 149] width 84 height 24
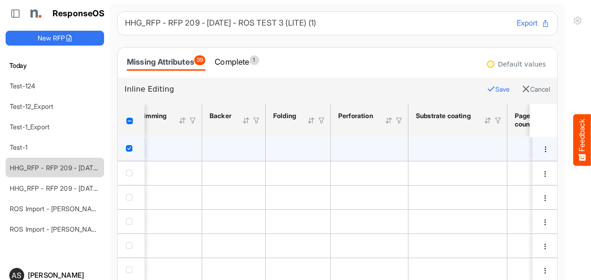
scroll to position [0, 1247]
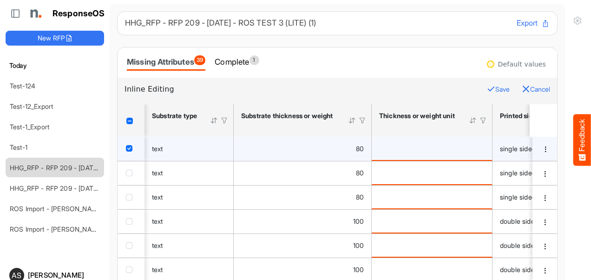
click at [521, 93] on button "Cancel" at bounding box center [535, 89] width 28 height 12
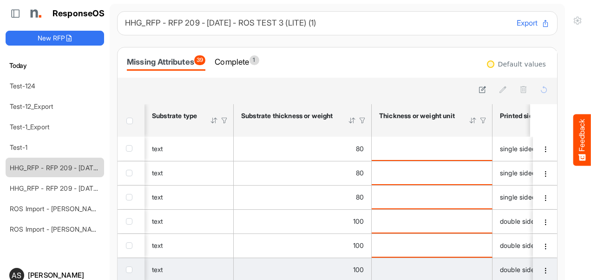
click at [310, 257] on td "100" at bounding box center [303, 269] width 138 height 24
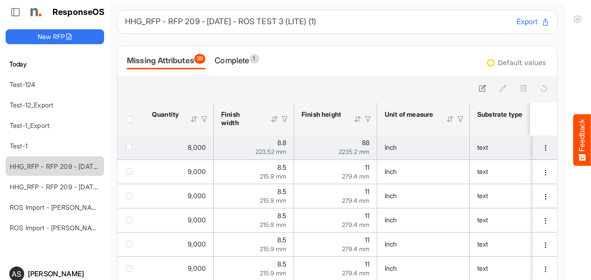
click at [131, 148] on span "checkbox" at bounding box center [129, 146] width 7 height 7
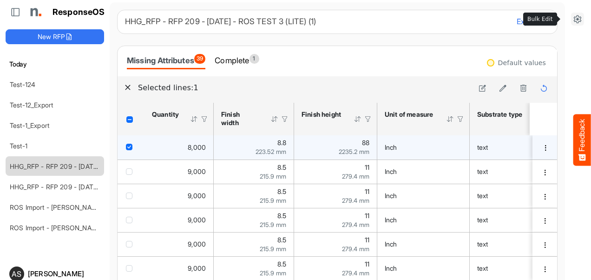
click at [572, 18] on icon at bounding box center [576, 18] width 9 height 9
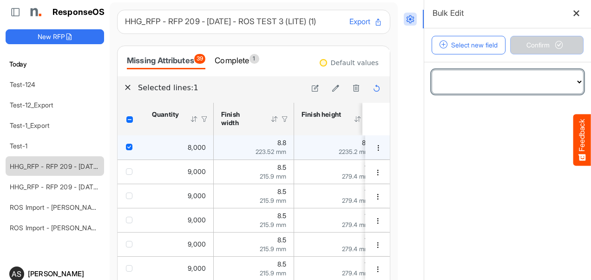
click at [540, 86] on select "**********" at bounding box center [507, 81] width 151 height 23
select select "**********"
click at [432, 70] on select "**********" at bounding box center [507, 81] width 151 height 23
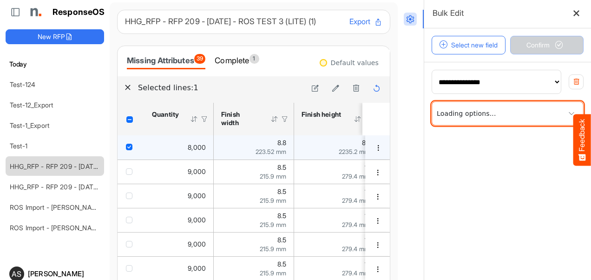
click at [522, 115] on span at bounding box center [507, 113] width 151 height 23
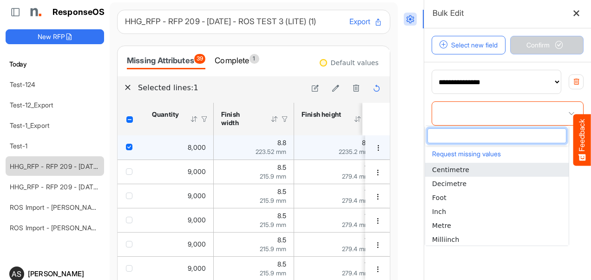
click at [454, 174] on li "Centimetre" at bounding box center [496, 170] width 143 height 14
type input "**********"
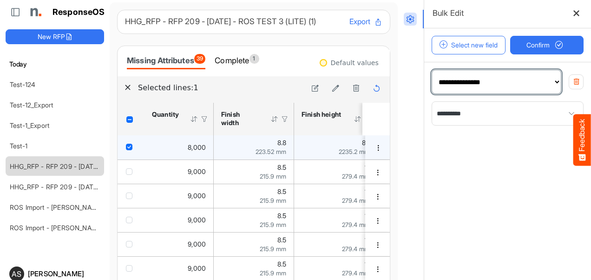
click at [514, 86] on select "**********" at bounding box center [496, 81] width 129 height 23
select select "**********"
click at [432, 70] on select "**********" at bounding box center [496, 81] width 129 height 23
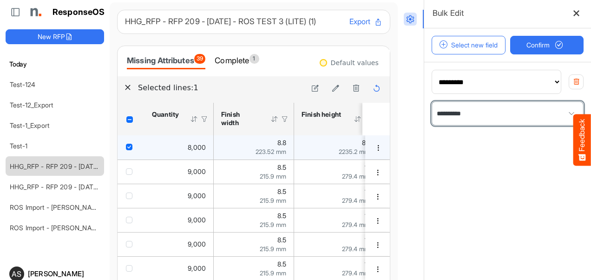
click at [484, 109] on span "**********" at bounding box center [507, 113] width 151 height 23
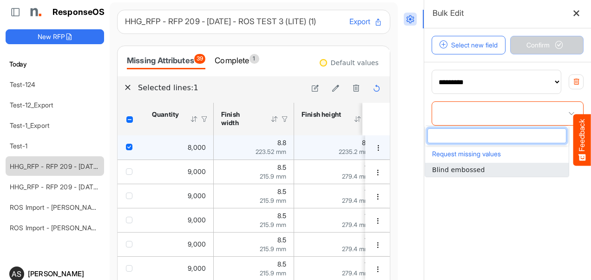
click at [459, 163] on li "Blind embossed" at bounding box center [496, 170] width 143 height 14
type input "**********"
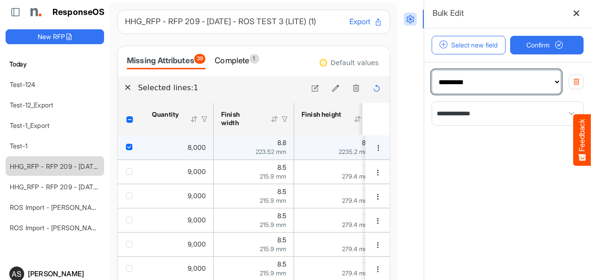
click at [475, 78] on select "**********" at bounding box center [496, 81] width 129 height 23
select select "**********"
click at [432, 70] on select "**********" at bounding box center [496, 81] width 129 height 23
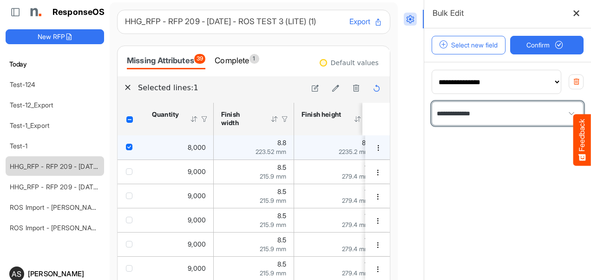
click at [464, 113] on span "**********" at bounding box center [507, 113] width 151 height 23
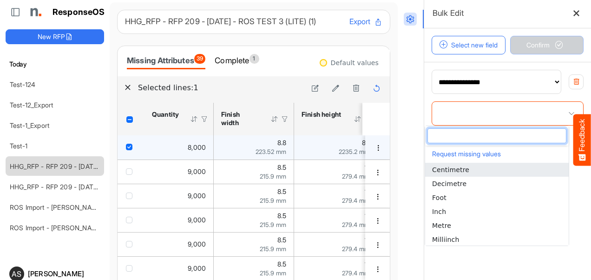
click at [450, 164] on li "Centimetre" at bounding box center [496, 170] width 143 height 14
type input "**********"
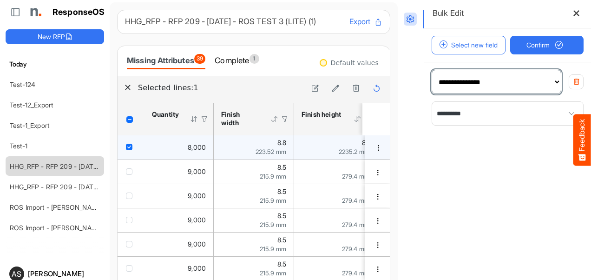
click at [473, 75] on select "**********" at bounding box center [496, 81] width 129 height 23
select select "**********"
click at [432, 70] on select "**********" at bounding box center [496, 81] width 129 height 23
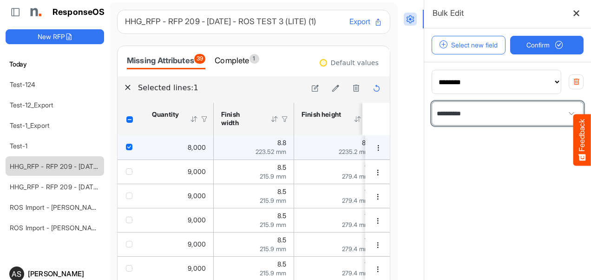
click at [502, 115] on span "**********" at bounding box center [507, 113] width 151 height 23
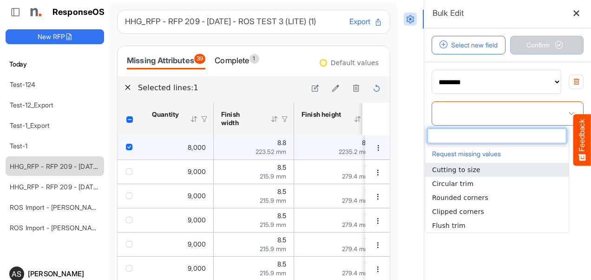
click at [460, 170] on span "Cutting to size" at bounding box center [456, 169] width 48 height 7
type input "**********"
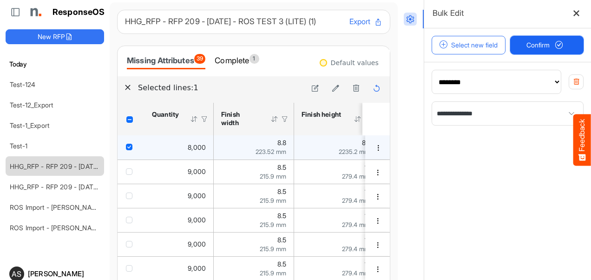
click at [516, 53] on button "Confirm" at bounding box center [547, 45] width 74 height 19
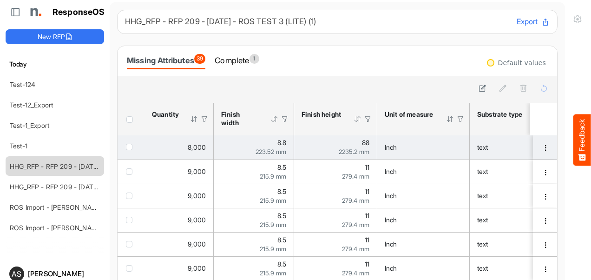
click at [127, 145] on span "checkbox" at bounding box center [129, 146] width 7 height 7
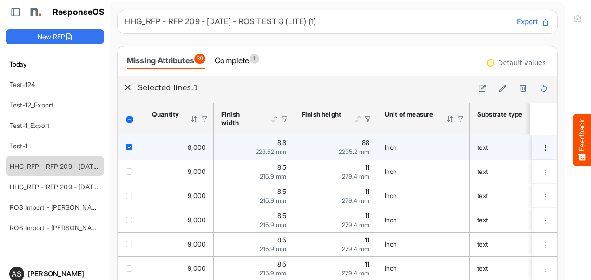
click at [127, 145] on span "checkbox" at bounding box center [129, 146] width 7 height 7
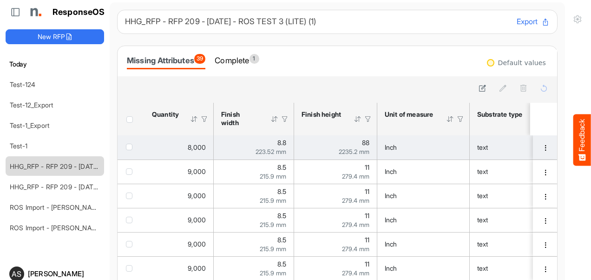
click at [127, 145] on span "checkbox" at bounding box center [129, 146] width 7 height 7
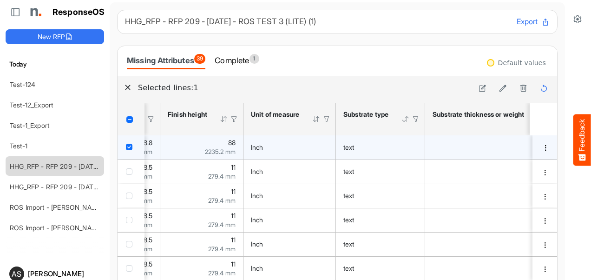
scroll to position [0, 149]
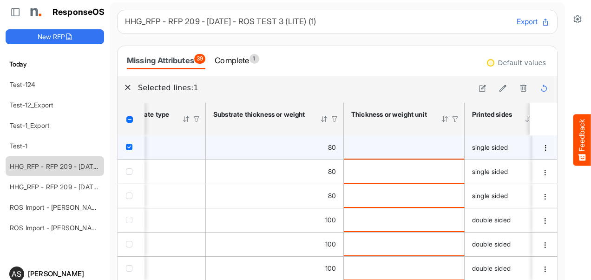
click at [453, 145] on div "is template cell Column Header httpsnorthellcomontologiesmapping-rulesmaterialh…" at bounding box center [403, 147] width 105 height 10
click at [461, 154] on td "is template cell Column Header httpsnorthellcomontologiesmapping-rulesmaterialh…" at bounding box center [404, 147] width 121 height 24
click at [478, 91] on icon at bounding box center [482, 88] width 8 height 8
click at [455, 146] on icon "is template cell Column Header httpsnorthellcomontologiesmapping-rulesmaterialh…" at bounding box center [452, 147] width 8 height 8
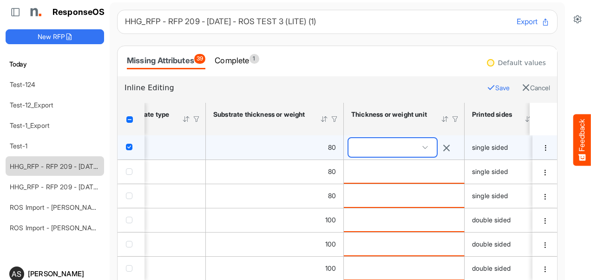
click at [432, 146] on span at bounding box center [425, 147] width 14 height 14
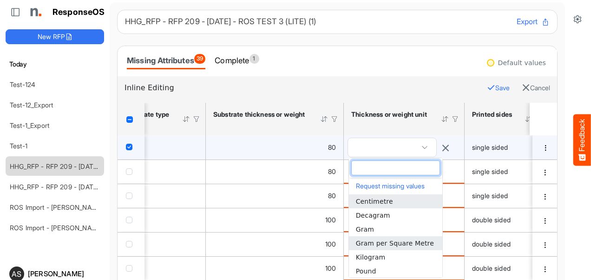
click at [378, 239] on span "Gram per Square Metre" at bounding box center [395, 242] width 78 height 7
type input "**********"
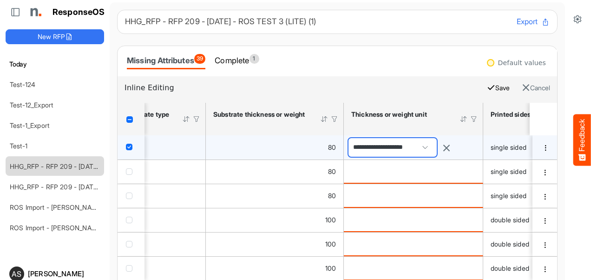
click at [487, 85] on button "Save" at bounding box center [498, 88] width 23 height 12
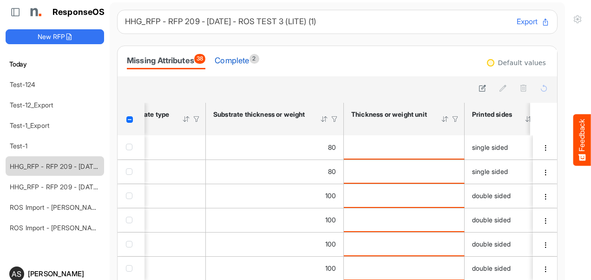
click at [243, 57] on div "Complete 2" at bounding box center [237, 60] width 44 height 13
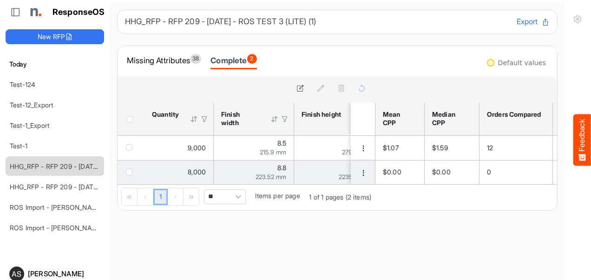
click at [128, 174] on span "checkbox" at bounding box center [129, 172] width 7 height 7
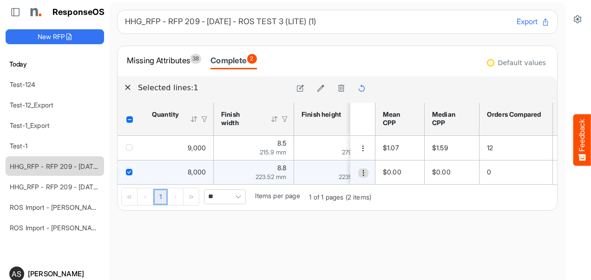
click at [360, 169] on span "dropdownbutton" at bounding box center [363, 172] width 7 height 7
click at [373, 213] on li "View" at bounding box center [372, 215] width 56 height 14
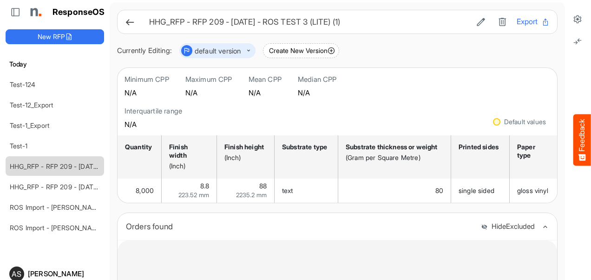
click at [128, 17] on icon at bounding box center [130, 22] width 10 height 10
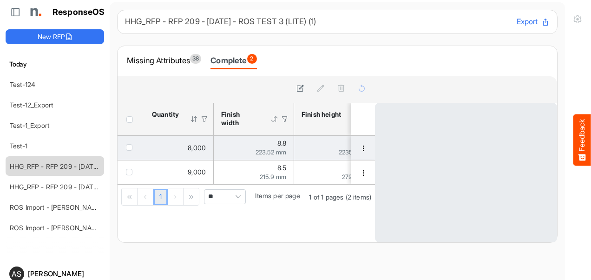
click at [129, 144] on span "checkbox" at bounding box center [129, 147] width 7 height 7
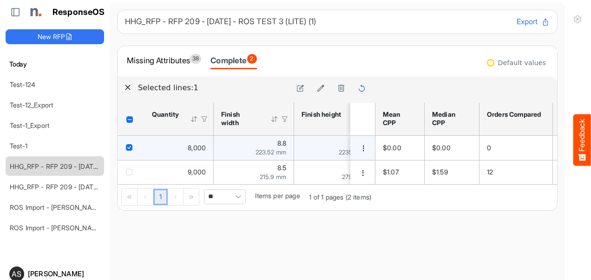
click at [256, 111] on div "Finish width" at bounding box center [239, 118] width 37 height 17
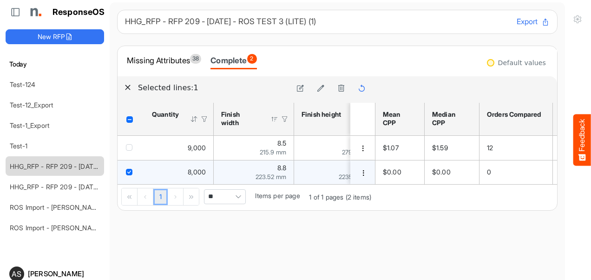
click at [330, 173] on div "2235.2 mm" at bounding box center [335, 176] width 68 height 7
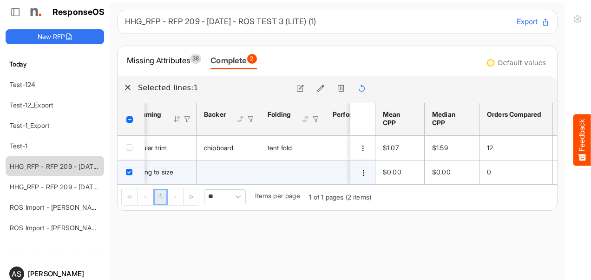
scroll to position [0, 907]
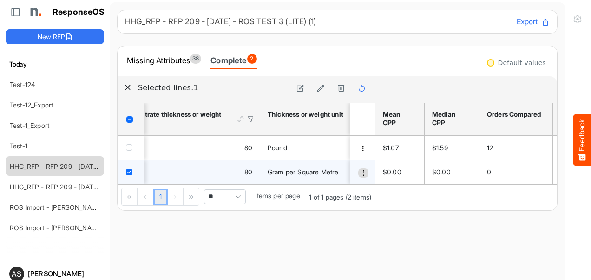
click at [360, 174] on span "dropdownbutton" at bounding box center [363, 172] width 7 height 7
click at [368, 187] on li "Edit" at bounding box center [372, 187] width 56 height 14
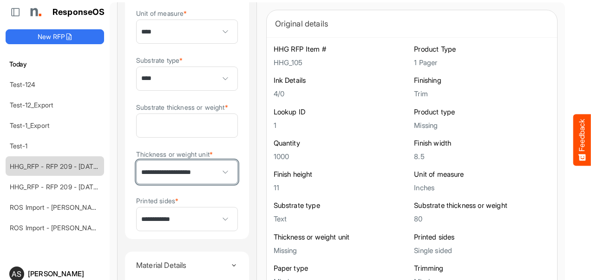
click at [219, 179] on span at bounding box center [226, 172] width 14 height 14
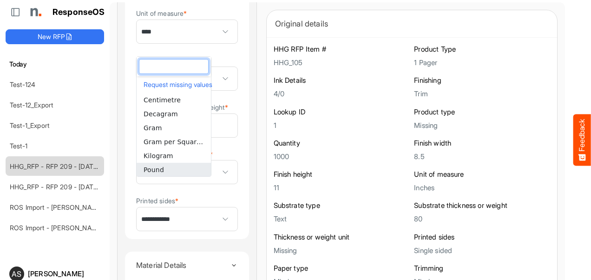
click at [178, 171] on li "Pound" at bounding box center [174, 170] width 74 height 14
type input "*****"
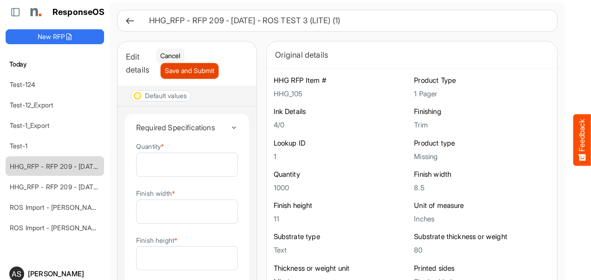
click at [186, 72] on span "Save and Submit" at bounding box center [189, 70] width 49 height 10
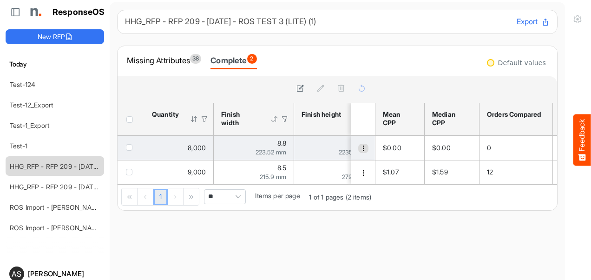
click at [360, 150] on span "dropdownbutton" at bounding box center [363, 148] width 7 height 7
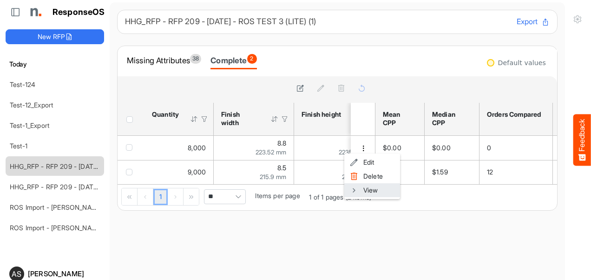
click at [366, 186] on li "View" at bounding box center [372, 190] width 56 height 14
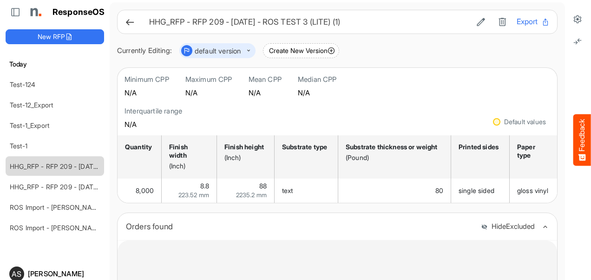
click at [130, 20] on icon at bounding box center [130, 22] width 10 height 10
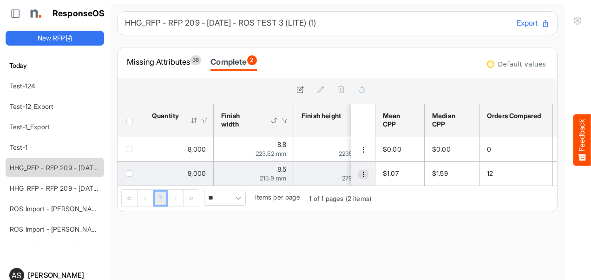
scroll to position [1, 0]
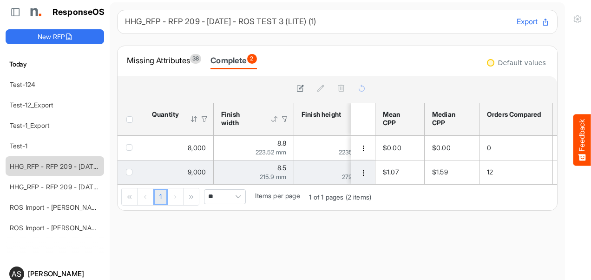
click at [332, 176] on div "279.4 mm" at bounding box center [335, 176] width 68 height 7
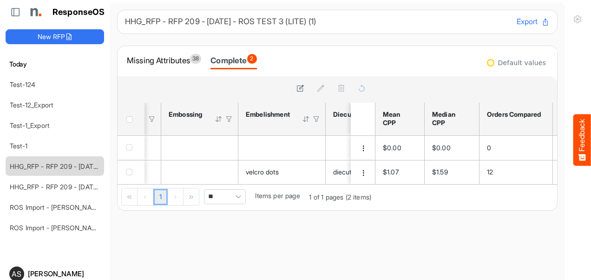
scroll to position [0, 686]
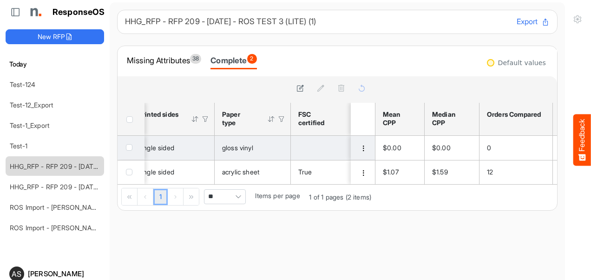
click at [322, 144] on div "is template cell Column Header httpsnorthellcomontologiesmapping-rulesmateriali…" at bounding box center [332, 148] width 68 height 10
click at [277, 152] on td "gloss vinyl" at bounding box center [253, 148] width 76 height 24
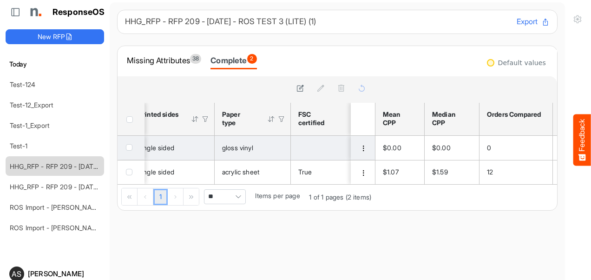
click at [277, 152] on td "gloss vinyl" at bounding box center [253, 148] width 76 height 24
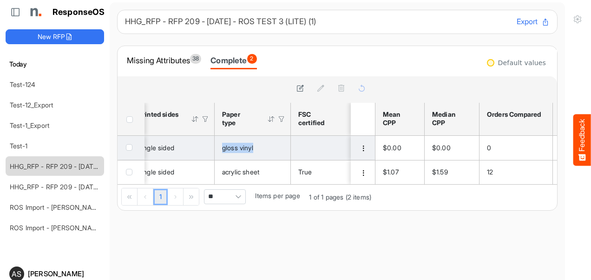
click at [324, 149] on div "is template cell Column Header httpsnorthellcomontologiesmapping-rulesmateriali…" at bounding box center [332, 148] width 68 height 10
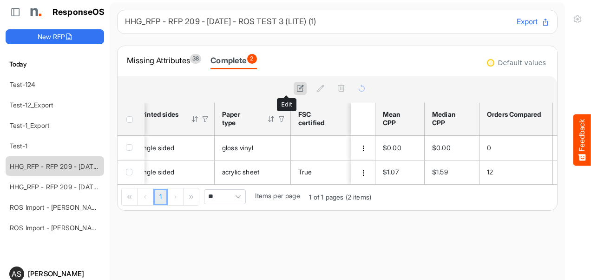
click at [296, 87] on icon at bounding box center [300, 88] width 8 height 8
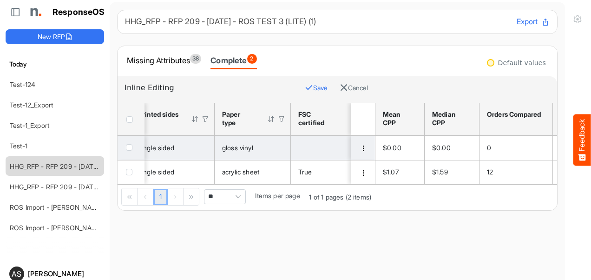
click at [322, 141] on td "is template cell Column Header httpsnorthellcomontologiesmapping-rulesmateriali…" at bounding box center [333, 148] width 84 height 24
click at [331, 144] on div "is template cell Column Header httpsnorthellcomontologiesmapping-rulesmateriali…" at bounding box center [332, 148] width 68 height 10
click at [331, 141] on td "is template cell Column Header httpsnorthellcomontologiesmapping-rulesmateriali…" at bounding box center [333, 148] width 84 height 24
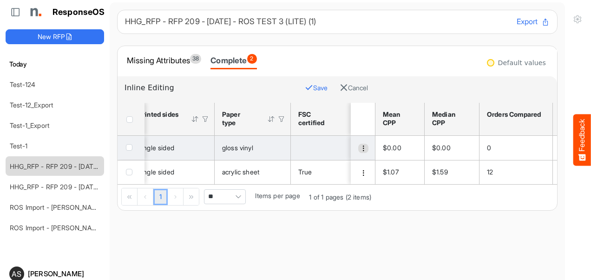
click at [360, 145] on span "dropdownbutton" at bounding box center [363, 148] width 7 height 7
click at [326, 145] on div "is template cell Column Header httpsnorthellcomontologiesmapping-rulesmateriali…" at bounding box center [332, 148] width 68 height 10
click at [280, 147] on icon "gloss vinyl is template cell Column Header httpsnorthellcomontologiesmapping-ru…" at bounding box center [278, 147] width 8 height 8
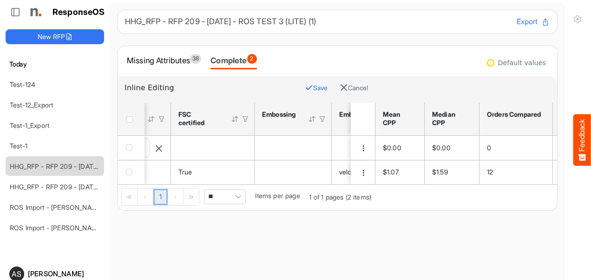
scroll to position [0, 787]
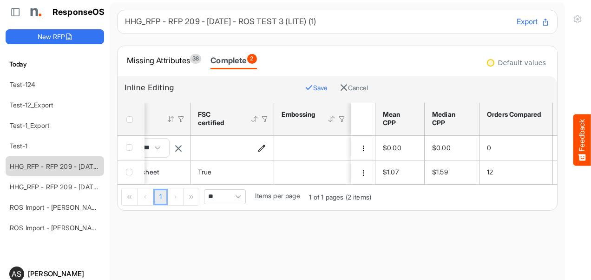
click at [263, 147] on icon "is template cell Column Header httpsnorthellcomontologiesmapping-rulesmateriali…" at bounding box center [262, 147] width 8 height 8
click at [239, 143] on span at bounding box center [241, 148] width 14 height 14
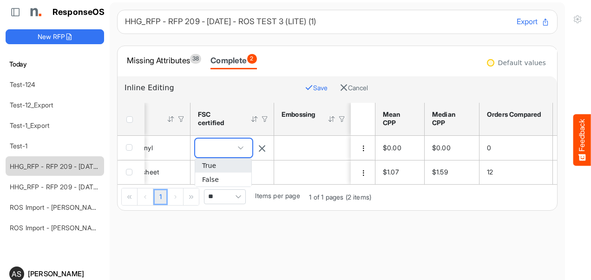
click at [224, 161] on li "True" at bounding box center [223, 165] width 56 height 14
type input "****"
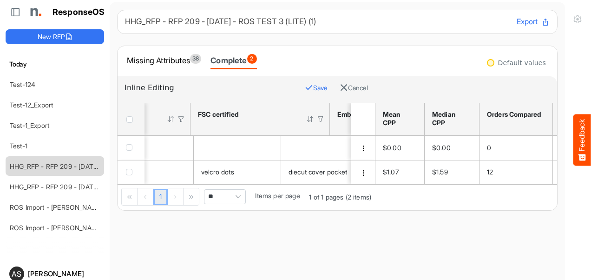
scroll to position [0, 1000]
click at [272, 144] on icon "is template cell Column Header httpsnorthellcomontologiesmapping-rulesmanufactu…" at bounding box center [269, 147] width 8 height 8
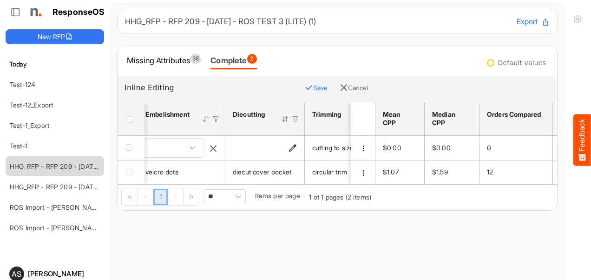
click at [267, 152] on div "is template cell Column Header httpsnorthellcomontologiesmapping-rulesmanufactu…" at bounding box center [265, 148] width 64 height 10
click at [293, 147] on icon "is template cell Column Header httpsnorthellcomontologiesmapping-rulesmanufactu…" at bounding box center [292, 147] width 8 height 8
click at [270, 145] on span at bounding box center [256, 147] width 53 height 19
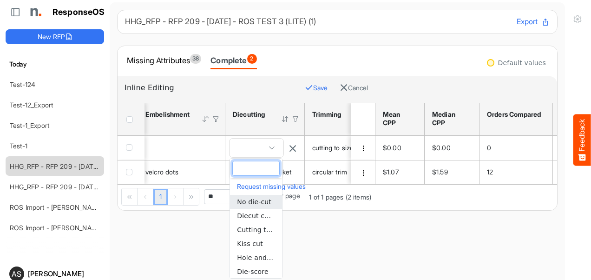
scroll to position [28, 0]
click at [260, 267] on span "Diecut rounded corners" at bounding box center [276, 270] width 78 height 7
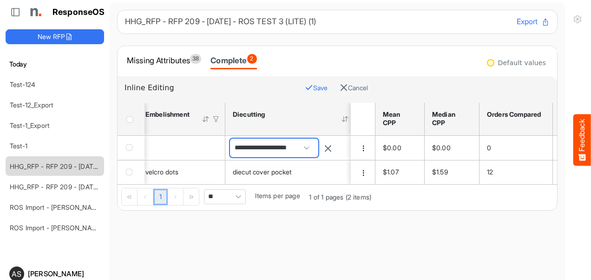
click at [304, 148] on span "**********" at bounding box center [274, 147] width 88 height 19
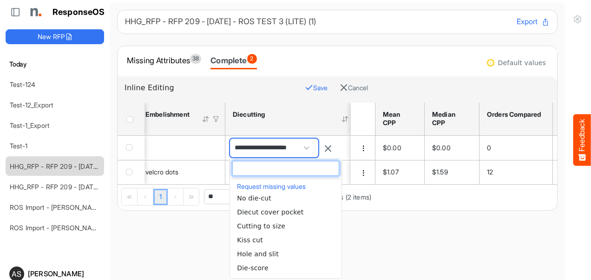
scroll to position [0, 0]
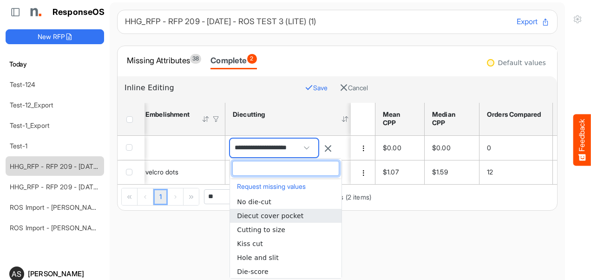
click at [298, 216] on li "Diecut cover pocket" at bounding box center [285, 215] width 111 height 14
type input "**********"
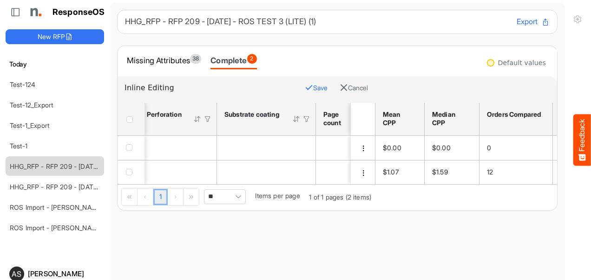
scroll to position [0, 1213]
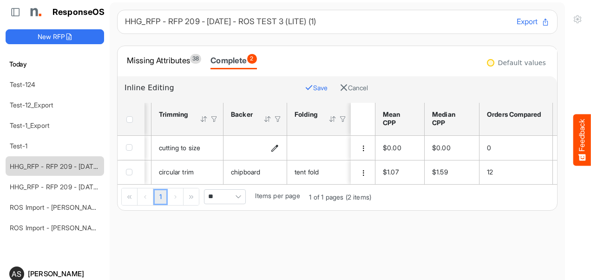
click at [275, 143] on icon "is template cell Column Header httpsnorthellcomontologiesmapping-rulesassemblyh…" at bounding box center [275, 147] width 8 height 8
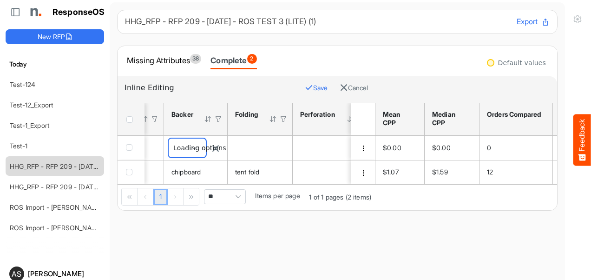
click at [198, 142] on span at bounding box center [194, 148] width 14 height 14
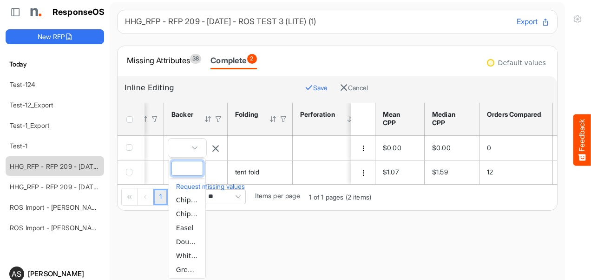
scroll to position [0, 0]
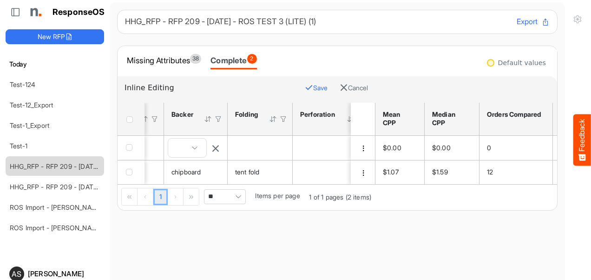
click at [283, 244] on main "HHG_RFP - RFP 209 - [DATE] - ROS TEST 3 (LITE) (1) Export Missing Attributes 38…" at bounding box center [337, 155] width 455 height 307
click at [219, 148] on icon "is template cell Column Header httpsnorthellcomontologiesmapping-rulesassemblyh…" at bounding box center [215, 147] width 8 height 8
click at [199, 149] on div "Loading..." at bounding box center [196, 147] width 56 height 19
click at [195, 149] on span at bounding box center [187, 147] width 37 height 19
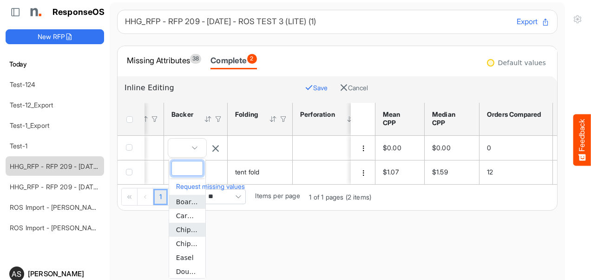
click at [186, 233] on span "Chipboard" at bounding box center [193, 229] width 34 height 7
type input "*********"
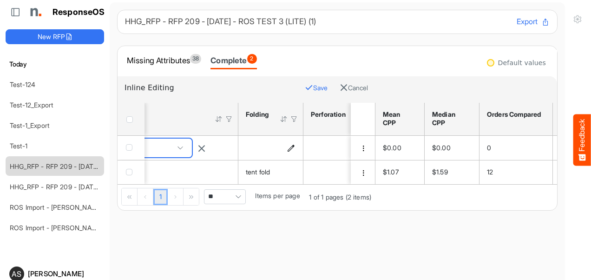
click at [291, 149] on icon "is template cell Column Header httpsnorthellcomontologiesmapping-rulesmanufactu…" at bounding box center [291, 147] width 8 height 8
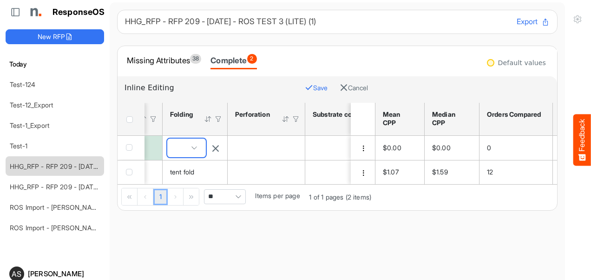
click at [192, 147] on span at bounding box center [186, 147] width 39 height 19
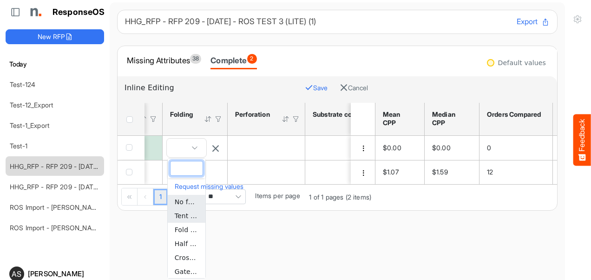
click at [185, 215] on span "Tent fold" at bounding box center [189, 215] width 28 height 7
type input "*********"
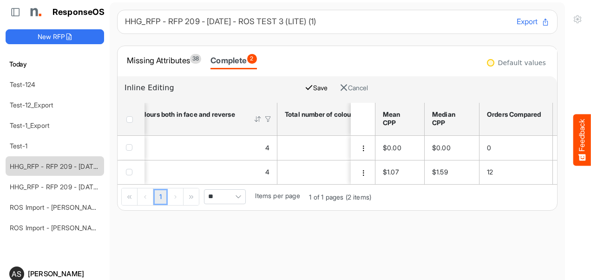
click at [305, 91] on button "Save" at bounding box center [316, 88] width 23 height 12
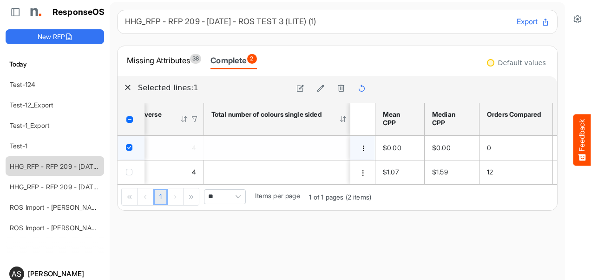
click at [128, 199] on div "Pager Container" at bounding box center [130, 196] width 16 height 17
drag, startPoint x: 343, startPoint y: 182, endPoint x: 307, endPoint y: 193, distance: 37.2
click at [307, 193] on div "sfgridyccrzru2s3u_header_table Press Enter to sort. Press Alt Down to open filt…" at bounding box center [245, 156] width 257 height 107
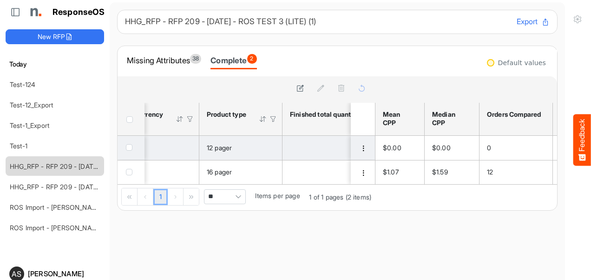
click at [266, 151] on div "12 pager" at bounding box center [241, 148] width 68 height 10
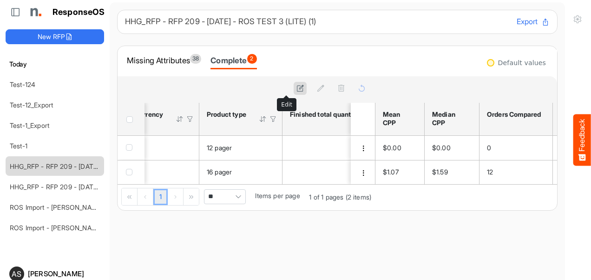
click at [296, 89] on icon at bounding box center [300, 88] width 8 height 8
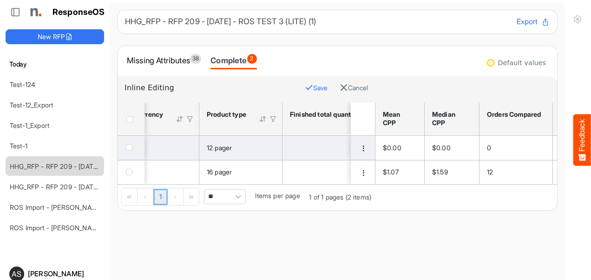
click at [257, 148] on div "12 pager" at bounding box center [241, 148] width 68 height 10
click at [236, 151] on div "12 pager" at bounding box center [241, 148] width 68 height 10
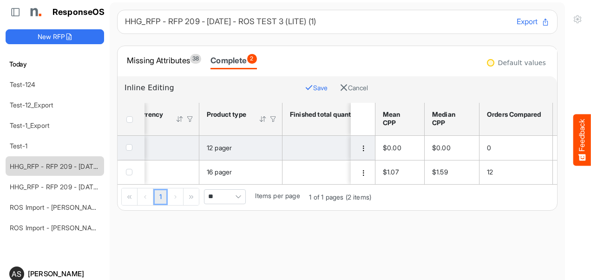
click at [254, 150] on div "12 pager" at bounding box center [241, 148] width 68 height 10
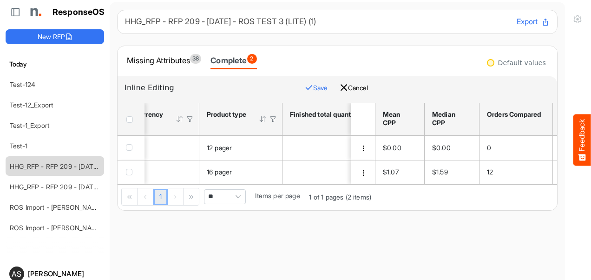
click at [339, 92] on button "Cancel" at bounding box center [353, 88] width 28 height 12
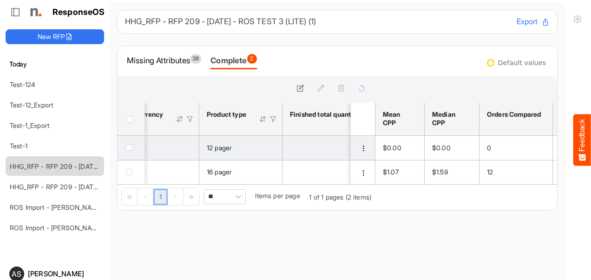
click at [276, 144] on td "12 pager" at bounding box center [240, 148] width 83 height 24
click at [128, 146] on span "checkbox" at bounding box center [129, 147] width 7 height 7
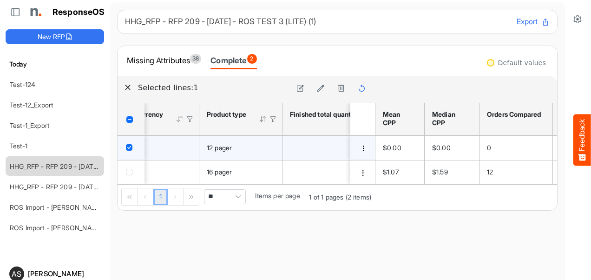
click at [267, 150] on div "12 pager" at bounding box center [241, 148] width 68 height 10
click at [293, 82] on button at bounding box center [299, 88] width 13 height 13
click at [271, 152] on td "12 pager" at bounding box center [240, 148] width 83 height 24
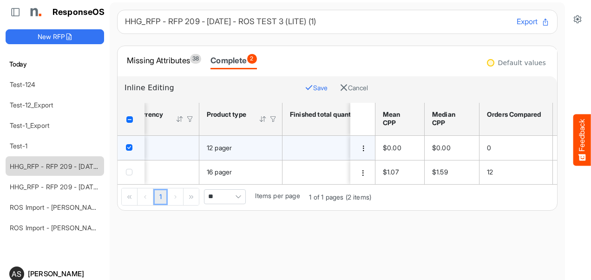
click at [271, 152] on td "12 pager" at bounding box center [240, 148] width 83 height 24
click at [244, 146] on div "12 pager" at bounding box center [241, 148] width 68 height 10
click at [253, 156] on td "12 pager" at bounding box center [240, 148] width 83 height 24
click at [127, 146] on span "checkbox" at bounding box center [129, 147] width 7 height 7
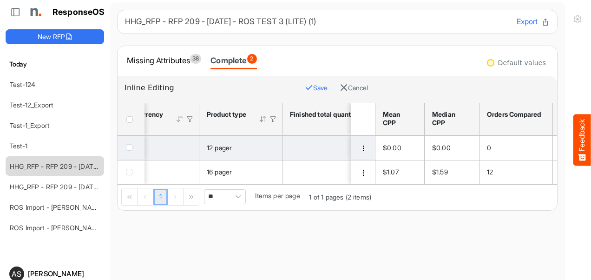
click at [257, 149] on div "12 pager" at bounding box center [241, 148] width 68 height 10
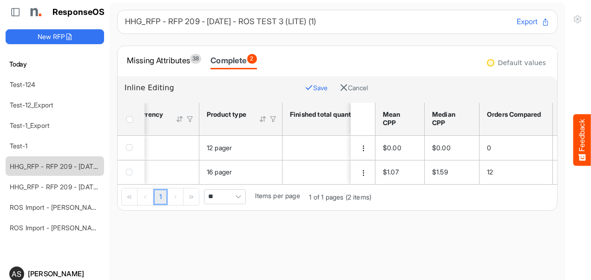
click at [128, 148] on span "checkbox" at bounding box center [129, 147] width 7 height 7
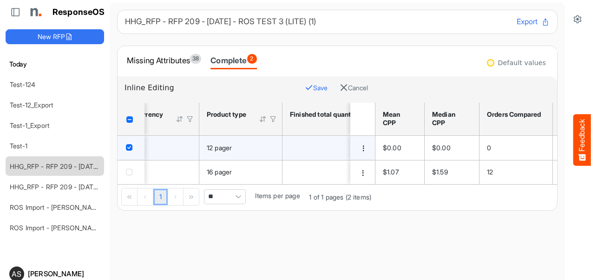
click at [260, 154] on td "12 pager" at bounding box center [240, 148] width 83 height 24
click at [305, 85] on button "Save" at bounding box center [316, 88] width 23 height 12
click at [296, 90] on icon at bounding box center [300, 88] width 8 height 8
click at [271, 146] on div "12 pager" at bounding box center [241, 148] width 68 height 10
click at [305, 86] on icon "button" at bounding box center [309, 87] width 8 height 8
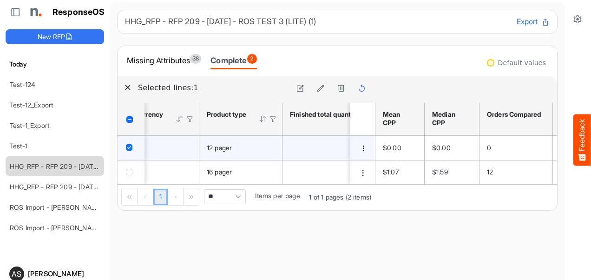
click at [262, 150] on div "12 pager" at bounding box center [241, 148] width 68 height 10
click at [296, 89] on icon at bounding box center [300, 88] width 8 height 8
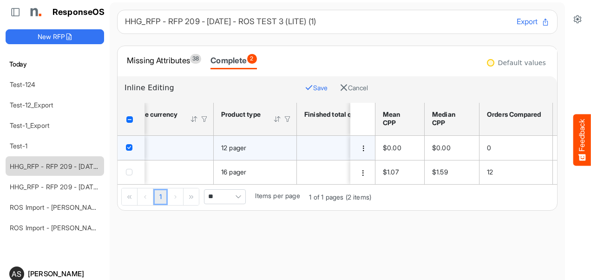
click at [285, 145] on div "12 pager" at bounding box center [255, 148] width 68 height 10
click at [257, 184] on div "8,000 8.8 223.52 mm 88 2235.2 mm Inch text 80 Pound single sided gloss vinyl Tr…" at bounding box center [245, 160] width 257 height 48
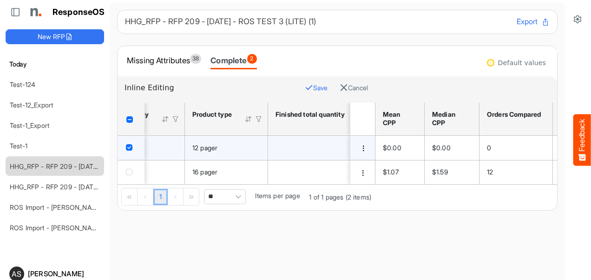
click at [256, 148] on div "12 pager" at bounding box center [226, 148] width 68 height 10
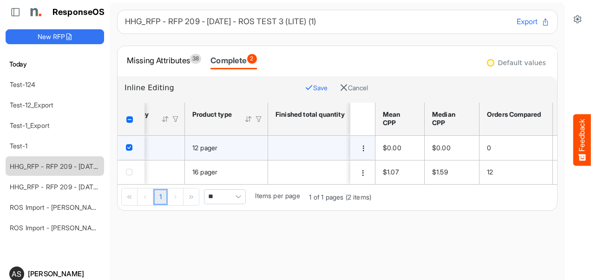
click at [256, 148] on div "12 pager" at bounding box center [226, 148] width 68 height 10
click at [263, 118] on th "Product type Press Enter to sort. Press Alt Down to open filter Menu" at bounding box center [226, 119] width 83 height 33
click at [252, 118] on div "Product type" at bounding box center [226, 119] width 68 height 18
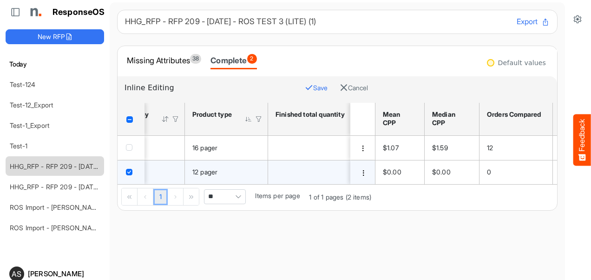
click at [258, 119] on div at bounding box center [258, 119] width 8 height 8
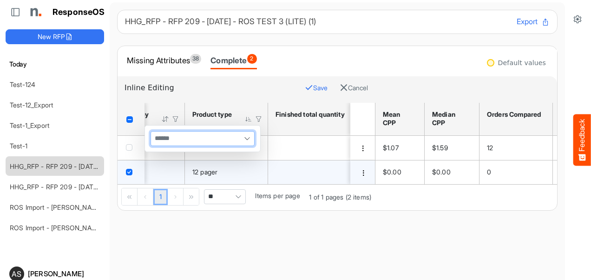
click at [240, 138] on span at bounding box center [247, 138] width 14 height 14
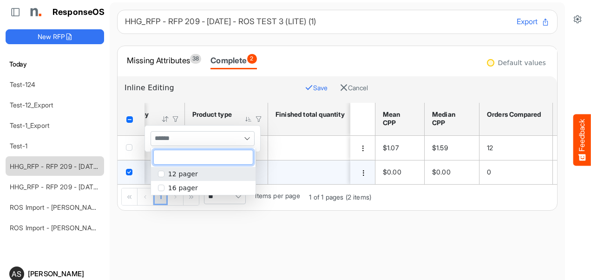
click at [234, 95] on div "Inline Editing Save Cancel" at bounding box center [245, 89] width 257 height 26
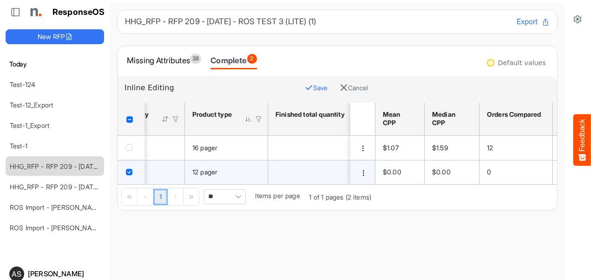
click at [130, 145] on span "checkbox" at bounding box center [129, 147] width 7 height 7
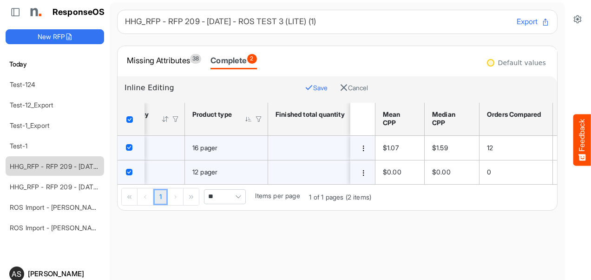
click at [305, 85] on button "Save" at bounding box center [316, 88] width 23 height 12
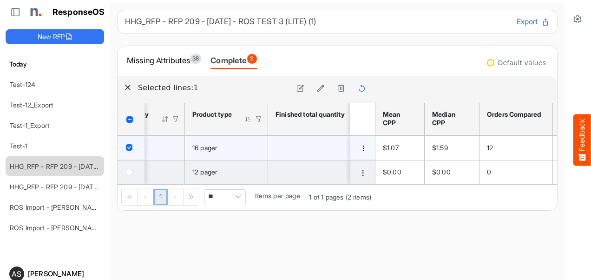
click at [125, 168] on td "checkbox" at bounding box center [130, 172] width 27 height 24
click at [131, 172] on span "checkbox" at bounding box center [129, 172] width 7 height 7
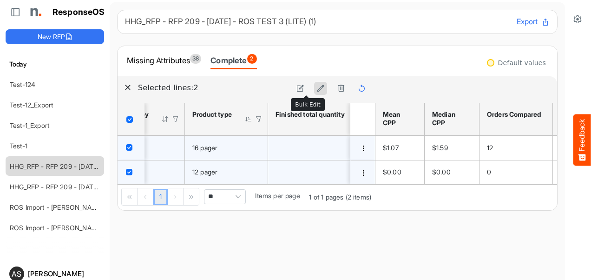
click at [317, 86] on icon at bounding box center [321, 88] width 8 height 8
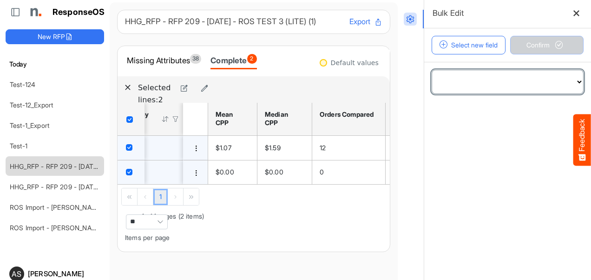
click at [538, 90] on select "**********" at bounding box center [507, 81] width 151 height 23
click at [499, 84] on select "**********" at bounding box center [507, 81] width 151 height 23
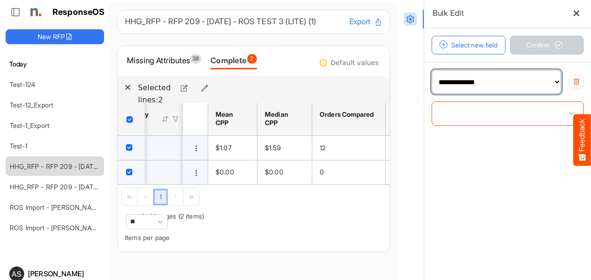
select select "**********"
click at [499, 84] on select "**********" at bounding box center [496, 81] width 129 height 23
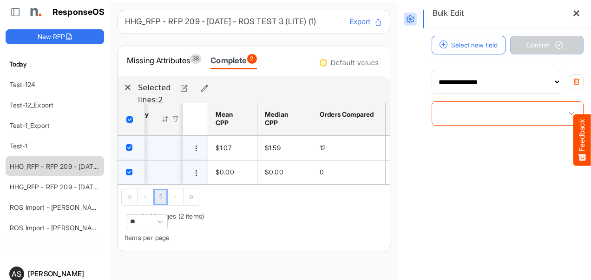
click at [317, 231] on div "Default values sfgridozrijo44ptb_header_table Mean CPP Median CPP Orders Compar…" at bounding box center [299, 163] width 182 height 175
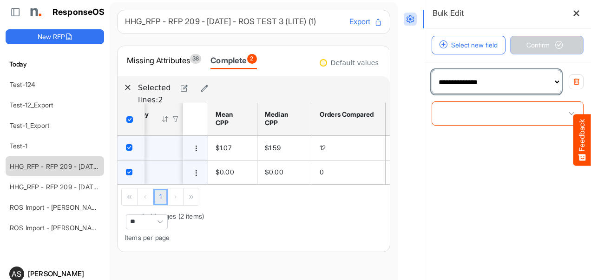
click at [528, 83] on select "**********" at bounding box center [496, 81] width 129 height 23
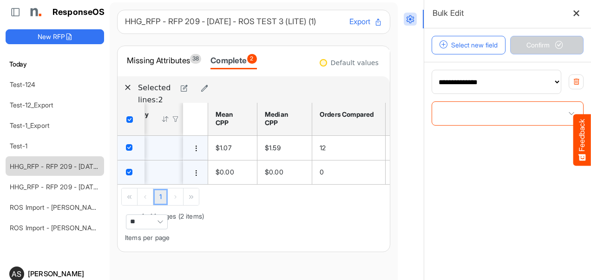
click at [325, 251] on div "Default values sfgridozrijo44ptb_header_table Mean CPP Median CPP Orders Compar…" at bounding box center [299, 163] width 182 height 175
click at [126, 118] on div "Header checkbox" at bounding box center [130, 119] width 19 height 8
click at [130, 123] on span "Header checkbox" at bounding box center [129, 120] width 7 height 7
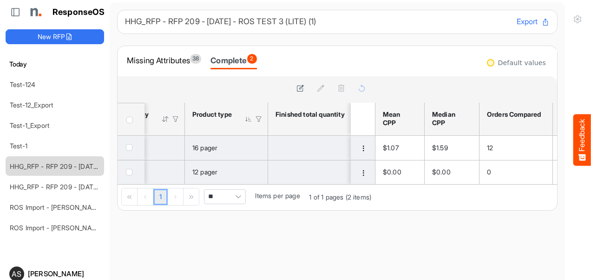
click at [250, 144] on div "16 pager" at bounding box center [226, 148] width 68 height 10
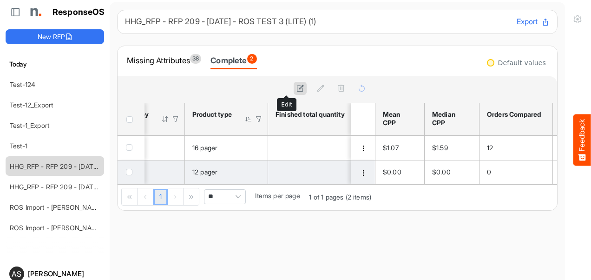
click at [296, 86] on icon at bounding box center [300, 88] width 8 height 8
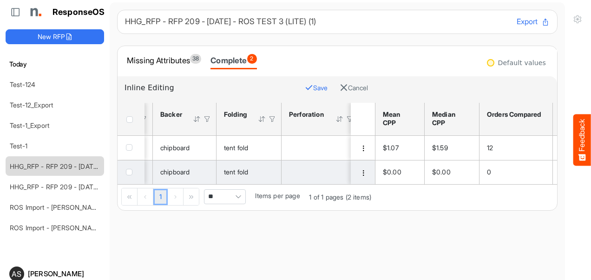
scroll to position [0, 1103]
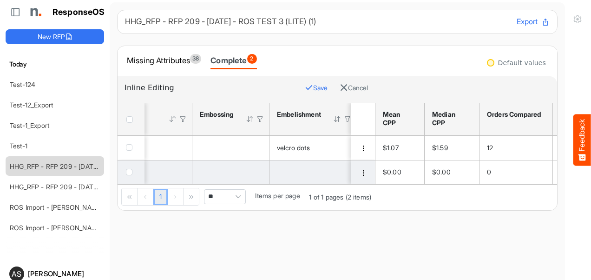
click at [174, 52] on div "Missing Attributes 38 Complete 2" at bounding box center [336, 61] width 439 height 30
click at [174, 54] on div "Missing Attributes 38" at bounding box center [164, 60] width 74 height 13
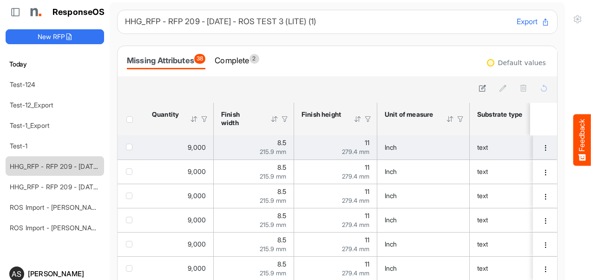
click at [127, 146] on span "checkbox" at bounding box center [129, 146] width 7 height 7
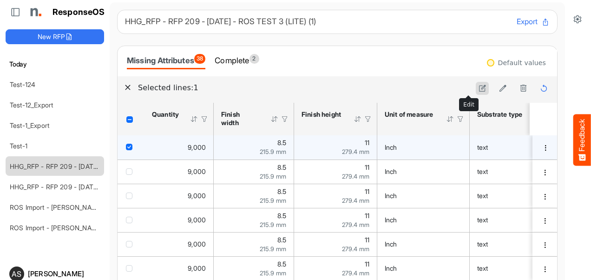
click at [478, 84] on icon at bounding box center [482, 88] width 8 height 8
click at [542, 146] on span "dropdownbutton" at bounding box center [545, 147] width 7 height 7
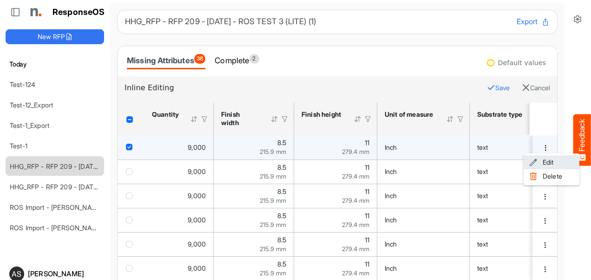
click at [545, 160] on li "Edit" at bounding box center [551, 162] width 56 height 14
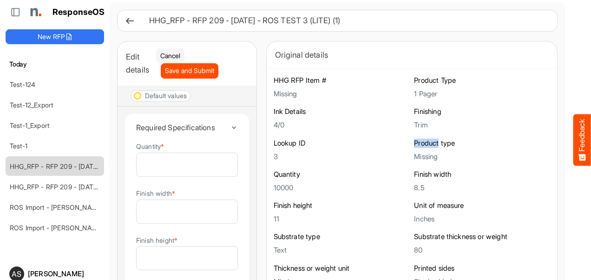
click at [126, 23] on icon at bounding box center [130, 21] width 10 height 10
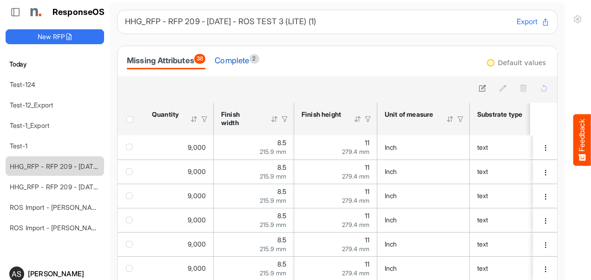
click at [241, 60] on div "Complete 2" at bounding box center [237, 60] width 44 height 13
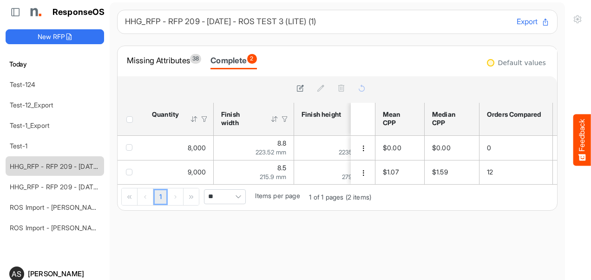
click at [241, 60] on div "Complete 2" at bounding box center [233, 60] width 46 height 13
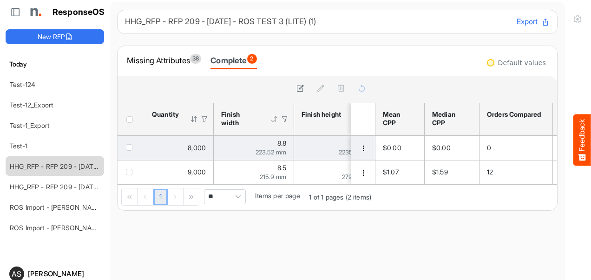
click at [128, 150] on span "checkbox" at bounding box center [129, 147] width 7 height 7
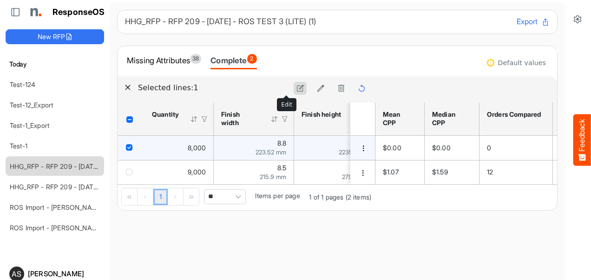
click at [293, 86] on button at bounding box center [299, 88] width 13 height 13
click at [360, 145] on span "dropdownbutton" at bounding box center [363, 148] width 7 height 7
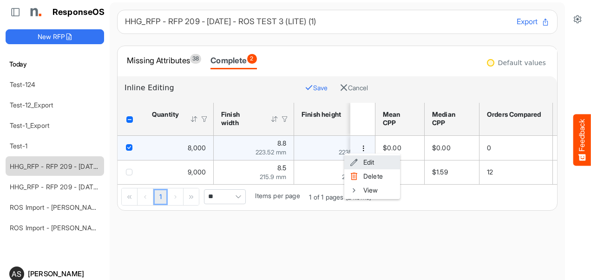
click at [372, 163] on li "Edit" at bounding box center [372, 162] width 56 height 14
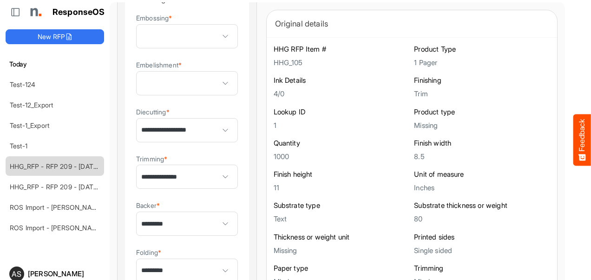
scroll to position [697, 0]
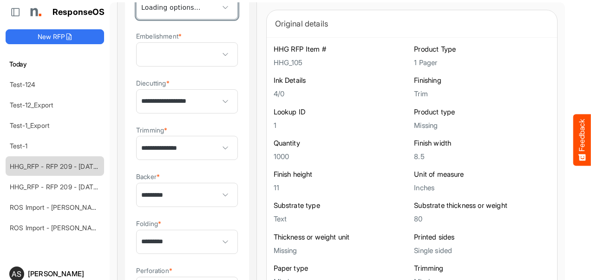
click at [219, 14] on span at bounding box center [226, 7] width 14 height 14
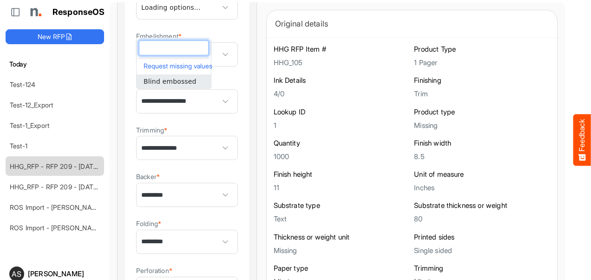
click at [176, 82] on span "Blind embossed" at bounding box center [169, 81] width 53 height 7
type input "**********"
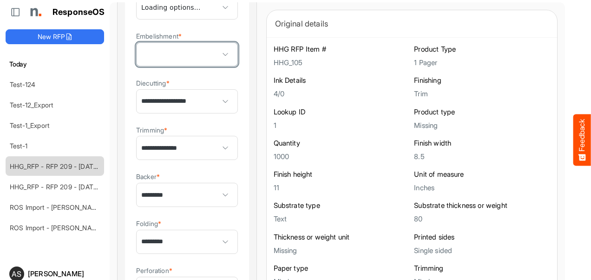
click at [219, 61] on span at bounding box center [226, 54] width 14 height 14
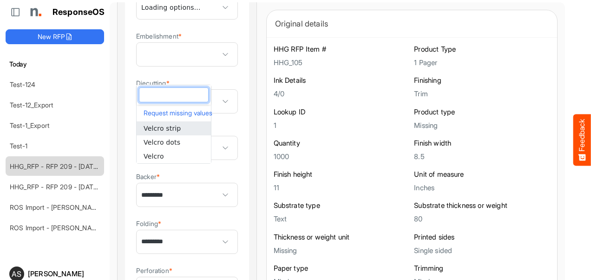
click at [174, 124] on span "Velcro strip" at bounding box center [161, 127] width 37 height 7
type input "**********"
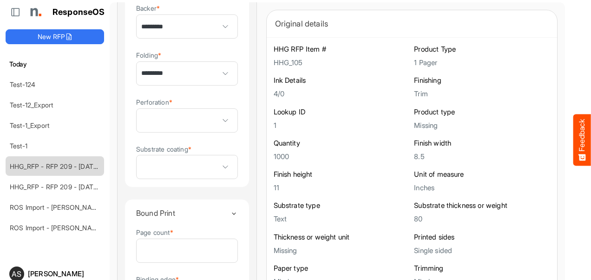
scroll to position [885, 0]
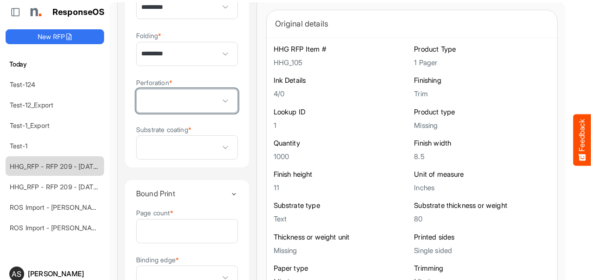
click at [219, 108] on span at bounding box center [226, 101] width 14 height 14
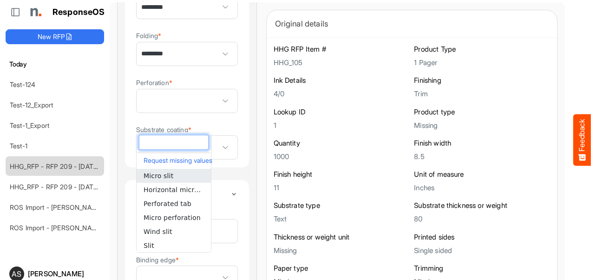
click at [161, 176] on span "Micro slit" at bounding box center [158, 175] width 30 height 7
type input "**********"
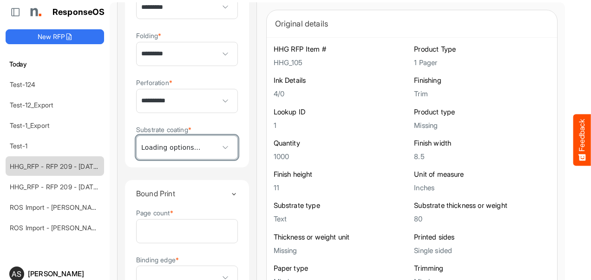
click at [219, 154] on span at bounding box center [226, 147] width 14 height 14
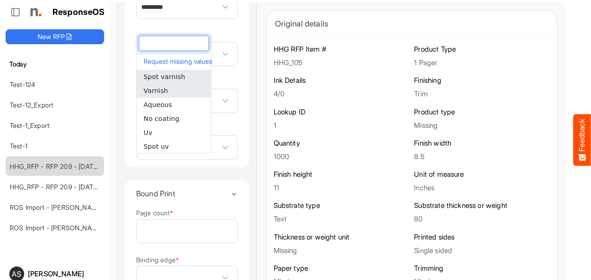
click at [179, 90] on li "Varnish" at bounding box center [174, 91] width 74 height 14
type input "*******"
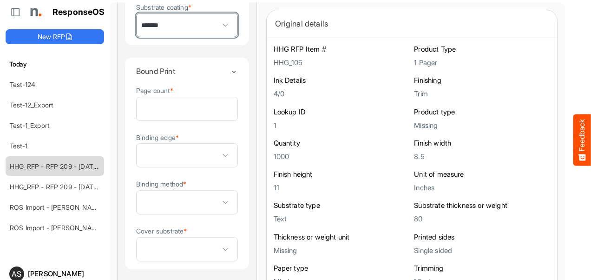
scroll to position [1047, 0]
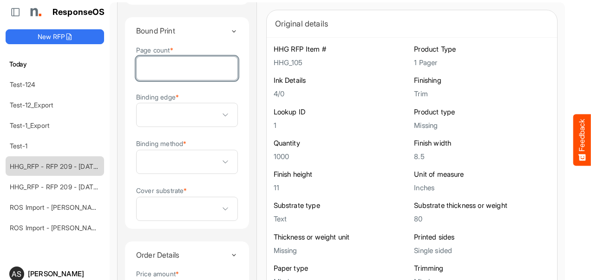
click at [172, 80] on input "Page count *" at bounding box center [187, 68] width 101 height 23
type input "*"
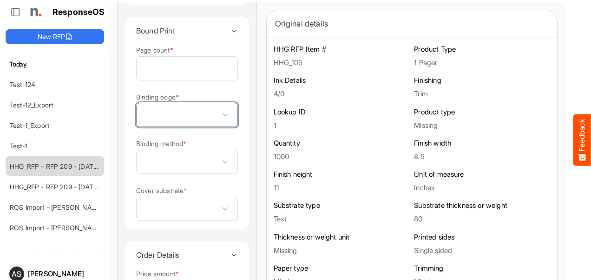
click at [219, 122] on span at bounding box center [226, 115] width 14 height 14
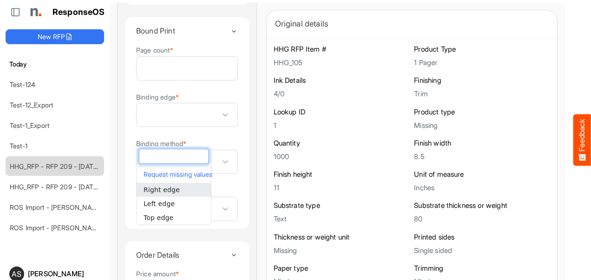
click at [167, 192] on span "Right edge" at bounding box center [161, 189] width 36 height 7
type input "**********"
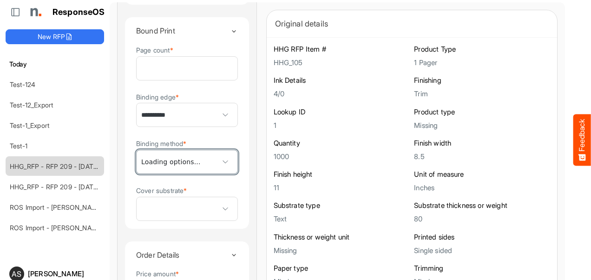
click at [219, 169] on span at bounding box center [226, 162] width 14 height 14
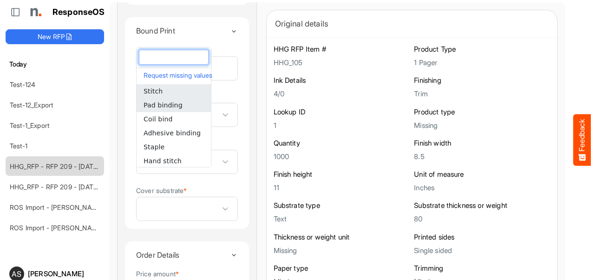
click at [163, 104] on span "Pad binding" at bounding box center [162, 104] width 39 height 7
type input "**********"
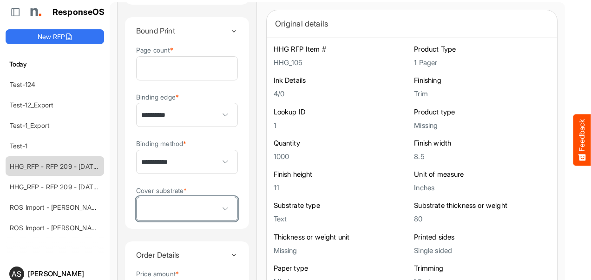
click at [219, 215] on span at bounding box center [226, 209] width 14 height 14
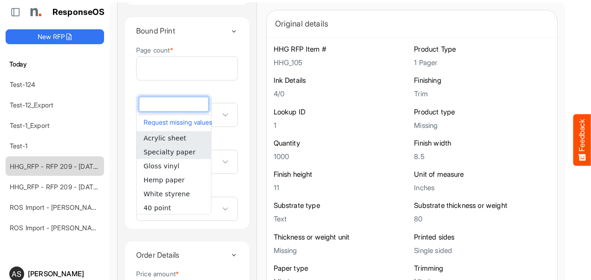
click at [182, 157] on li "Specialty paper" at bounding box center [174, 152] width 74 height 14
type input "**********"
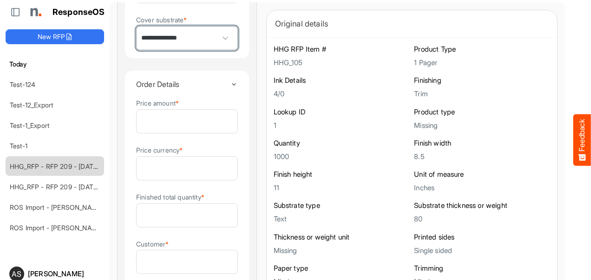
scroll to position [1247, 0]
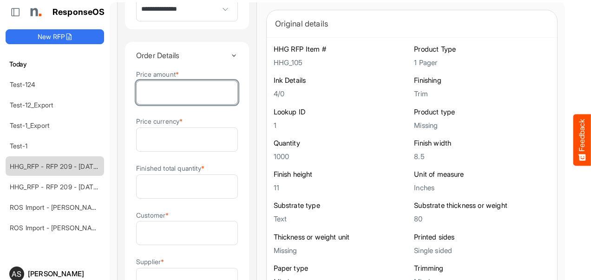
click at [183, 104] on input "Price amount *" at bounding box center [187, 92] width 101 height 23
click at [185, 123] on div "Price amount * Price currency * Finished total quantity * **** Customer * Suppl…" at bounding box center [187, 204] width 102 height 270
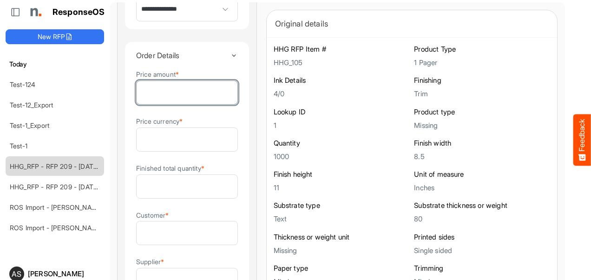
click at [185, 123] on div "Price amount * Price currency * Finished total quantity * **** Customer * Suppl…" at bounding box center [187, 204] width 102 height 270
click at [183, 104] on input "Price amount *" at bounding box center [187, 92] width 101 height 23
type input "***"
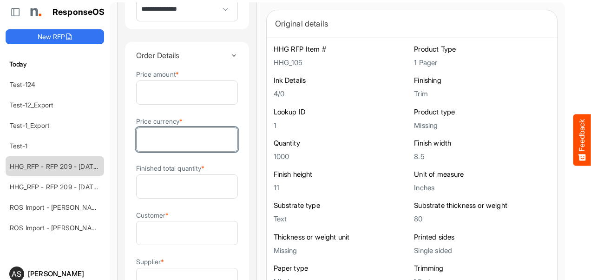
click at [176, 151] on input "Price currency *" at bounding box center [187, 139] width 101 height 23
type input "****"
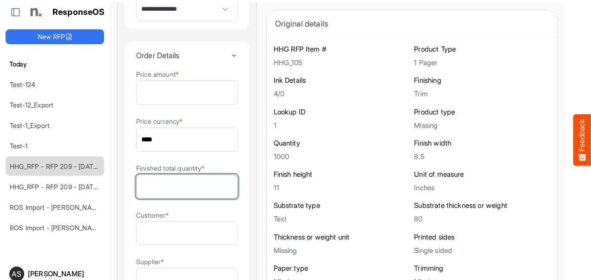
click at [171, 198] on input "****" at bounding box center [187, 186] width 101 height 23
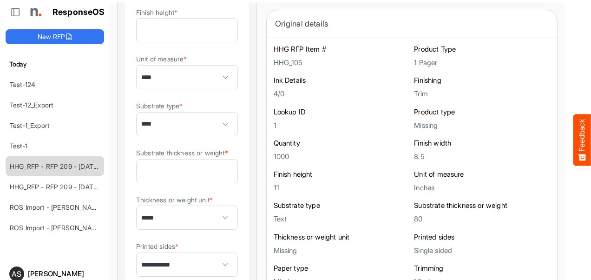
scroll to position [237, 0]
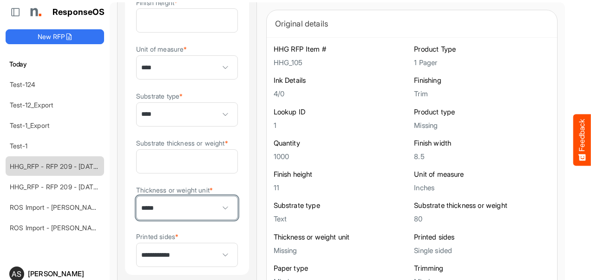
click at [183, 219] on span "*****" at bounding box center [187, 207] width 101 height 23
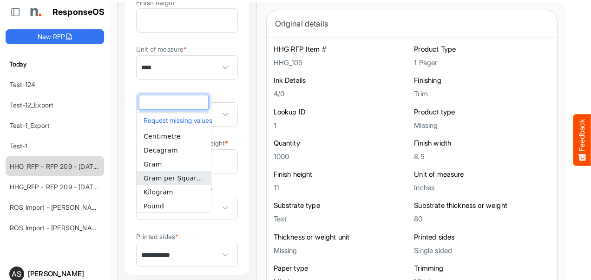
click at [180, 178] on span "Gram per Square Metre" at bounding box center [182, 177] width 78 height 7
type input "**********"
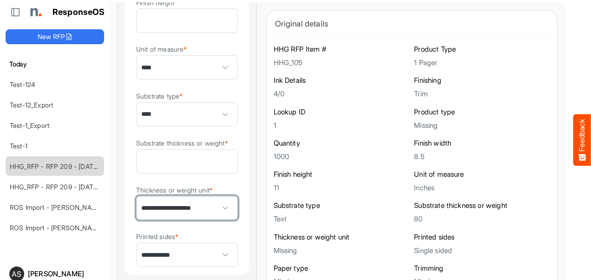
scroll to position [0, 0]
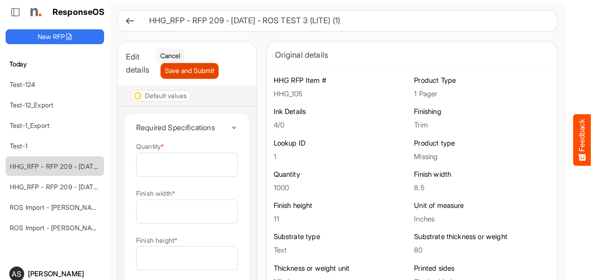
click at [188, 73] on span "Save and Submit" at bounding box center [189, 70] width 49 height 10
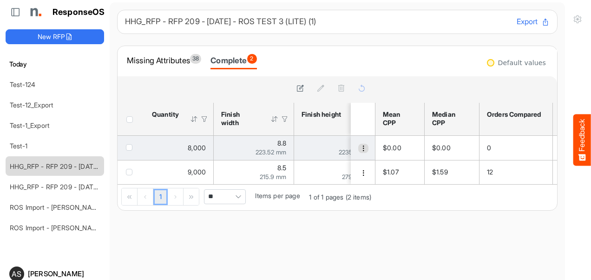
click at [360, 150] on span "dropdownbutton" at bounding box center [363, 148] width 7 height 7
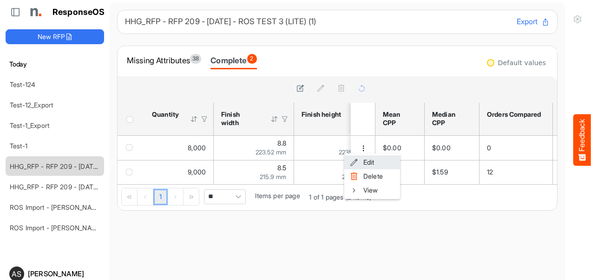
click at [365, 161] on li "Edit" at bounding box center [372, 162] width 56 height 14
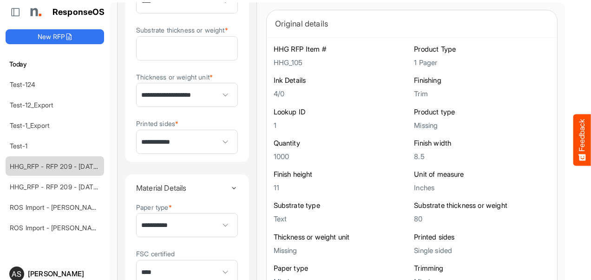
scroll to position [352, 0]
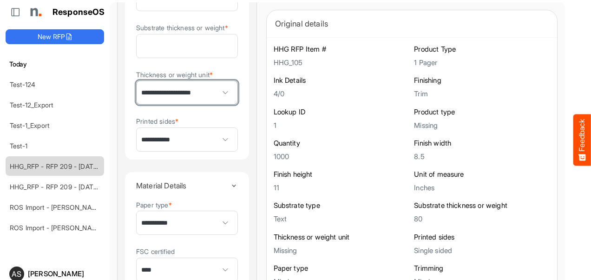
click at [219, 99] on span at bounding box center [226, 92] width 14 height 14
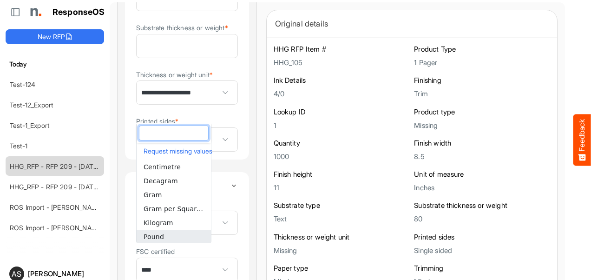
click at [168, 234] on li "Pound" at bounding box center [174, 236] width 74 height 14
type input "*****"
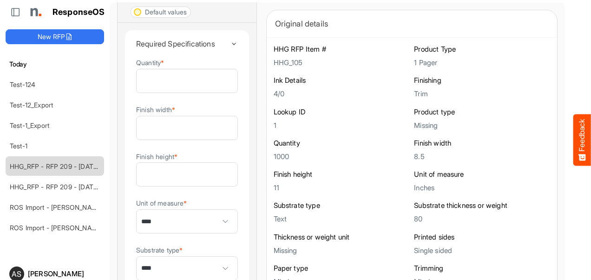
scroll to position [0, 0]
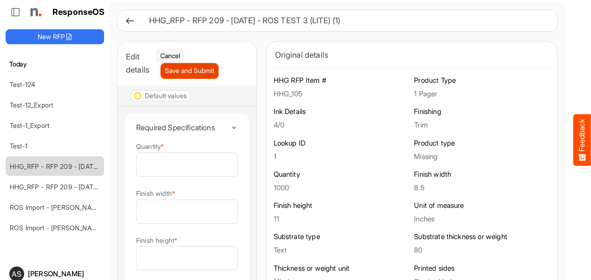
click at [192, 71] on span "Save and Submit" at bounding box center [189, 70] width 49 height 10
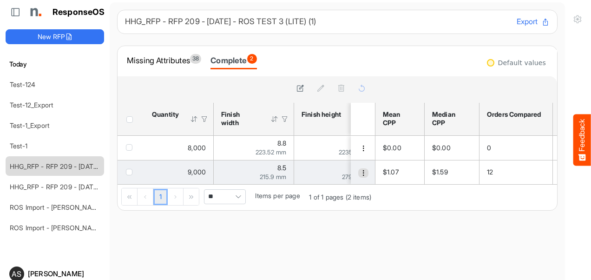
click at [360, 171] on span "dropdownbutton" at bounding box center [363, 172] width 7 height 7
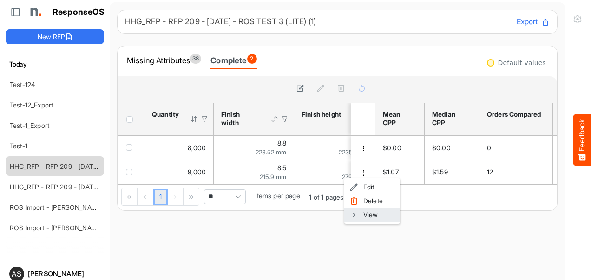
click at [369, 219] on li "View" at bounding box center [372, 215] width 56 height 14
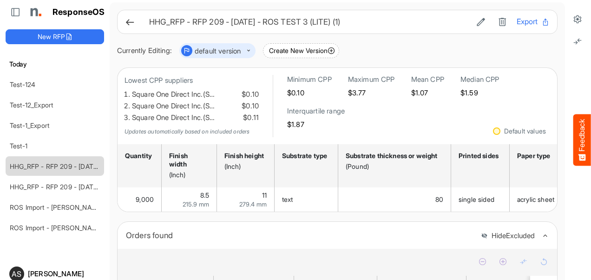
click at [128, 23] on icon at bounding box center [130, 22] width 10 height 10
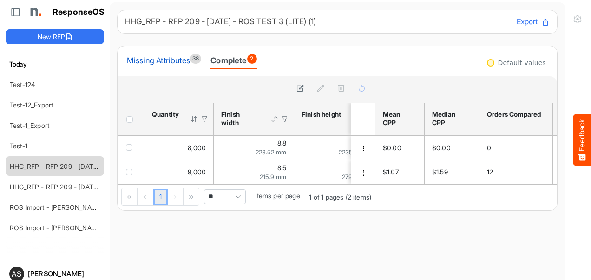
click at [176, 59] on div "Missing Attributes 38" at bounding box center [164, 60] width 74 height 13
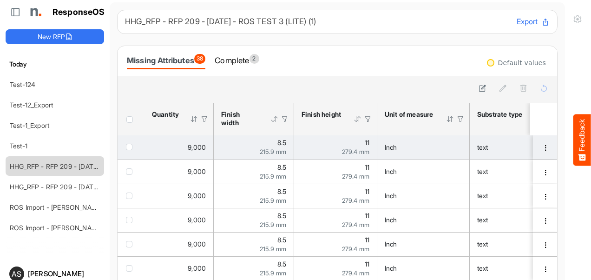
click at [131, 150] on span "checkbox" at bounding box center [129, 146] width 7 height 7
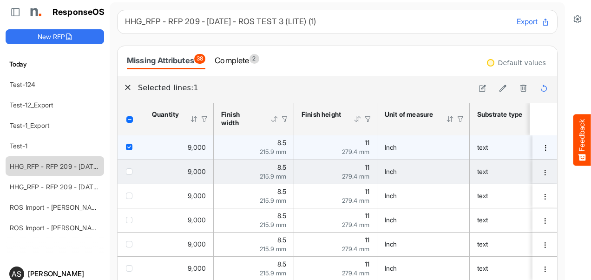
click at [125, 172] on td "checkbox" at bounding box center [130, 171] width 27 height 24
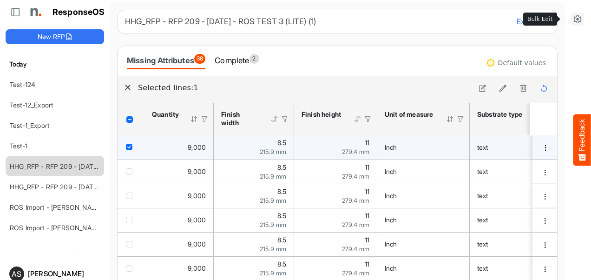
click at [572, 22] on icon at bounding box center [576, 18] width 9 height 9
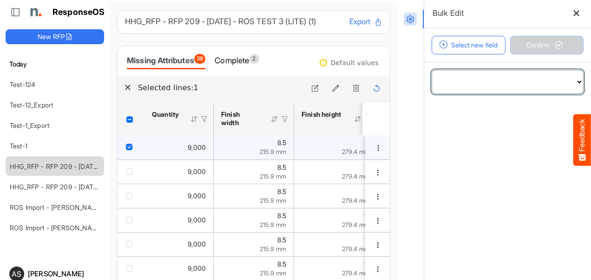
click at [559, 84] on select "**********" at bounding box center [507, 81] width 151 height 23
select select "**********"
click at [432, 70] on select "**********" at bounding box center [507, 81] width 151 height 23
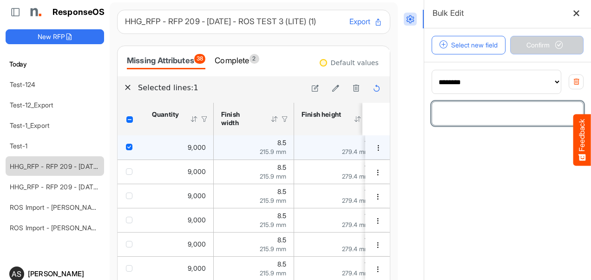
click at [499, 111] on input "number" at bounding box center [507, 113] width 151 height 23
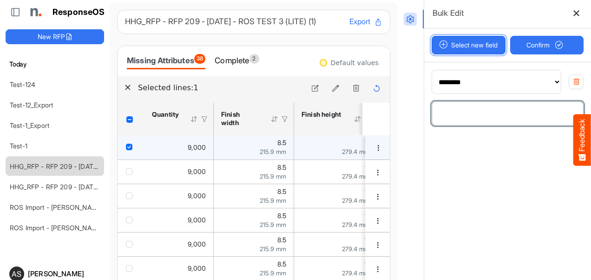
type input "****"
click at [474, 50] on button "Select new field" at bounding box center [468, 45] width 74 height 19
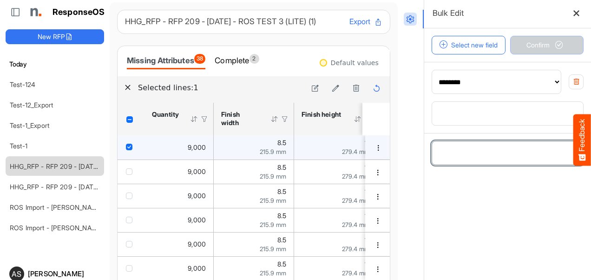
click at [564, 153] on select "**********" at bounding box center [507, 152] width 151 height 23
select select "**********"
click at [432, 141] on select "**********" at bounding box center [507, 152] width 151 height 23
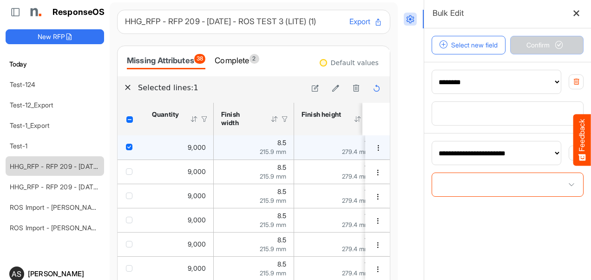
drag, startPoint x: 559, startPoint y: 180, endPoint x: 459, endPoint y: 216, distance: 106.6
drag, startPoint x: 459, startPoint y: 216, endPoint x: 437, endPoint y: 234, distance: 27.7
drag, startPoint x: 437, startPoint y: 234, endPoint x: 428, endPoint y: 178, distance: 56.5
click at [432, 178] on span at bounding box center [507, 184] width 151 height 23
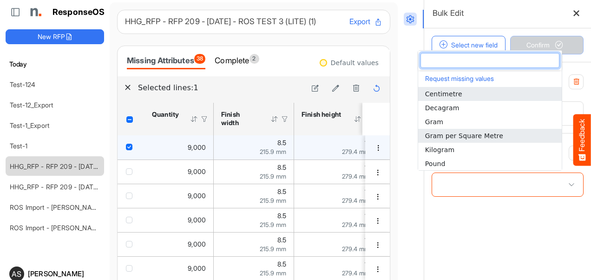
click at [436, 130] on li "Gram per Square Metre" at bounding box center [489, 136] width 143 height 14
type input "**********"
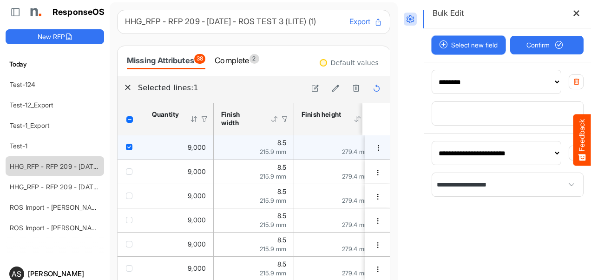
click at [480, 49] on button "Select new field" at bounding box center [468, 45] width 74 height 19
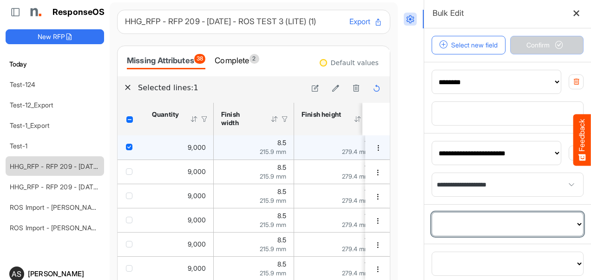
click at [564, 221] on select "**********" at bounding box center [507, 223] width 151 height 23
select select "**********"
click at [432, 212] on select "**********" at bounding box center [507, 223] width 151 height 23
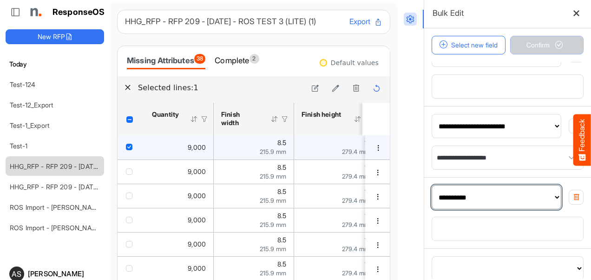
scroll to position [33, 0]
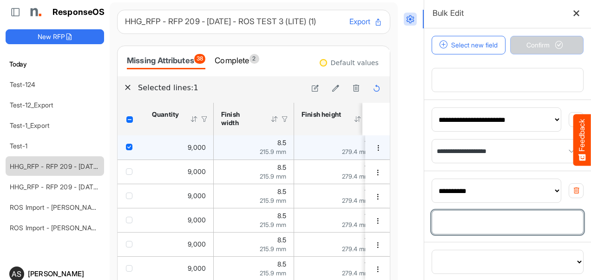
click at [524, 219] on input "number" at bounding box center [507, 221] width 151 height 23
drag, startPoint x: 454, startPoint y: 229, endPoint x: 420, endPoint y: 219, distance: 35.3
click at [424, 219] on div "**********" at bounding box center [507, 205] width 167 height 71
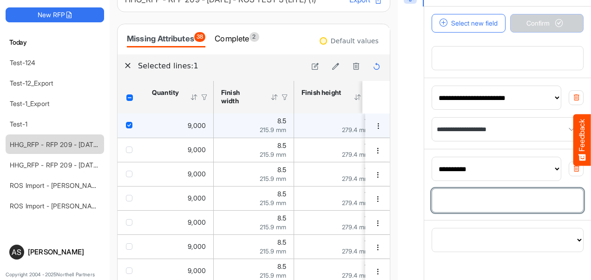
scroll to position [35, 0]
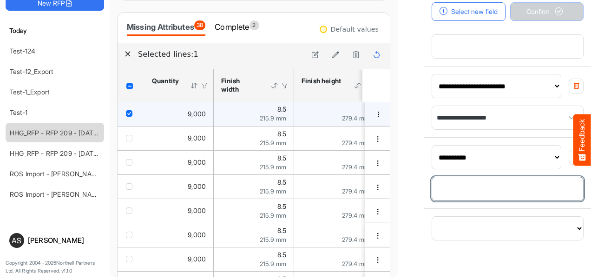
type input "**"
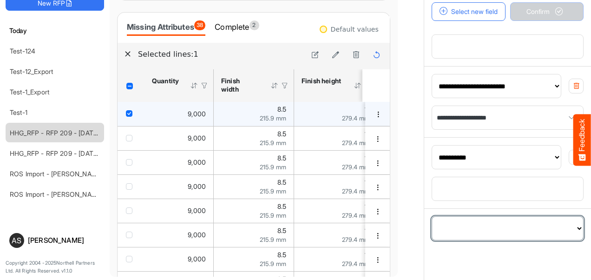
click at [558, 231] on select "**********" at bounding box center [507, 227] width 151 height 23
click at [432, 216] on select "**********" at bounding box center [507, 227] width 151 height 23
click at [538, 228] on select "**********" at bounding box center [496, 227] width 129 height 23
select select "**********"
click at [432, 216] on select "**********" at bounding box center [496, 227] width 129 height 23
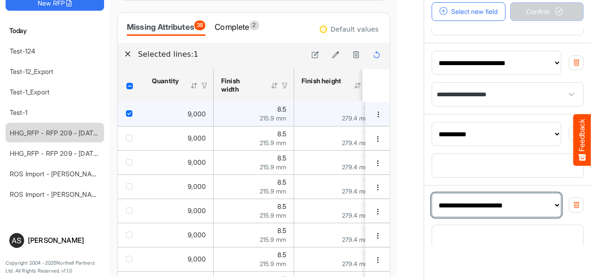
scroll to position [65, 0]
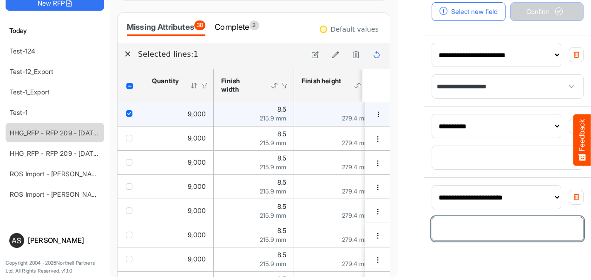
click at [528, 228] on input "number" at bounding box center [507, 228] width 151 height 23
type input "*"
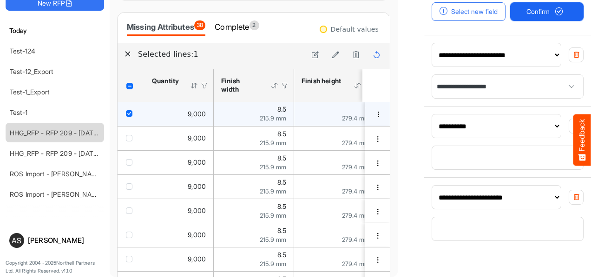
click at [529, 8] on span "Confirm" at bounding box center [546, 12] width 41 height 10
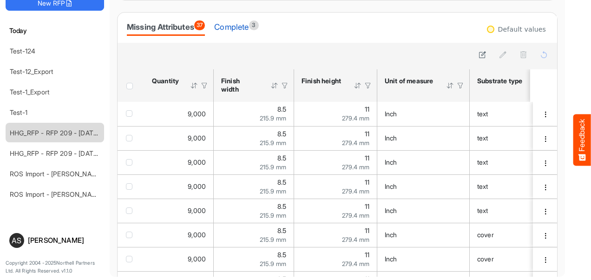
click at [247, 32] on div "Complete 3" at bounding box center [236, 26] width 44 height 13
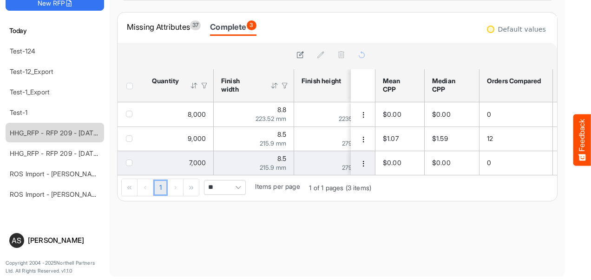
click at [199, 165] on span "7,000" at bounding box center [197, 162] width 17 height 8
click at [189, 168] on td "7,000" at bounding box center [178, 162] width 69 height 24
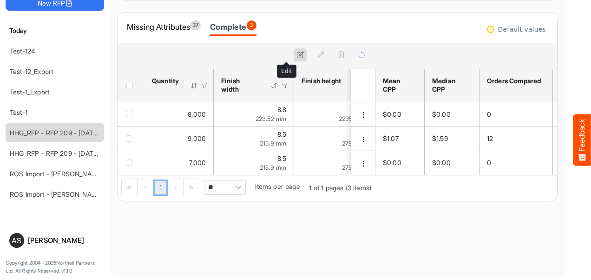
click at [296, 58] on icon at bounding box center [300, 55] width 8 height 8
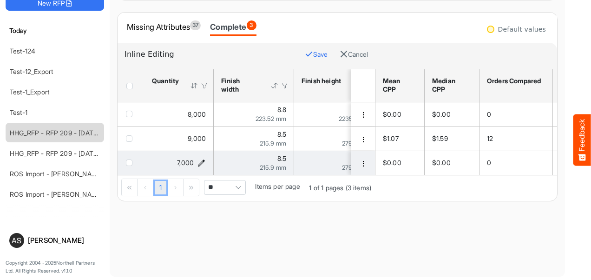
click at [203, 163] on icon "7000 is template cell Column Header httpsnorthellcomontologiesmapping-rulesorde…" at bounding box center [201, 163] width 8 height 8
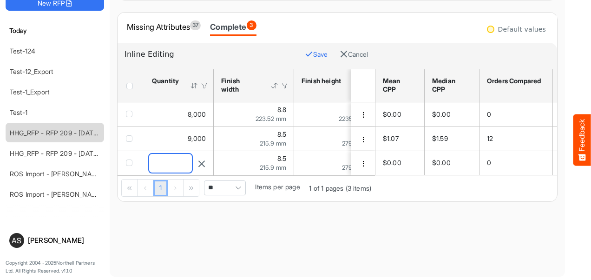
click at [156, 161] on input "****" at bounding box center [170, 163] width 43 height 19
type input "****"
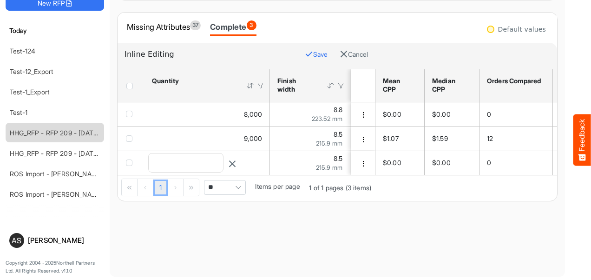
drag, startPoint x: 356, startPoint y: 204, endPoint x: 287, endPoint y: 215, distance: 69.0
click at [287, 201] on div "1 1 of 1 pages (3 items) ** Items per page" at bounding box center [245, 188] width 257 height 26
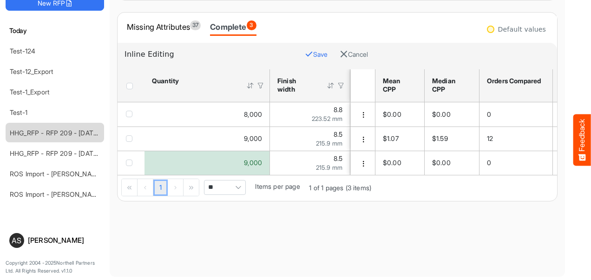
click at [291, 257] on main "HHG_RFP - RFP 209 - [DATE] - ROS TEST 3 (LITE) (1) Export Missing Attributes 37…" at bounding box center [337, 122] width 455 height 307
drag, startPoint x: 123, startPoint y: 174, endPoint x: 148, endPoint y: 172, distance: 24.7
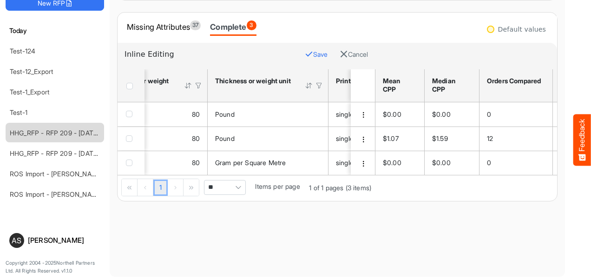
scroll to position [0, 565]
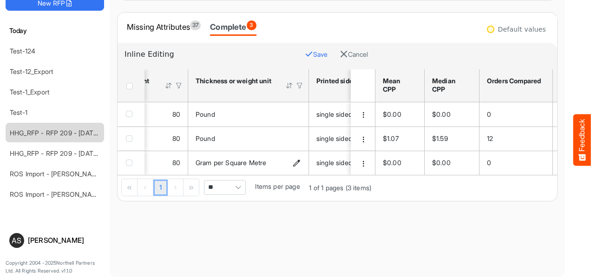
click at [296, 163] on icon "Gram per Square Metre is template cell Column Header httpsnorthellcomontologies…" at bounding box center [297, 163] width 8 height 8
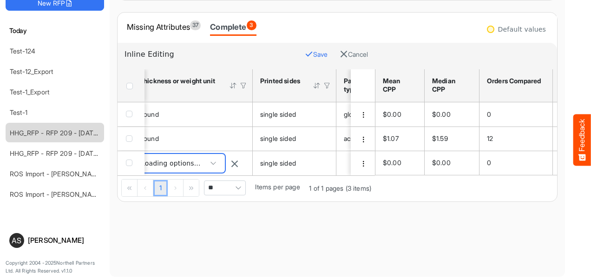
click at [220, 165] on span at bounding box center [213, 163] width 14 height 14
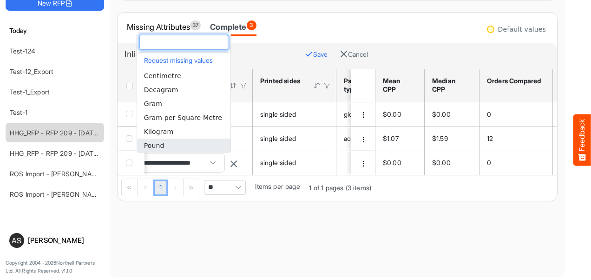
click at [178, 142] on li "Pound" at bounding box center [183, 145] width 93 height 14
type input "*****"
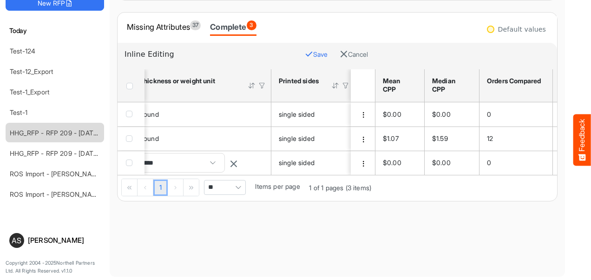
click at [305, 48] on button "Save" at bounding box center [316, 54] width 23 height 12
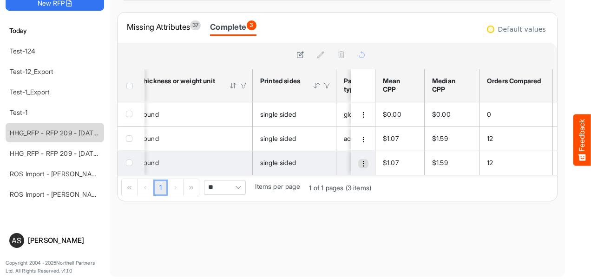
click at [360, 160] on span "dropdownbutton" at bounding box center [363, 163] width 7 height 7
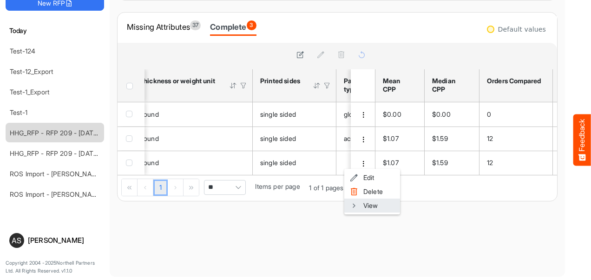
click at [371, 202] on li "View" at bounding box center [372, 205] width 56 height 14
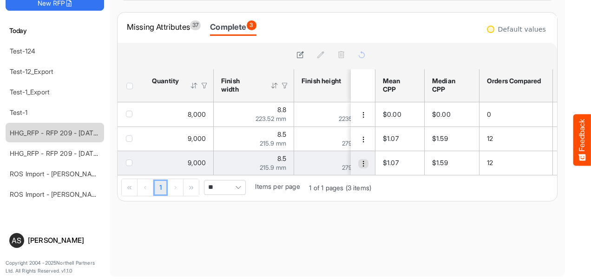
click at [358, 163] on button "dropdownbutton" at bounding box center [363, 163] width 10 height 9
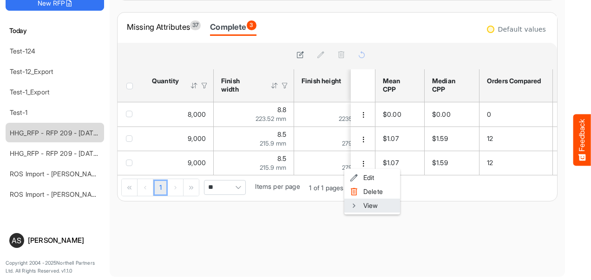
click at [376, 201] on li "View" at bounding box center [372, 205] width 56 height 14
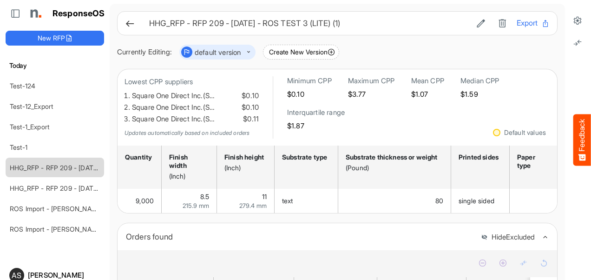
click at [128, 26] on icon at bounding box center [130, 24] width 10 height 10
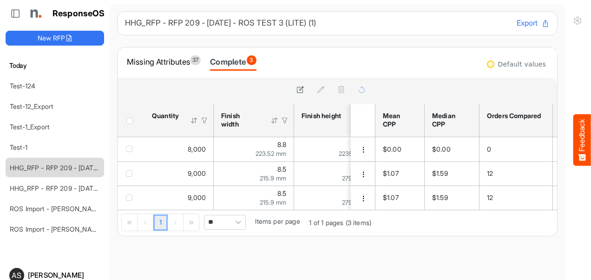
click at [516, 27] on button "Export" at bounding box center [532, 23] width 33 height 12
